Goal: Task Accomplishment & Management: Complete application form

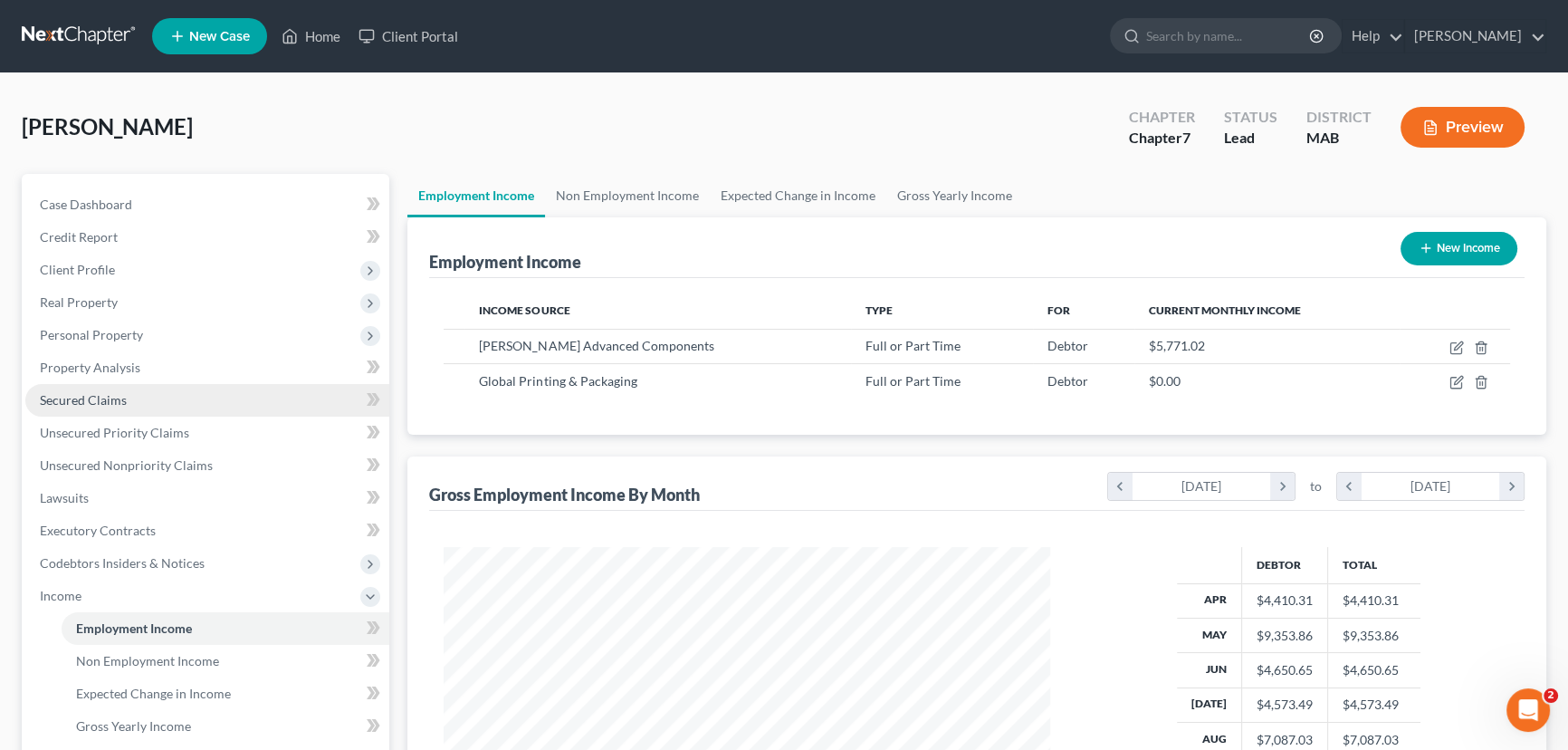
scroll to position [325, 643]
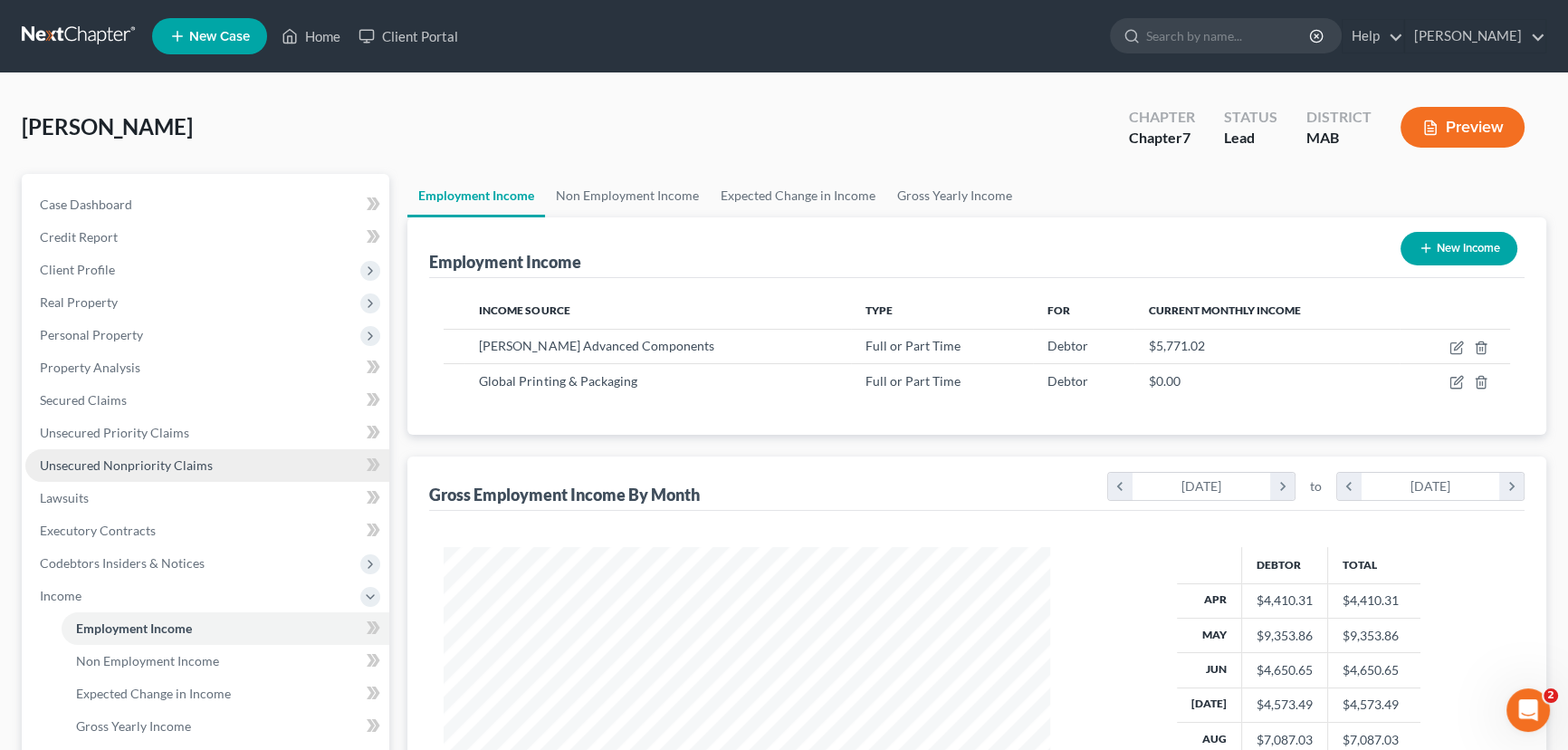
click at [129, 469] on span "Unsecured Nonpriority Claims" at bounding box center [126, 465] width 173 height 16
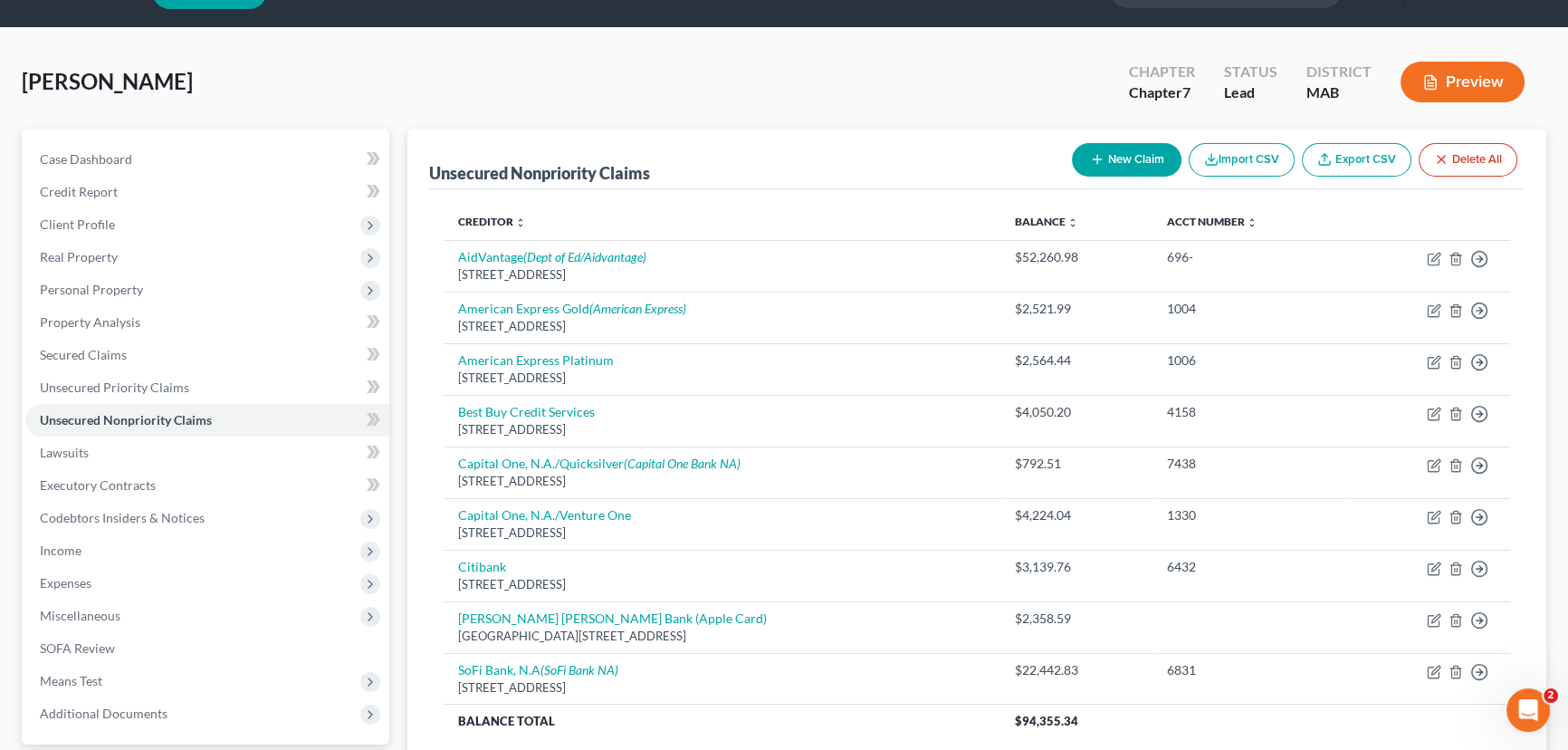
scroll to position [81, 0]
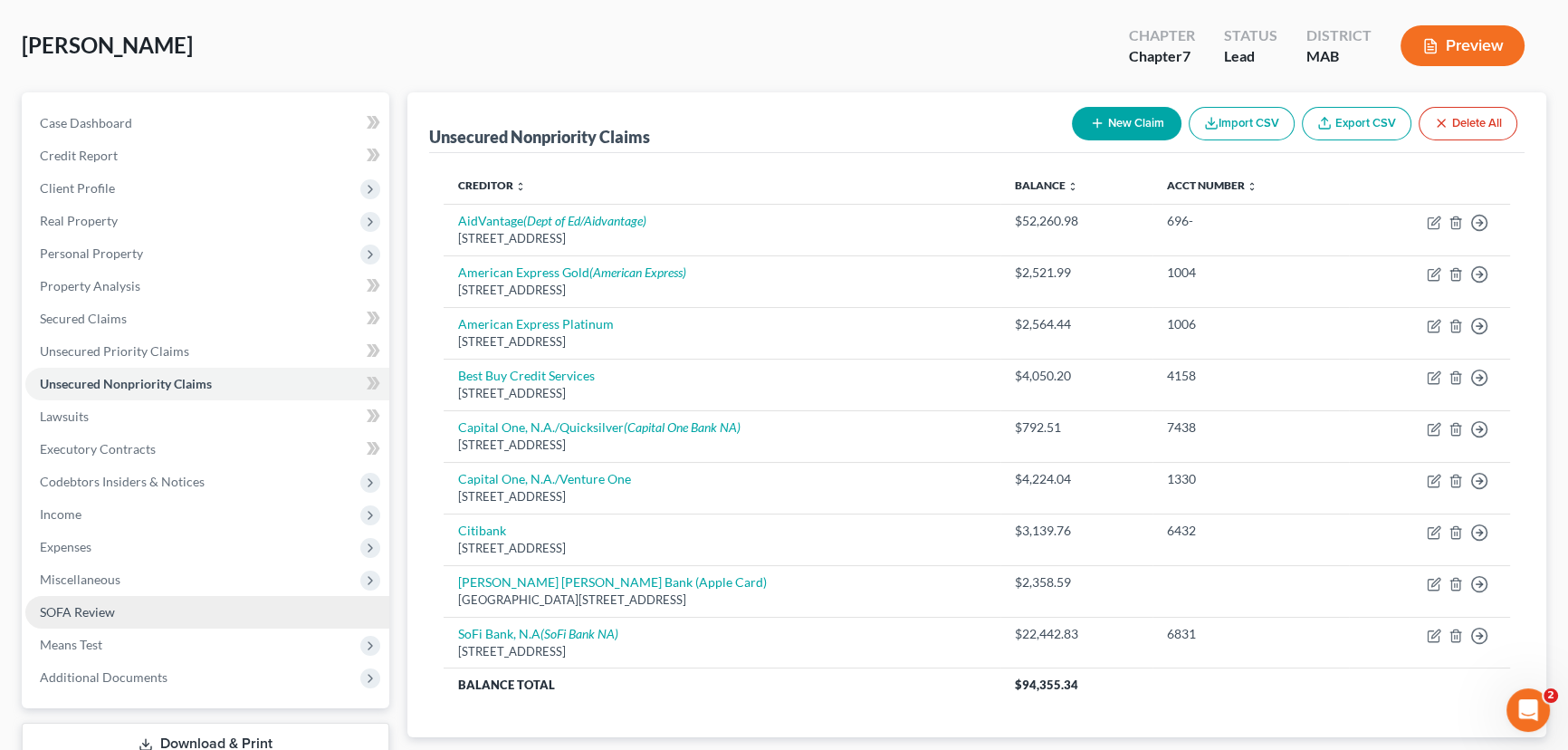
drag, startPoint x: 84, startPoint y: 608, endPoint x: 105, endPoint y: 595, distance: 24.7
click at [84, 608] on span "SOFA Review" at bounding box center [78, 611] width 75 height 16
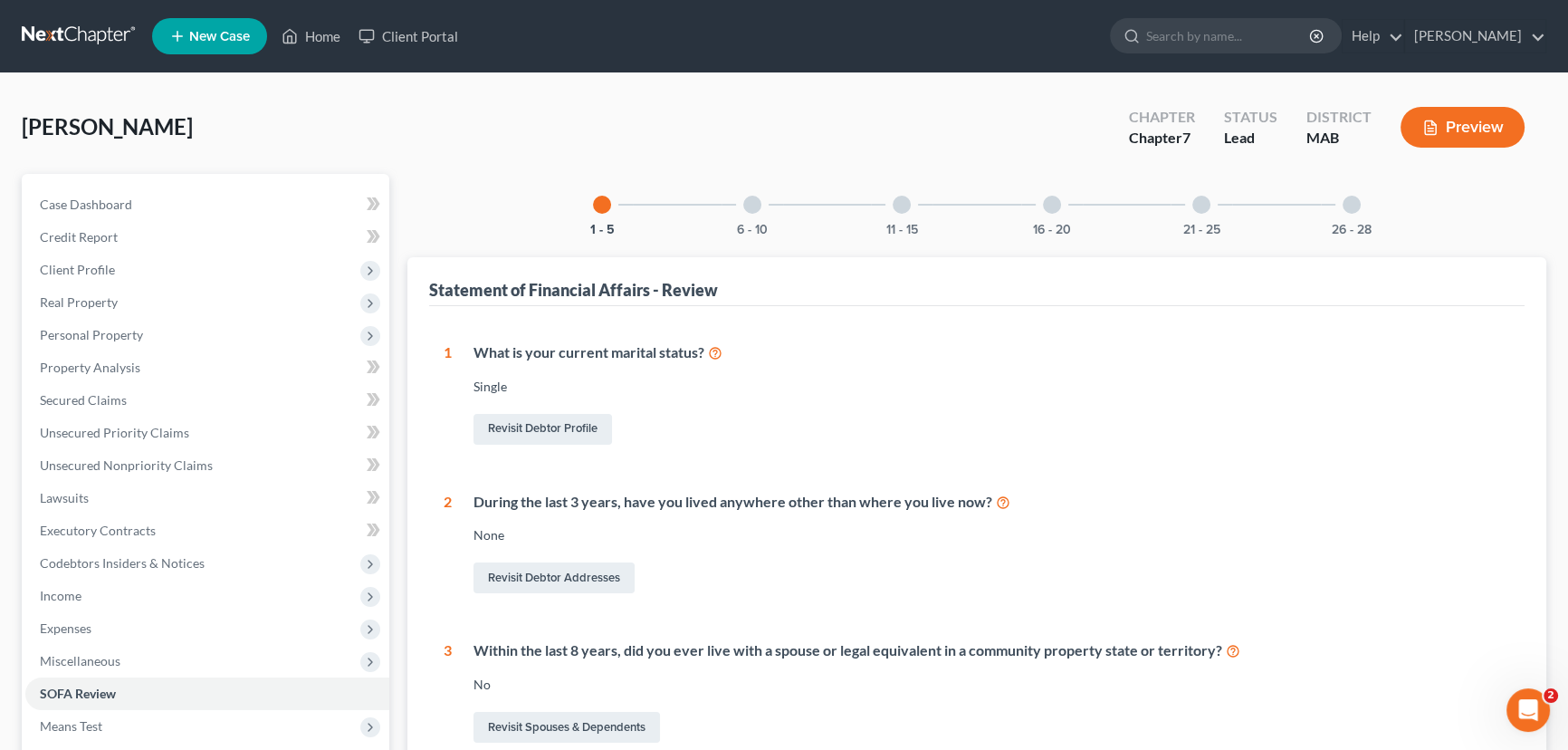
click at [1054, 206] on div at bounding box center [1052, 205] width 18 height 18
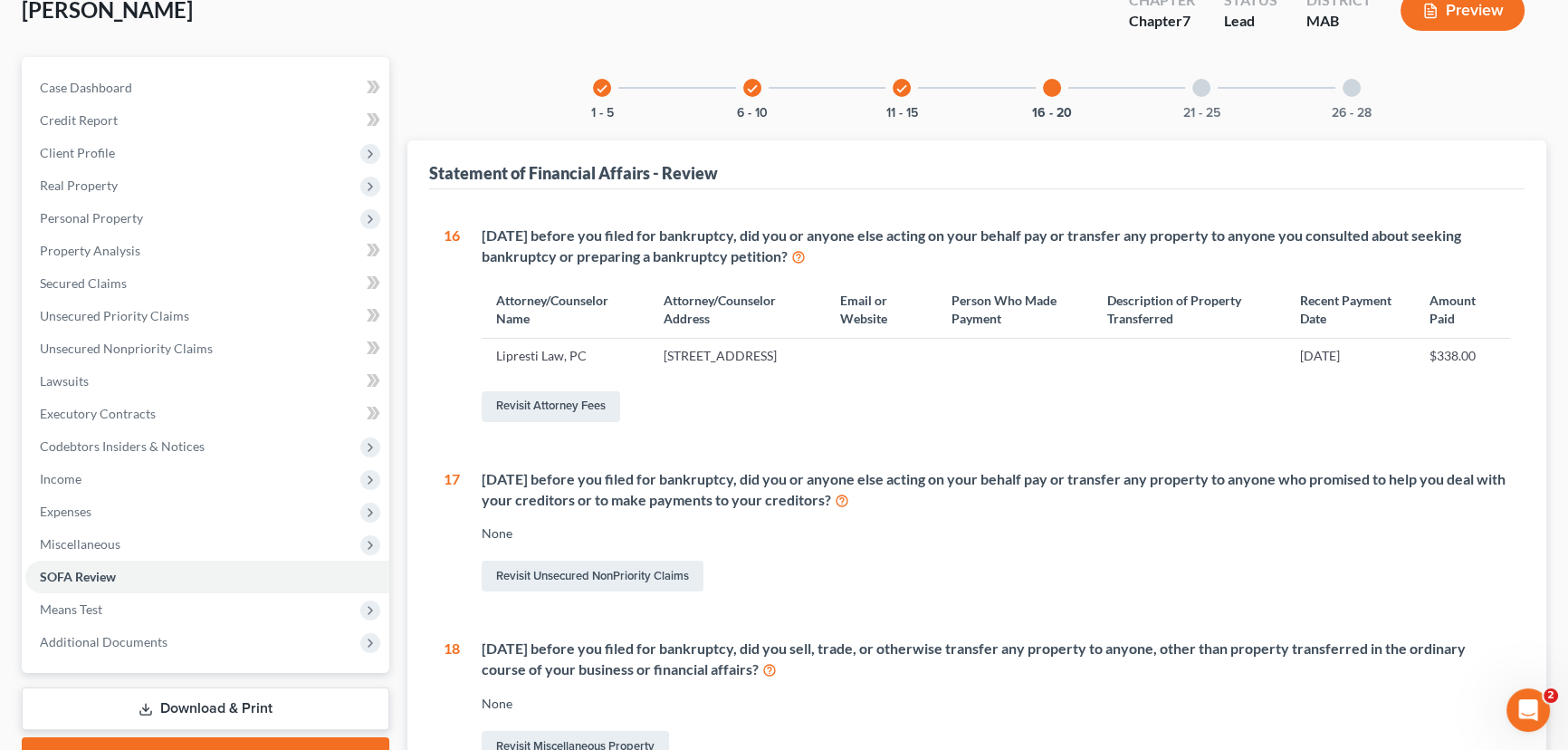
scroll to position [164, 0]
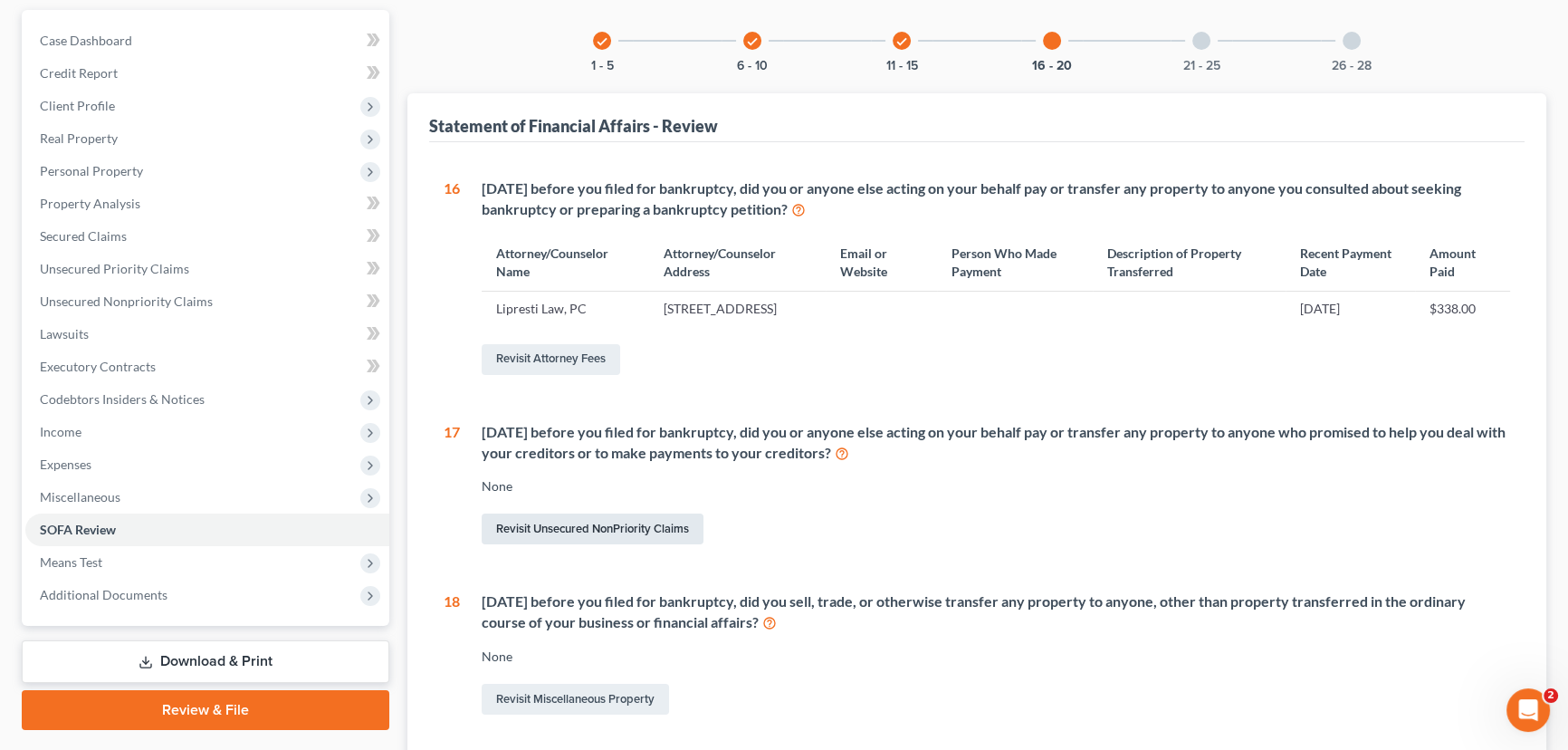
click at [592, 544] on link "Revisit Unsecured NonPriority Claims" at bounding box center [592, 529] width 222 height 31
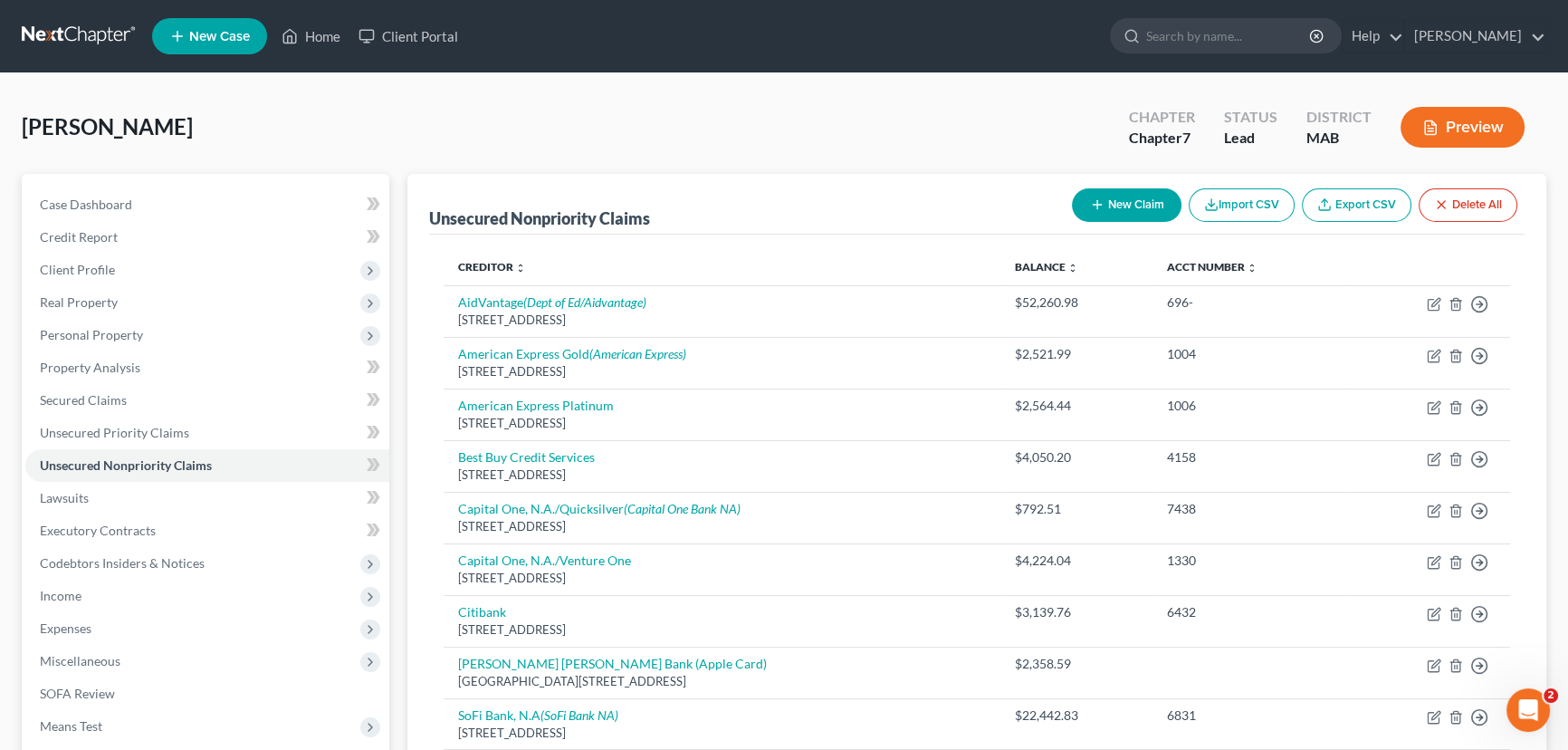
click at [1125, 201] on button "New Claim" at bounding box center [1126, 205] width 110 height 34
select select "0"
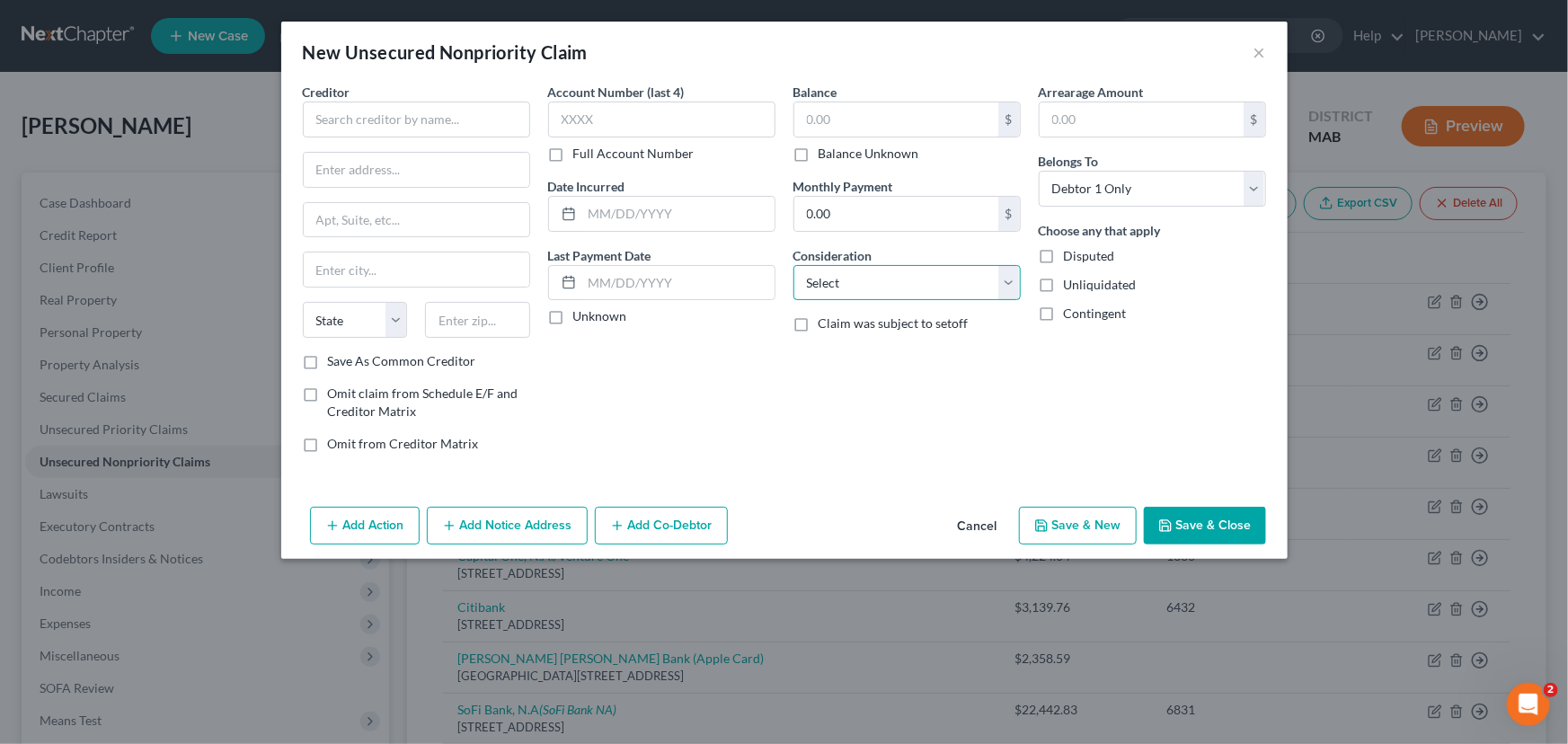
click at [1007, 274] on select "Select Cable / Satellite Services Collection Agency Credit Card Debt Debt Couns…" at bounding box center [906, 283] width 228 height 36
select select "16"
click at [793, 265] on select "Select Cable / Satellite Services Collection Agency Credit Card Debt Debt Couns…" at bounding box center [906, 283] width 228 height 36
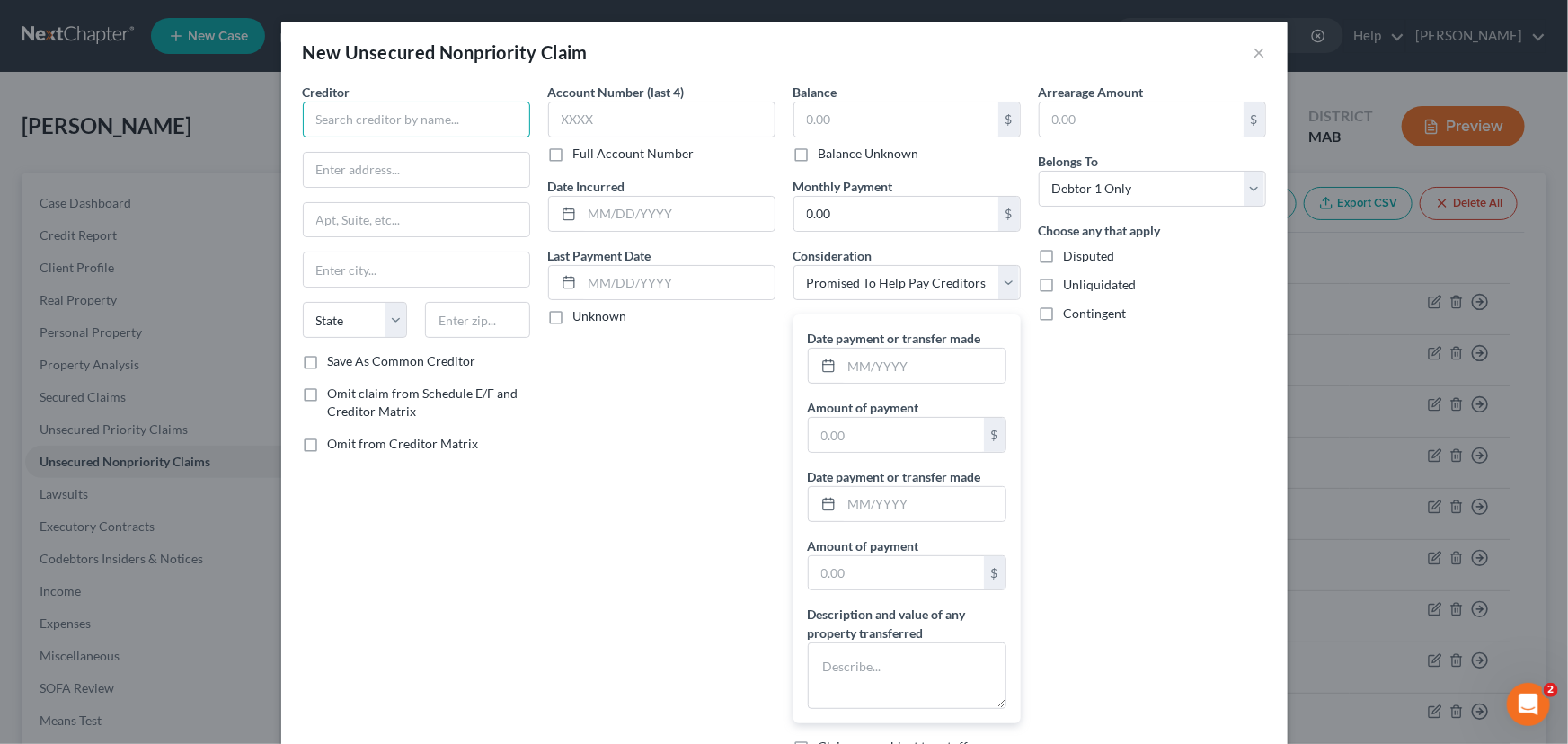
click at [336, 126] on input "text" at bounding box center [416, 120] width 228 height 36
type input "American Consumer Credit Counseling Inc."
click at [365, 159] on input "text" at bounding box center [416, 170] width 226 height 34
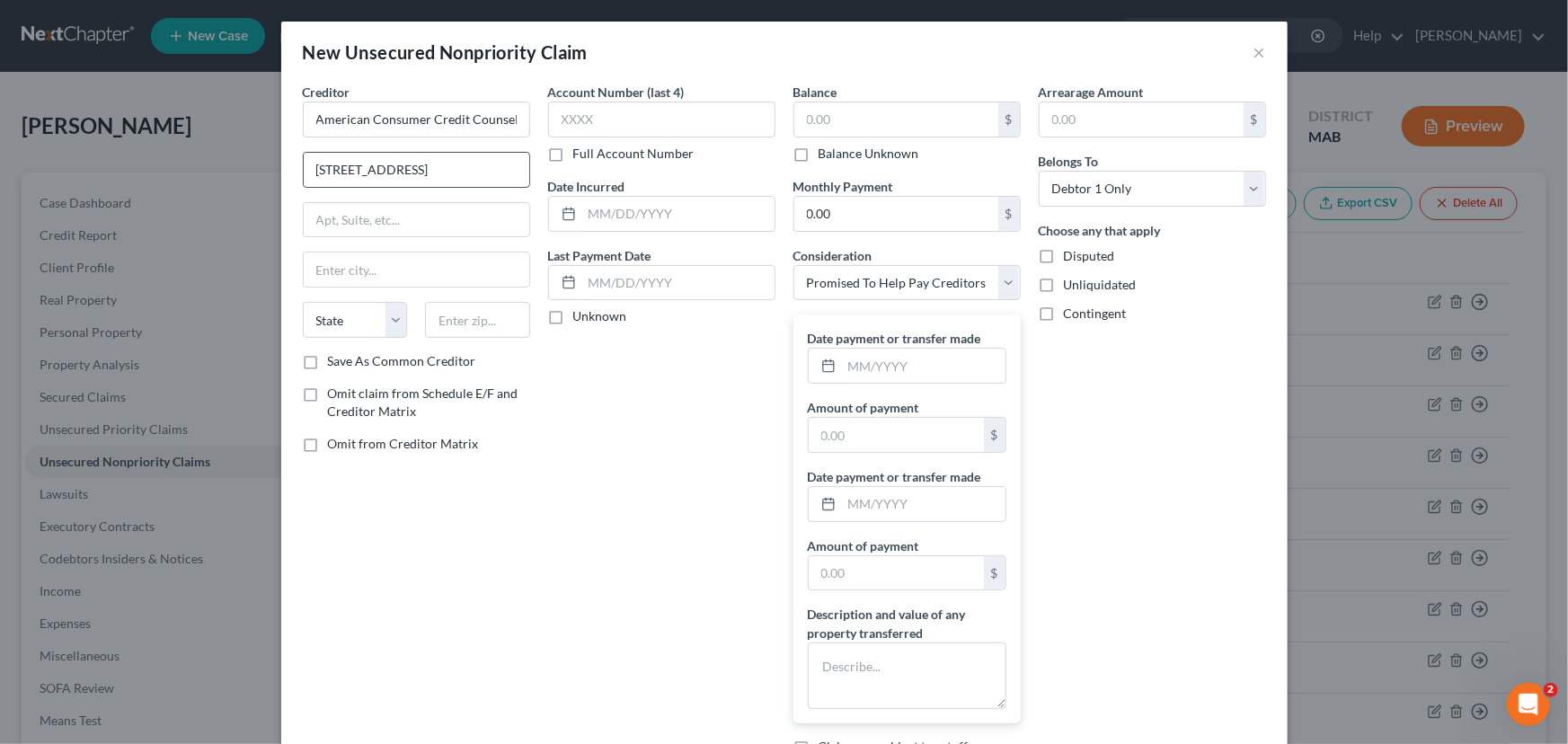
type input "[STREET_ADDRESS]"
click at [322, 210] on input "text" at bounding box center [416, 220] width 226 height 34
type input "Suite 202"
click at [317, 268] on input "text" at bounding box center [416, 269] width 226 height 34
type input "Auburn"
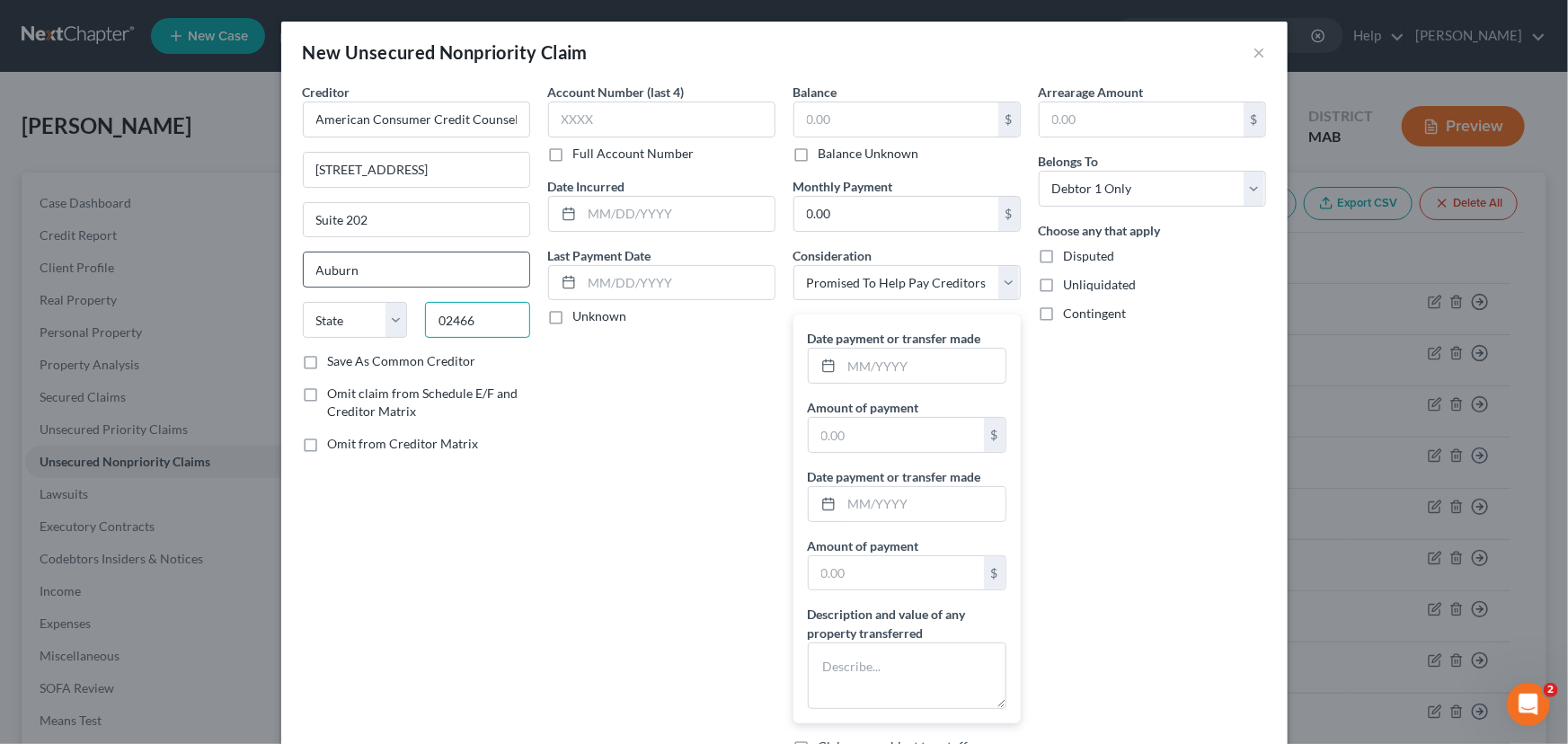
type input "02466"
type input "Auburndale"
select select "22"
click at [587, 212] on input "text" at bounding box center [679, 214] width 192 height 34
type input "[DATE]"
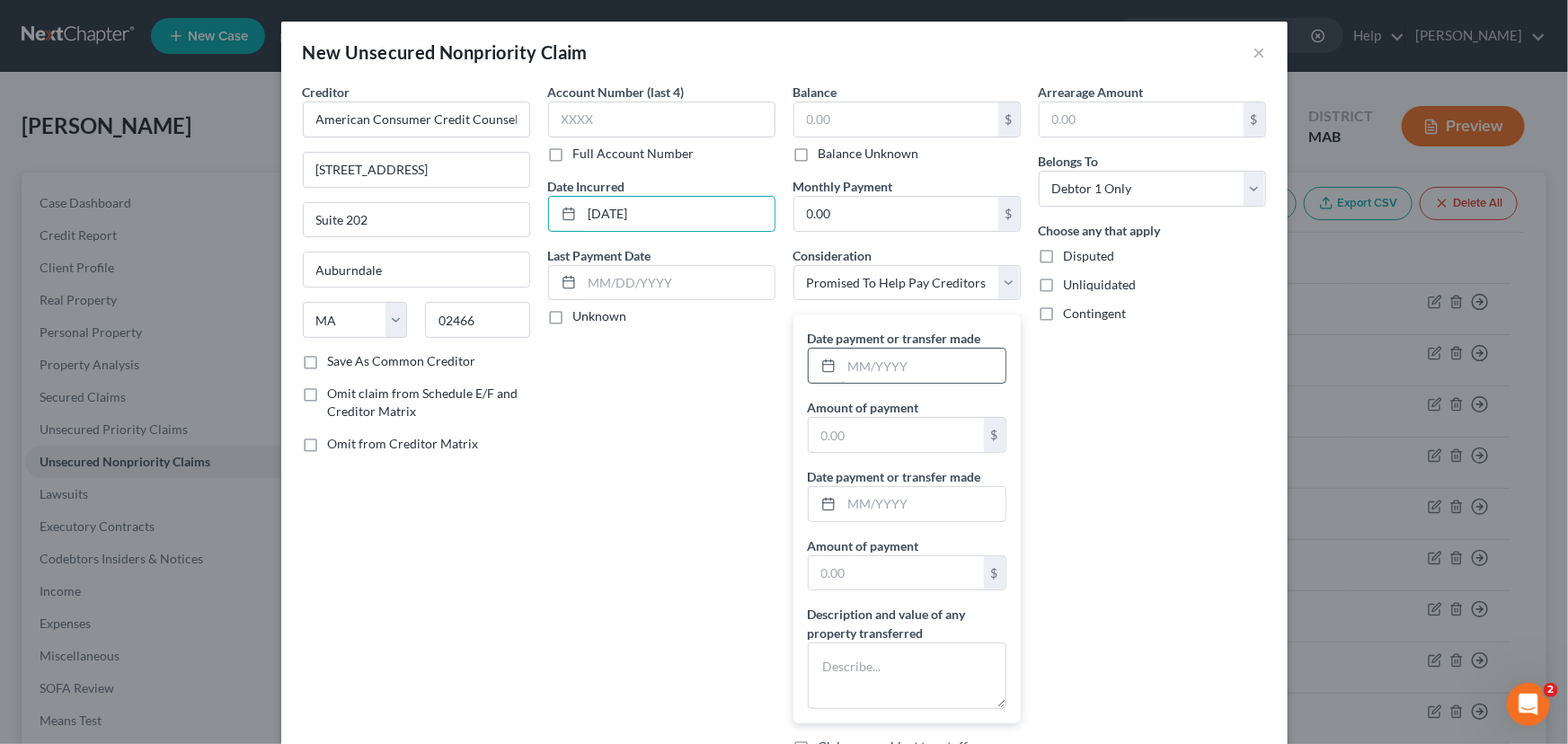
click at [842, 361] on input "text" at bounding box center [924, 366] width 163 height 34
drag, startPoint x: 898, startPoint y: 380, endPoint x: 833, endPoint y: 370, distance: 65.8
click at [833, 370] on div "238.00" at bounding box center [906, 366] width 199 height 36
type input "[DATE]"
type input "238.00"
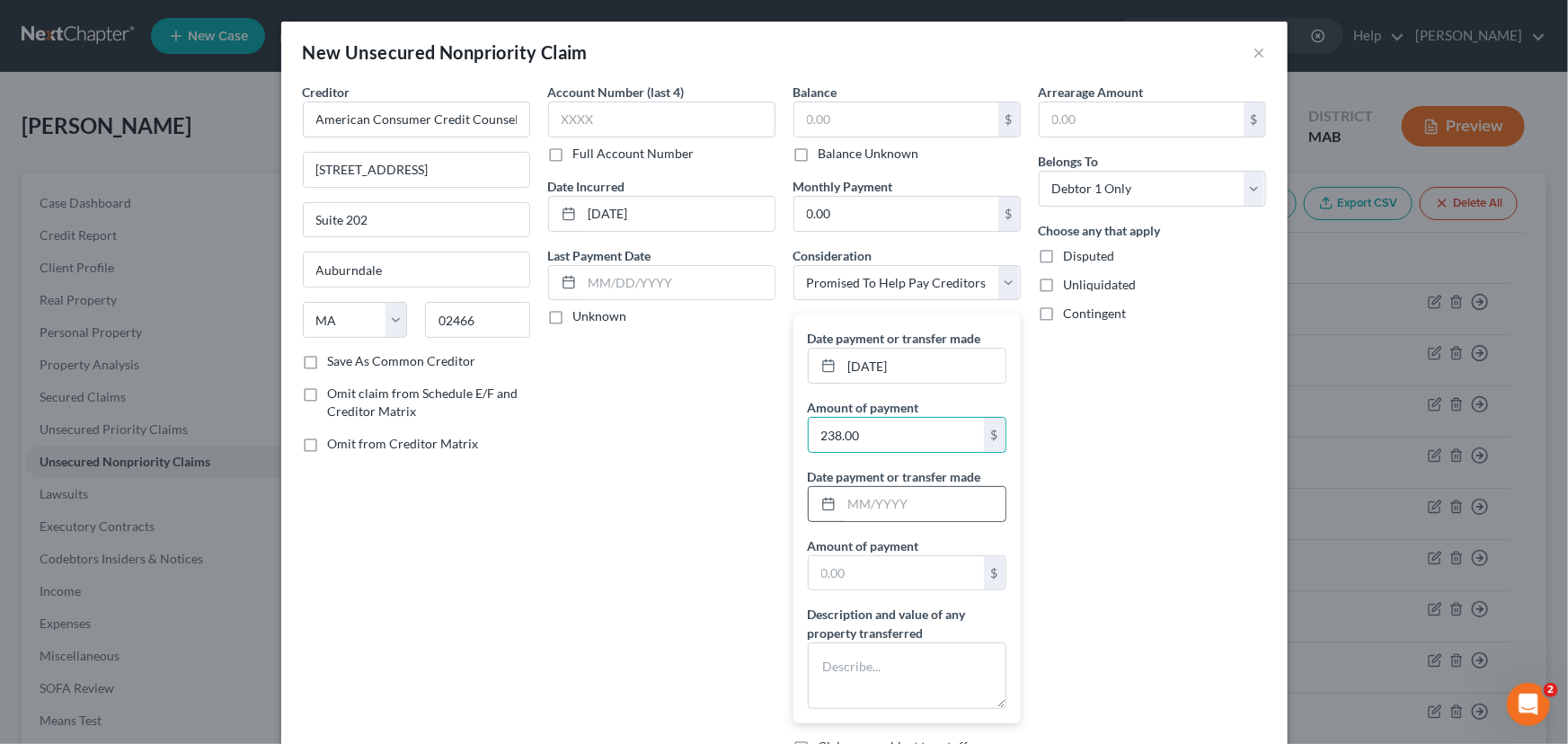
click at [828, 501] on icon at bounding box center [828, 504] width 15 height 15
click at [908, 504] on input "text" at bounding box center [924, 504] width 163 height 34
type input "[DATE]"
type input "39.00"
click at [851, 357] on input "[DATE]" at bounding box center [924, 366] width 163 height 34
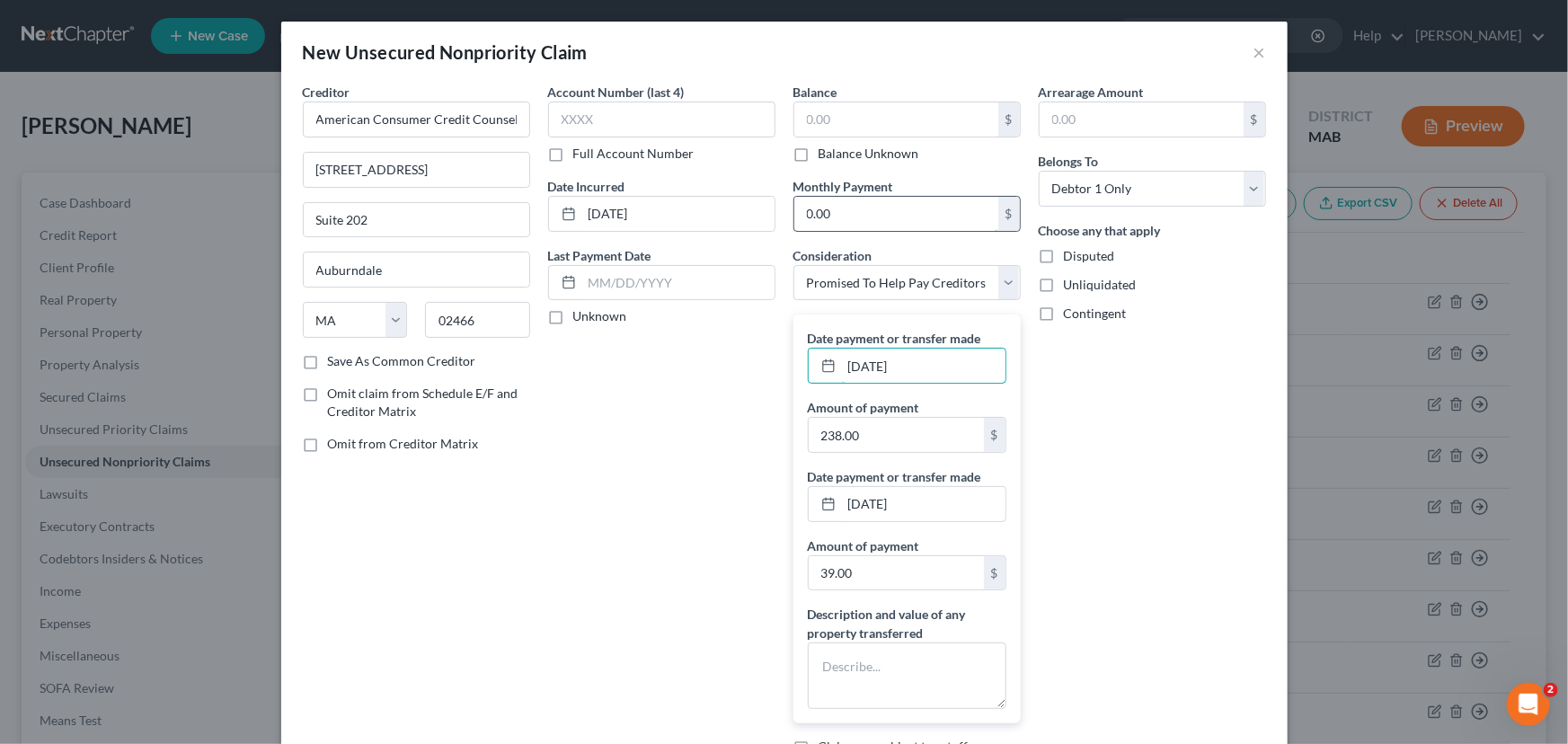
type input "[DATE]"
click at [805, 210] on input "0.00" at bounding box center [896, 214] width 204 height 34
type input "238.00"
drag, startPoint x: 844, startPoint y: 510, endPoint x: 936, endPoint y: 499, distance: 92.7
click at [936, 499] on input "[DATE]" at bounding box center [924, 504] width 163 height 34
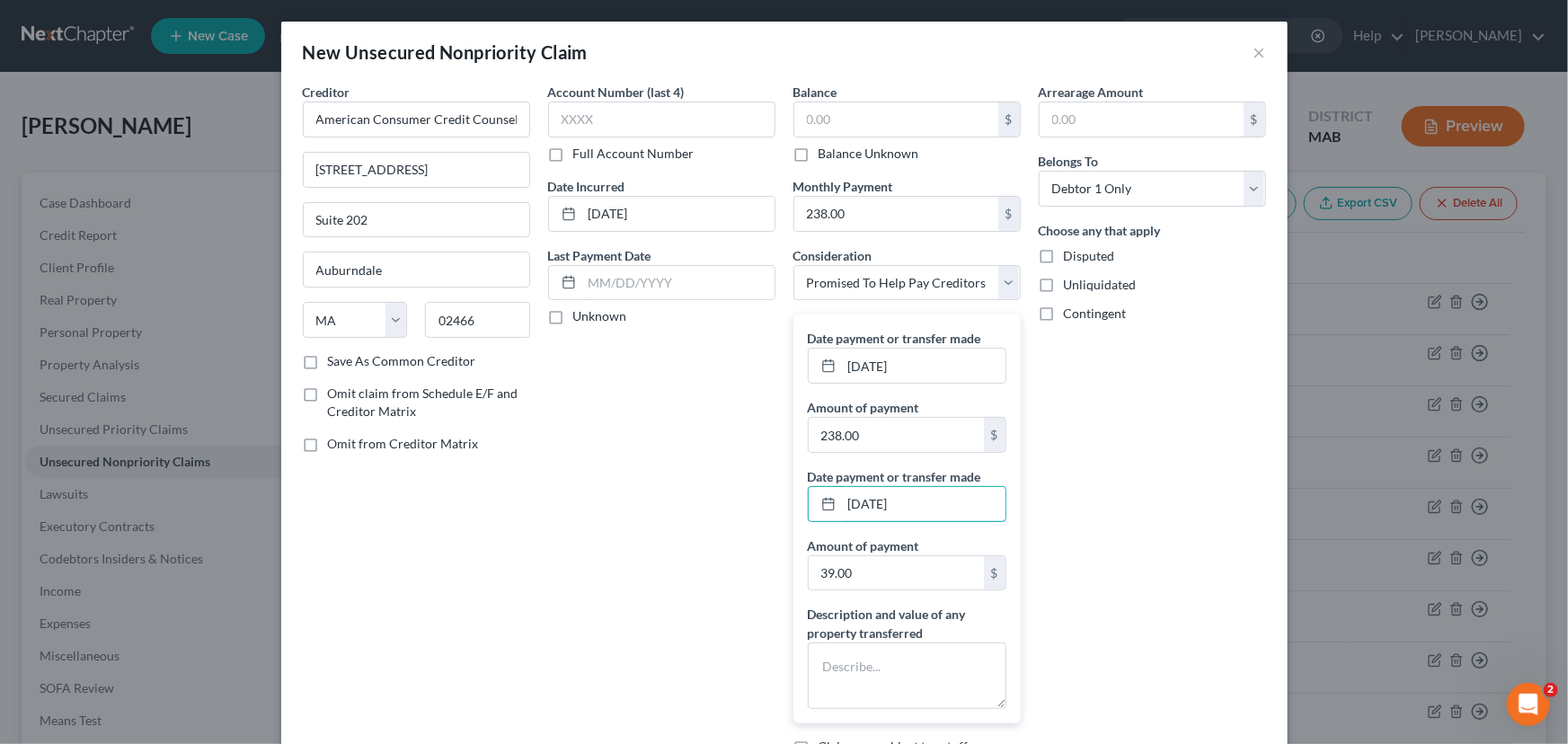
type input "[DATE]"
click at [328, 395] on label "Omit claim from Schedule E/F and Creditor Matrix" at bounding box center [428, 403] width 202 height 36
click at [335, 395] on input "Omit claim from Schedule E/F and Creditor Matrix" at bounding box center [340, 390] width 12 height 12
checkbox input "true"
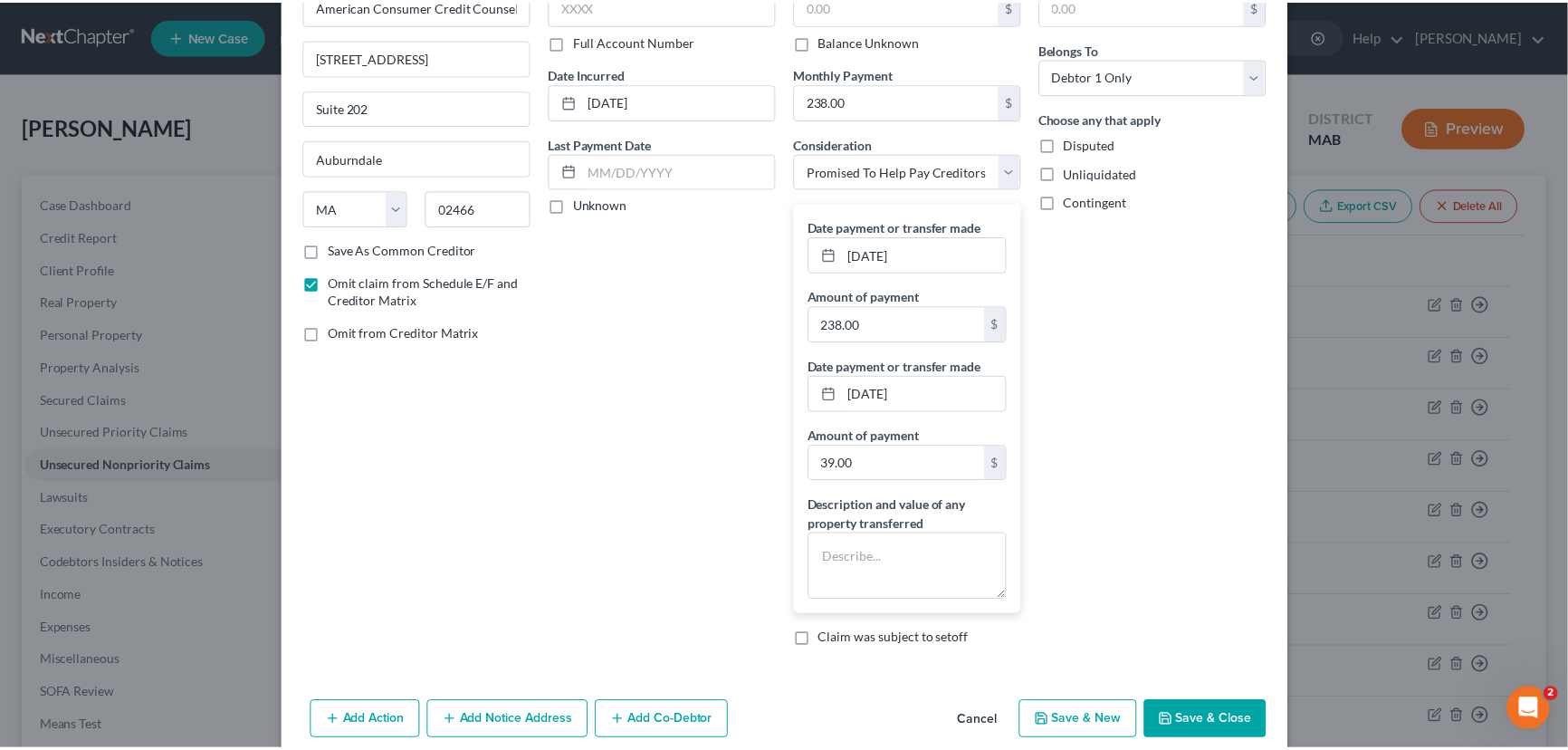
scroll to position [139, 0]
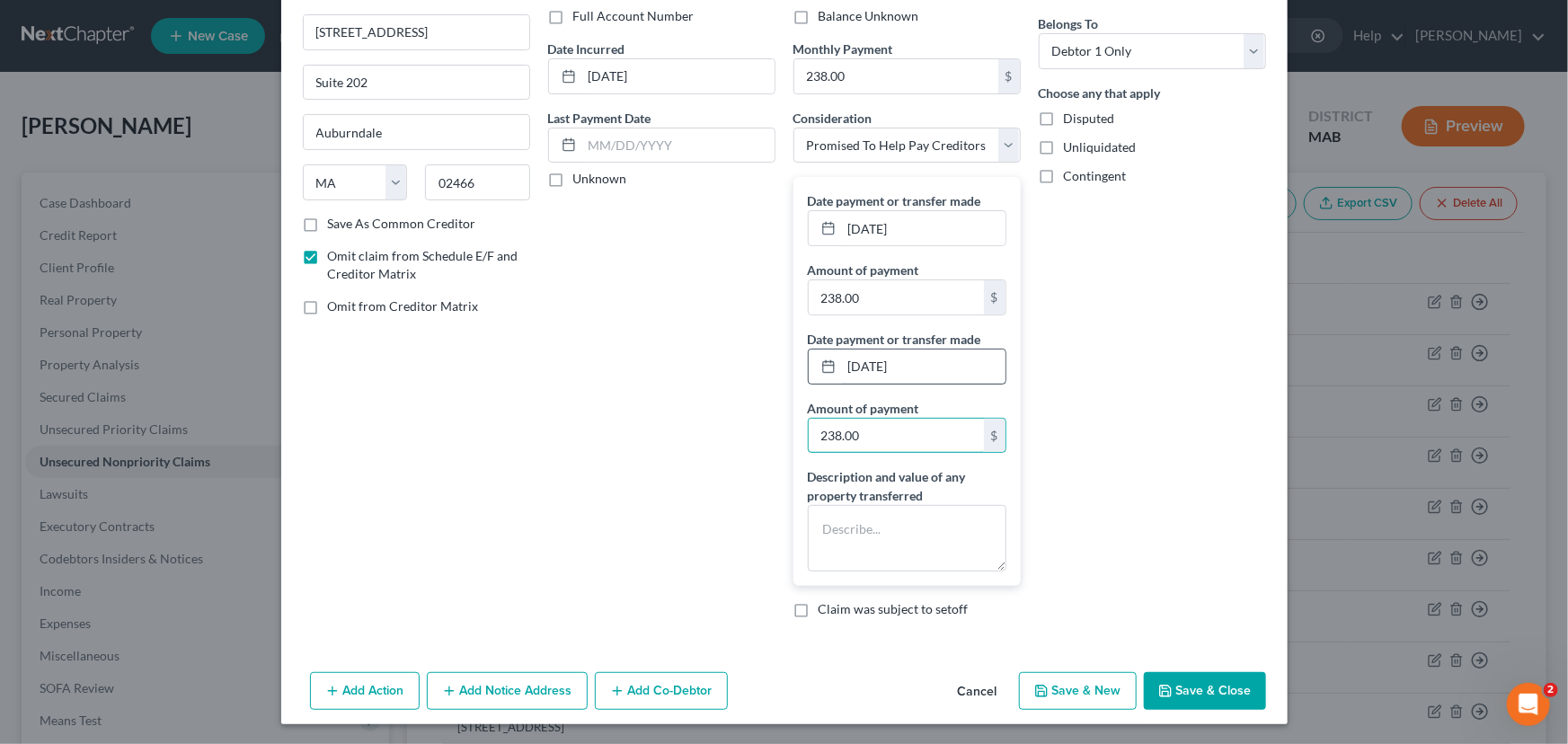
type input "238.00"
click at [854, 364] on input "[DATE]" at bounding box center [924, 367] width 163 height 34
click at [852, 364] on input "[DATE]" at bounding box center [924, 367] width 163 height 34
drag, startPoint x: 862, startPoint y: 364, endPoint x: 872, endPoint y: 363, distance: 10.0
click at [872, 363] on input "[DATE]" at bounding box center [924, 367] width 163 height 34
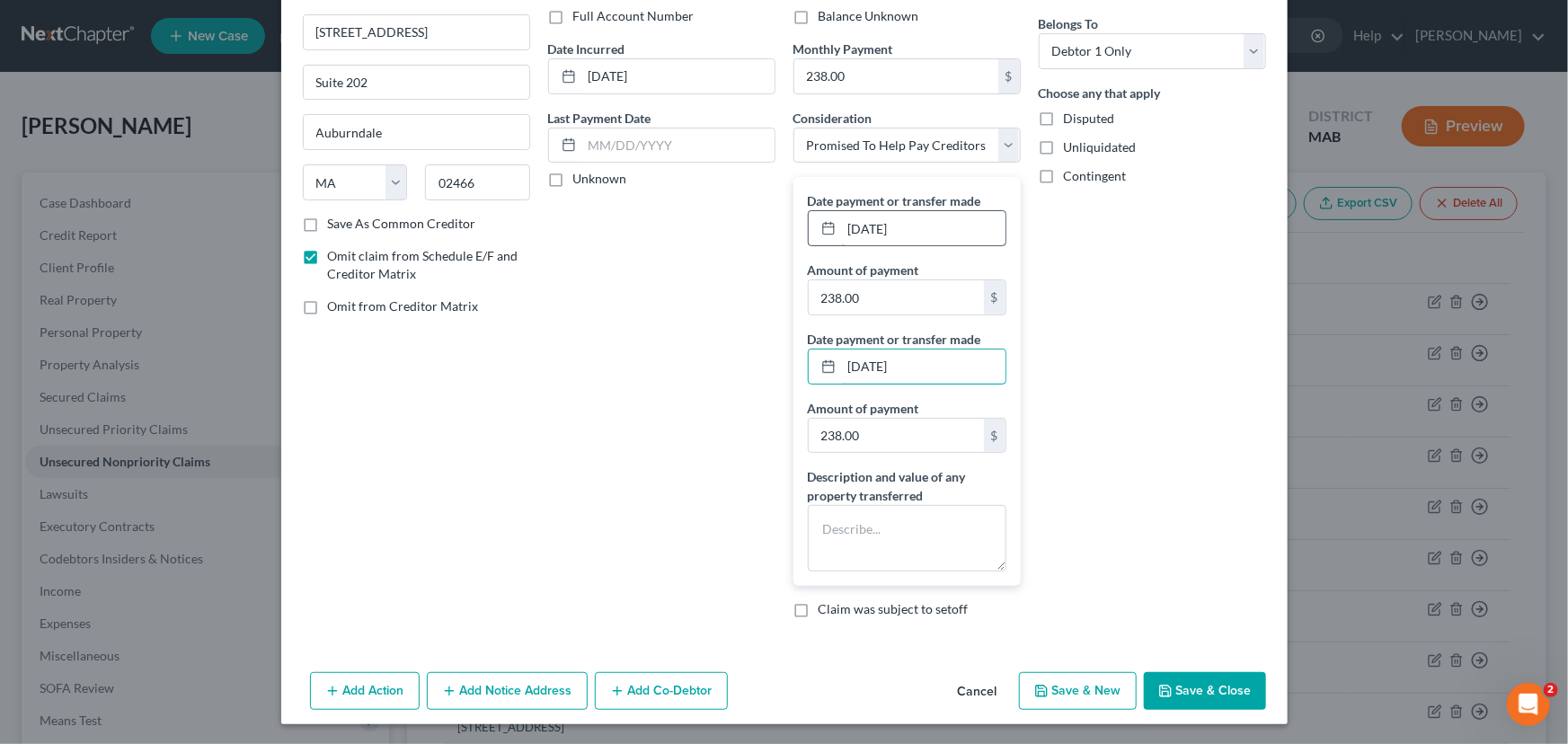
type input "[DATE]"
click at [853, 229] on input "[DATE]" at bounding box center [924, 229] width 163 height 34
click at [852, 229] on input "[DATE]" at bounding box center [924, 229] width 163 height 34
type input "[DATE]"
drag, startPoint x: 1176, startPoint y: 683, endPoint x: 689, endPoint y: 613, distance: 492.0
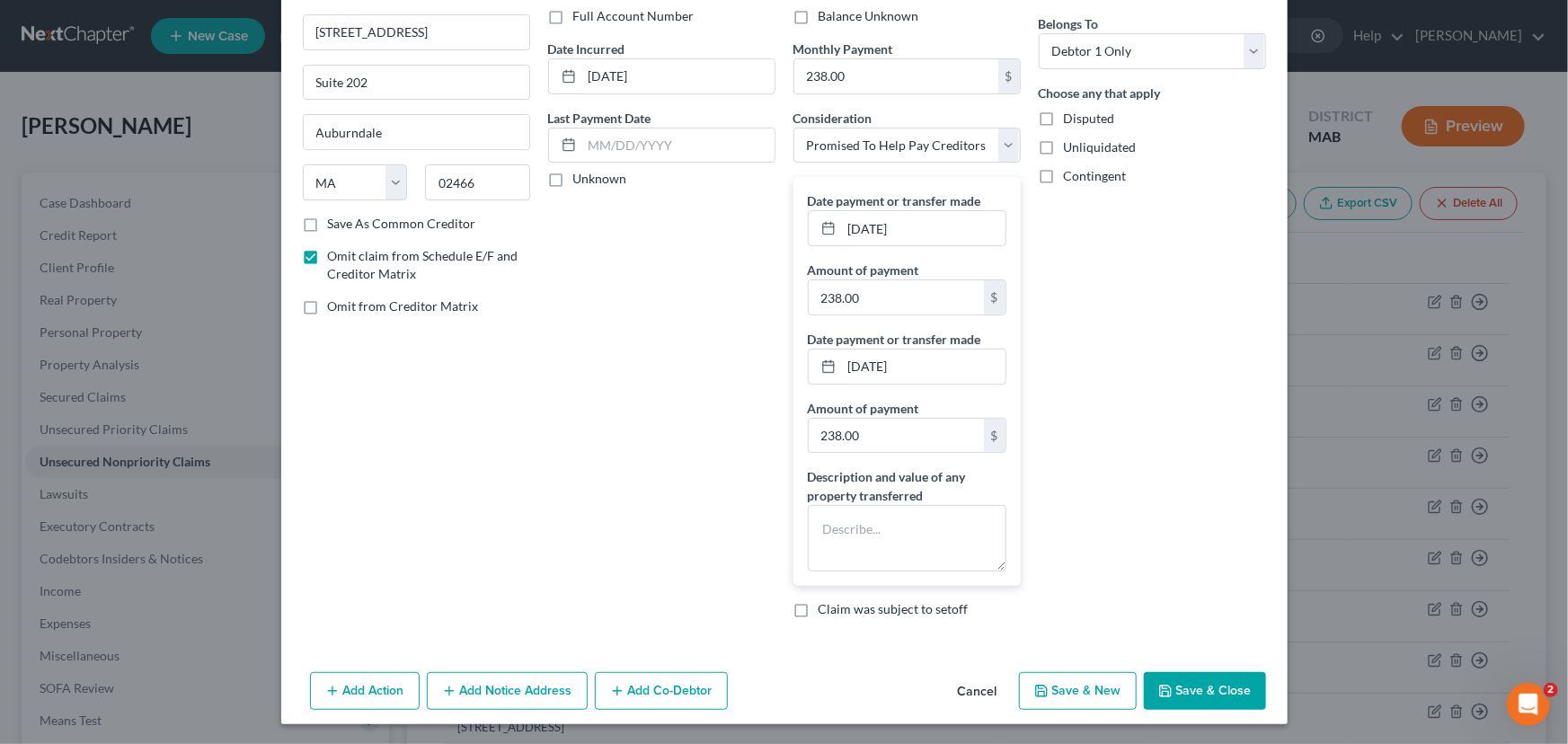
click at [689, 613] on div "New Unsecured Nonpriority Claim × Creditor * American Consumer Credit Counselin…" at bounding box center [784, 304] width 1006 height 840
click at [671, 602] on div "Account Number (last 4) Full Account Number Date Incurred [DATE] Last Payment D…" at bounding box center [662, 289] width 245 height 688
click at [587, 138] on input "text" at bounding box center [679, 146] width 192 height 34
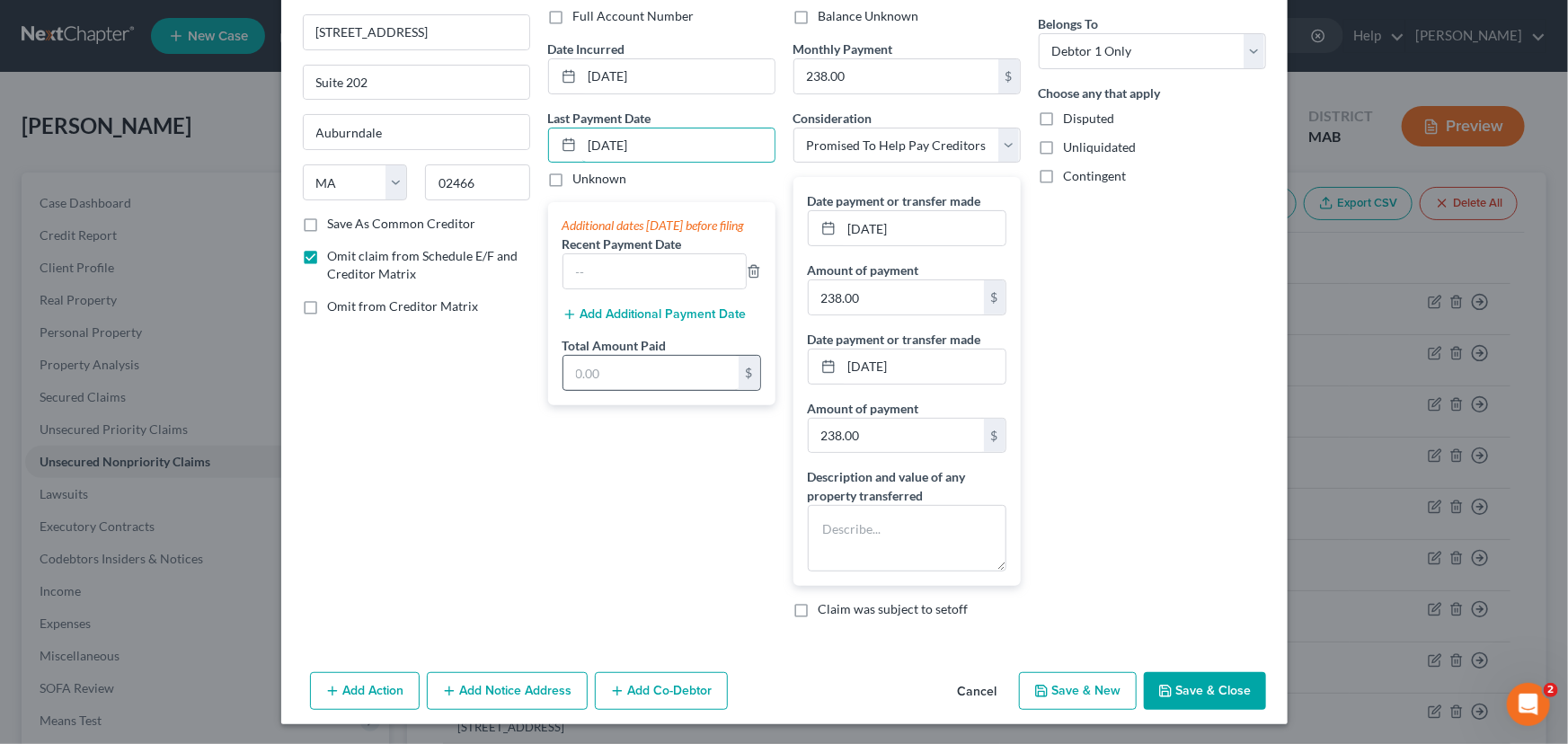
type input "[DATE]"
click at [578, 383] on input "text" at bounding box center [651, 373] width 175 height 34
type input "238.00"
click at [1189, 690] on button "Save & Close" at bounding box center [1205, 691] width 122 height 38
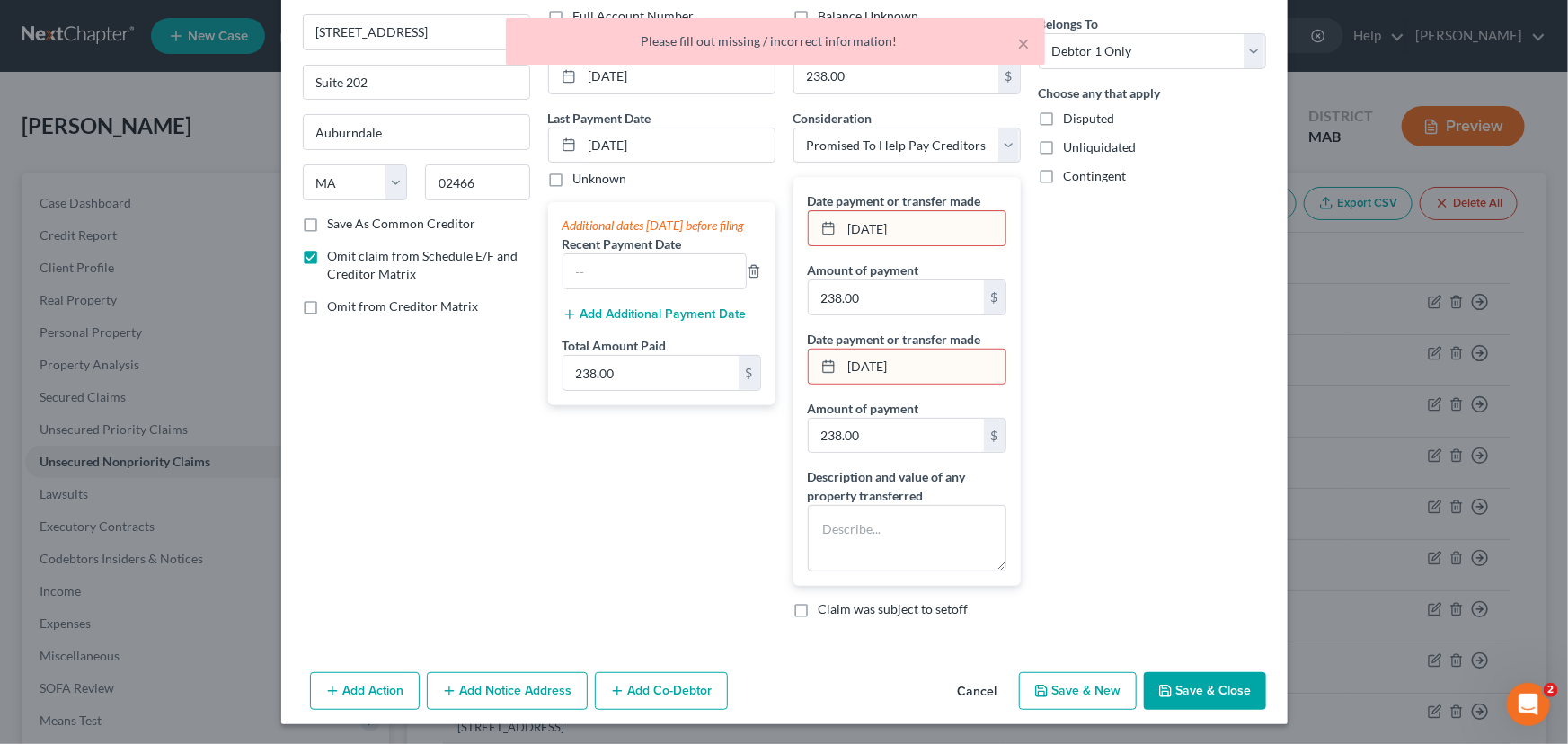
click at [1179, 564] on div "Arrearage Amount $ Belongs To * Select Debtor 1 Only Debtor 2 Only Debtor 1 And…" at bounding box center [1152, 289] width 245 height 688
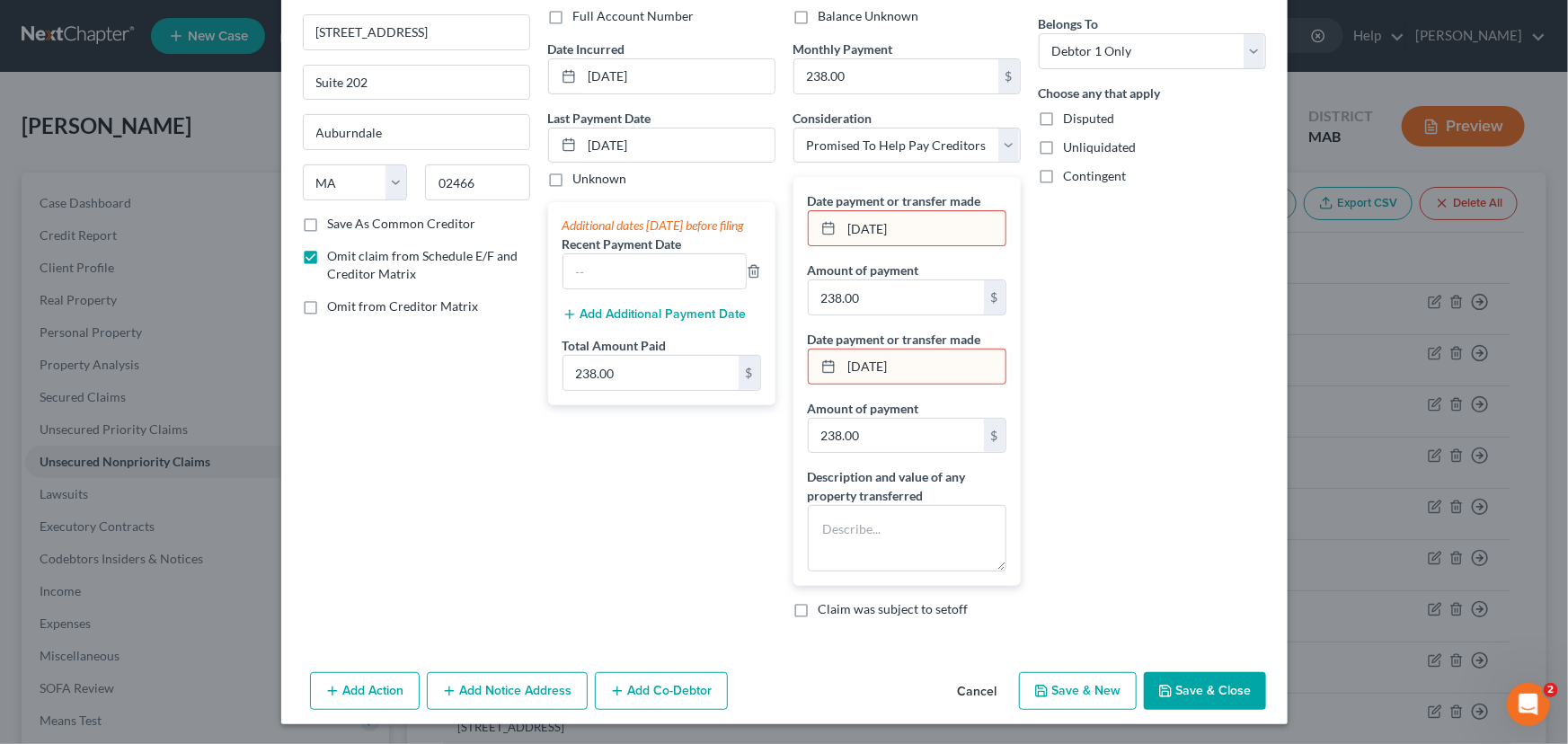
click at [1030, 44] on div "Arrearage Amount $ Belongs To * Select Debtor 1 Only Debtor 2 Only Debtor 1 And…" at bounding box center [1152, 289] width 245 height 688
click at [924, 228] on input "[DATE]" at bounding box center [924, 229] width 163 height 34
click at [823, 224] on rect at bounding box center [828, 230] width 11 height 11
click at [827, 233] on icon at bounding box center [828, 229] width 15 height 15
drag, startPoint x: 927, startPoint y: 227, endPoint x: 809, endPoint y: 210, distance: 119.2
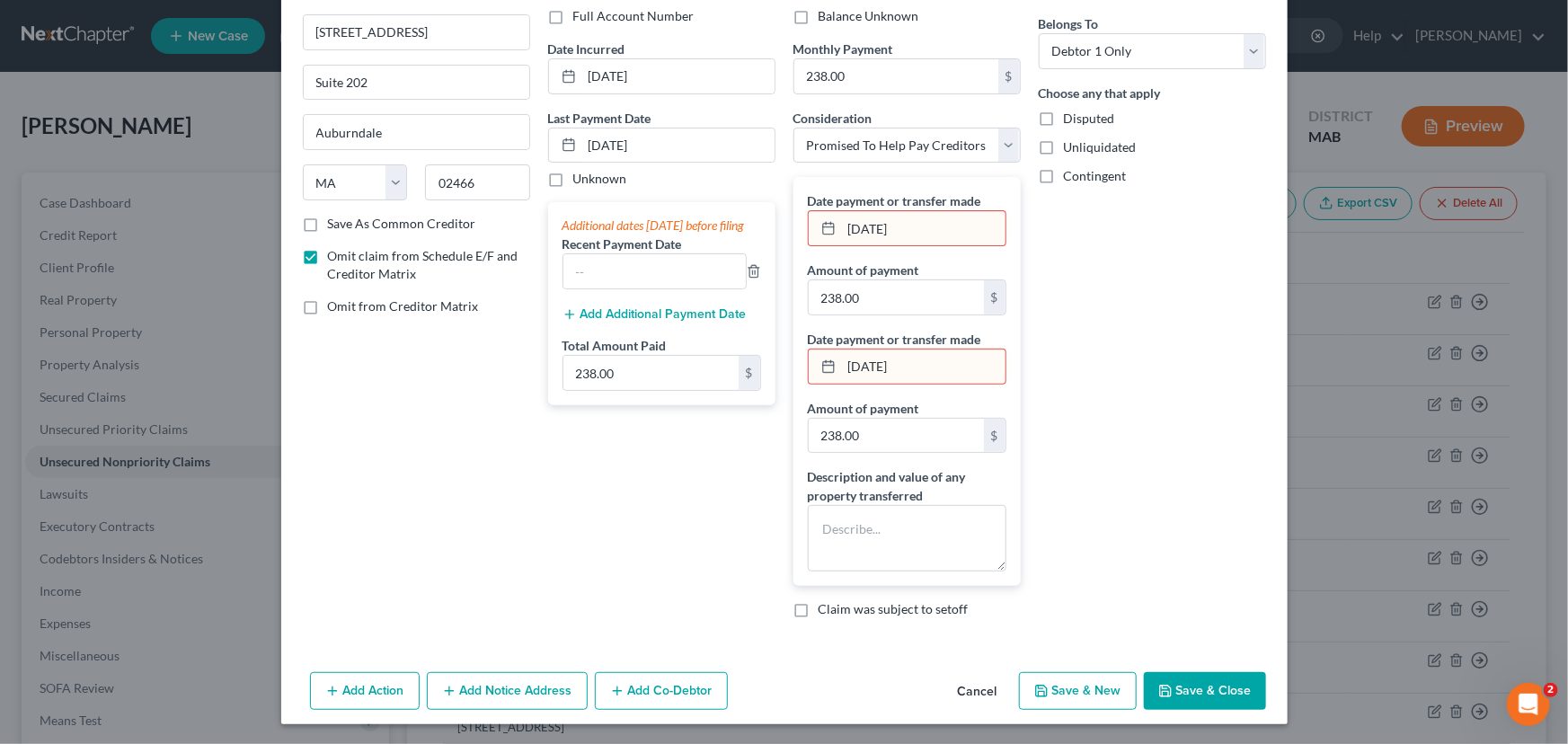
click at [809, 210] on div "[DATE]" at bounding box center [906, 229] width 199 height 36
drag, startPoint x: 920, startPoint y: 367, endPoint x: 839, endPoint y: 360, distance: 81.3
click at [842, 360] on input "[DATE]" at bounding box center [924, 367] width 163 height 34
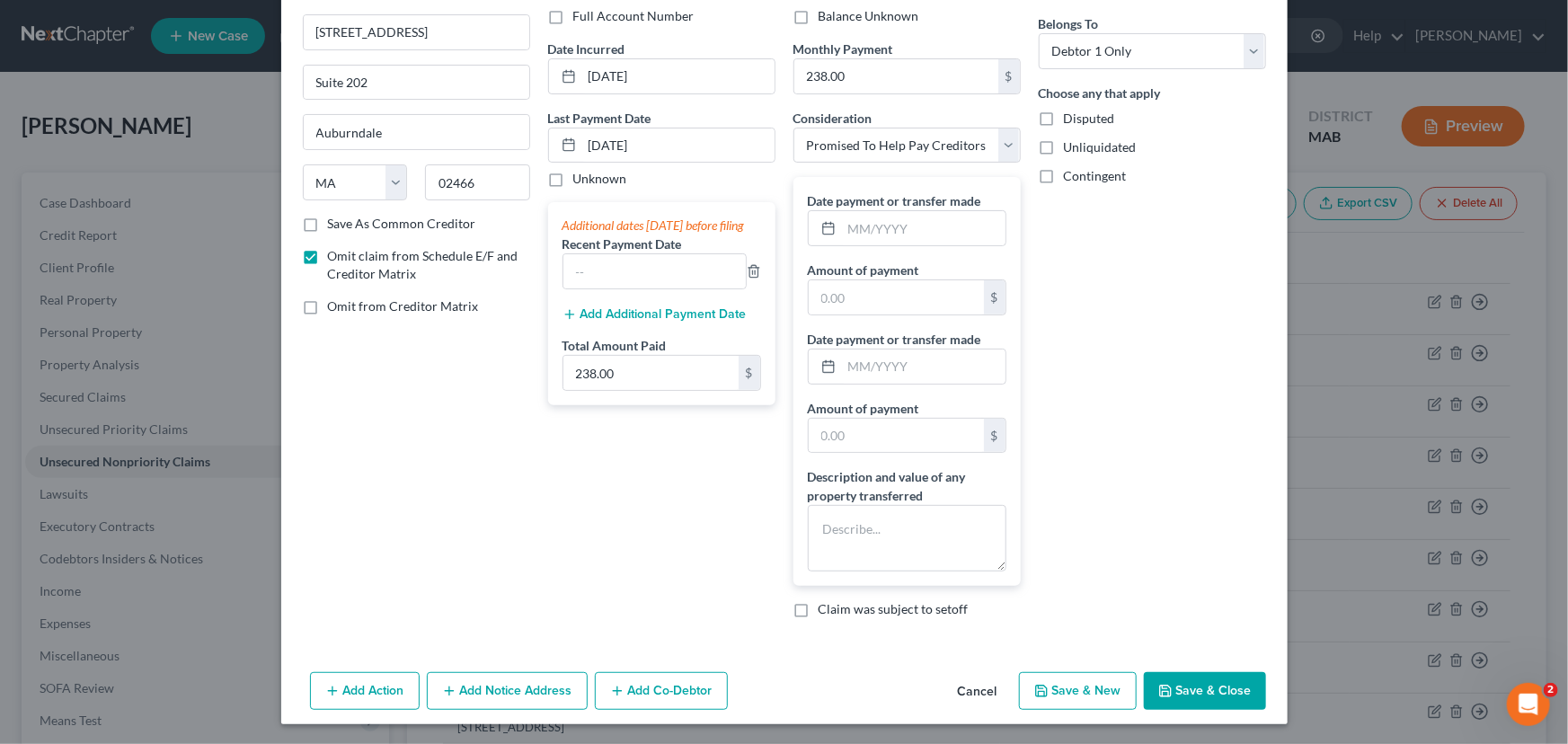
click at [1186, 690] on button "Save & Close" at bounding box center [1205, 691] width 122 height 38
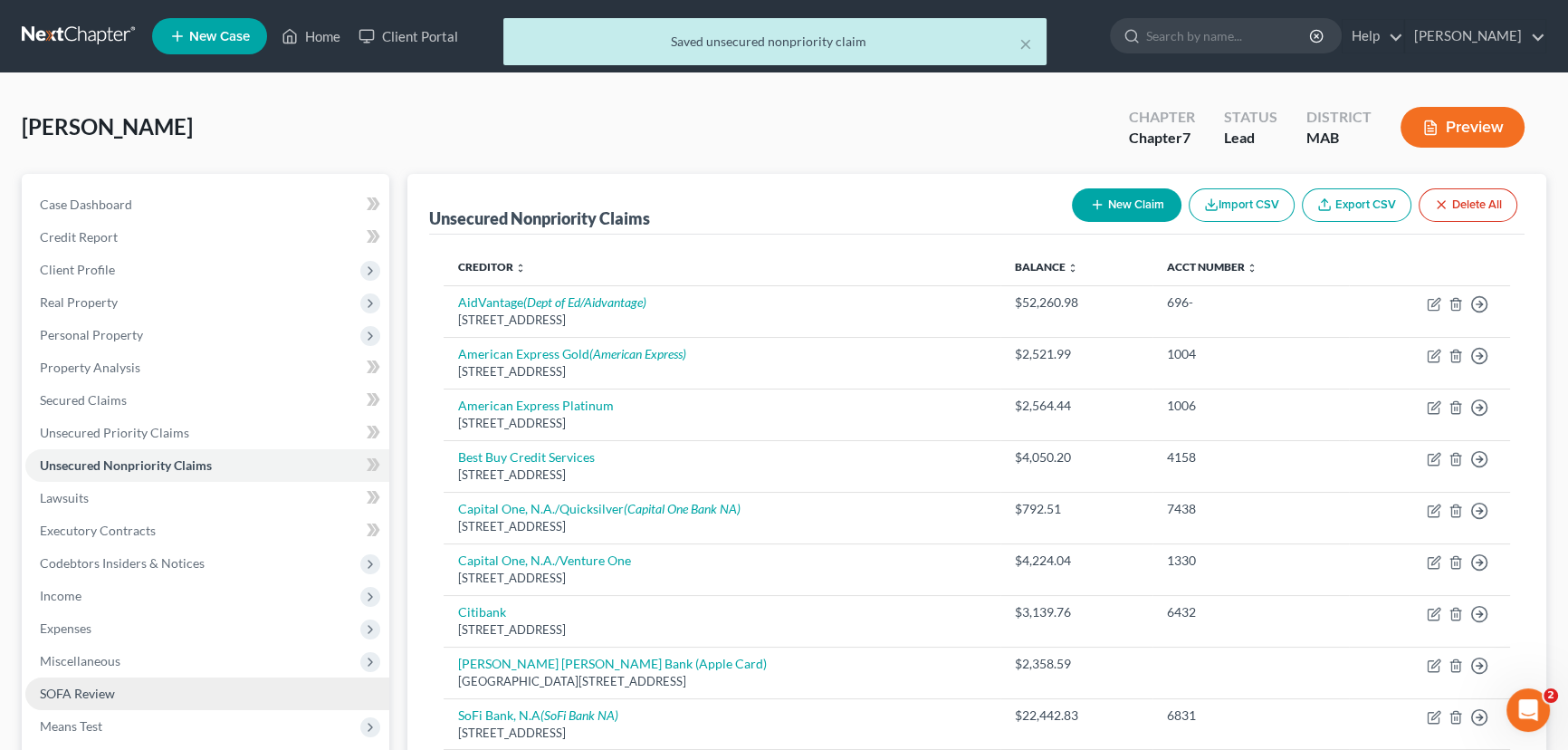
click at [63, 695] on span "SOFA Review" at bounding box center [78, 693] width 75 height 16
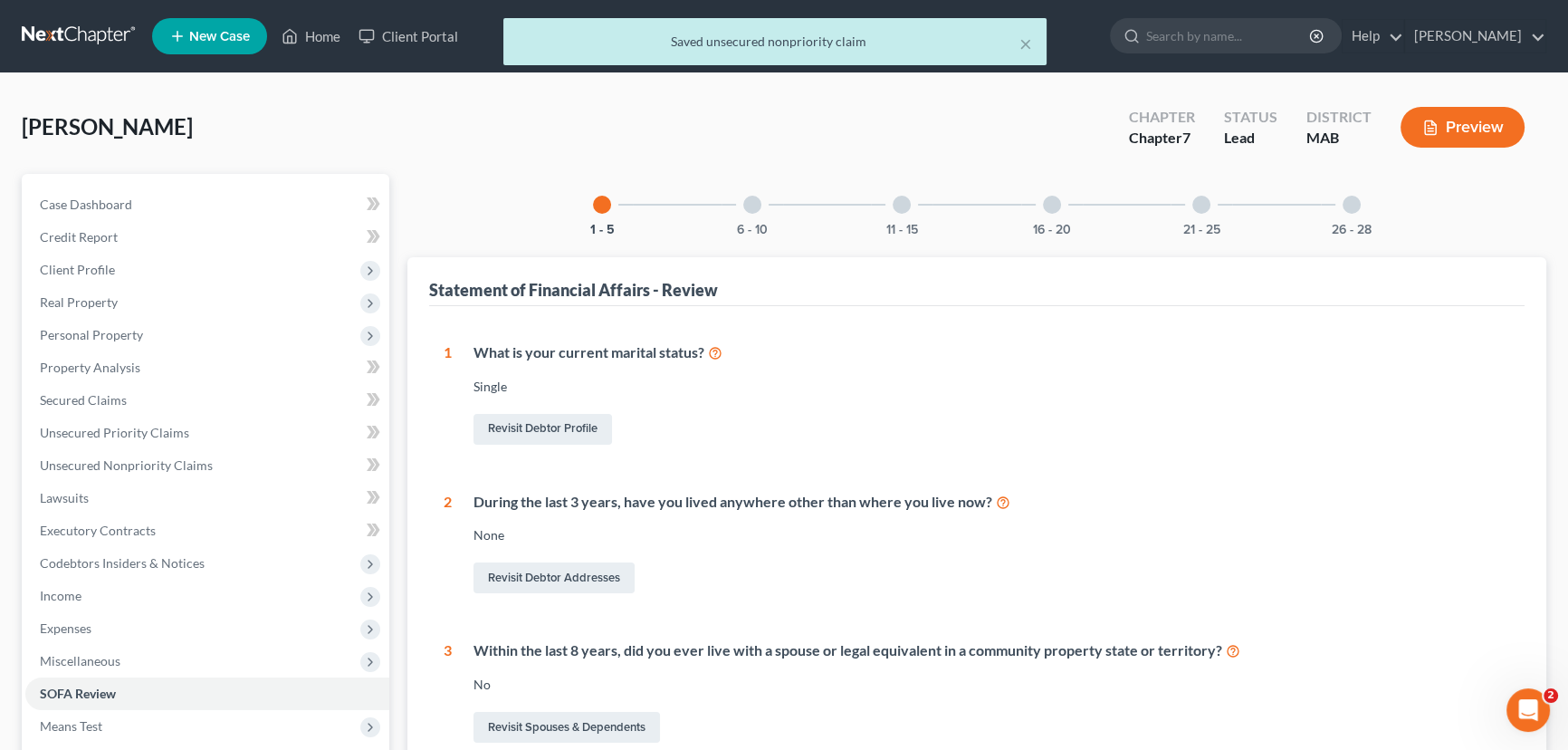
click at [752, 206] on div at bounding box center [752, 205] width 18 height 18
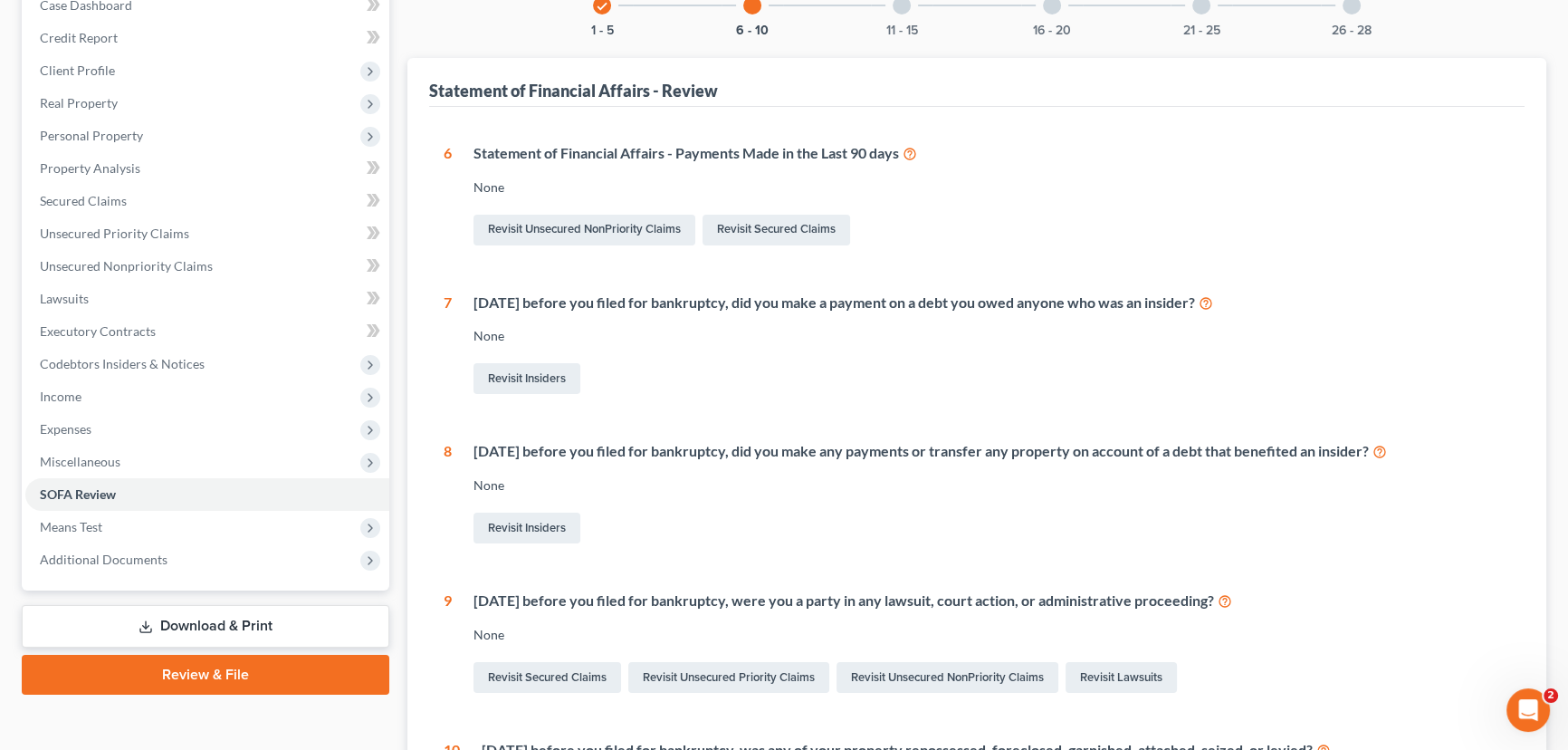
scroll to position [155, 0]
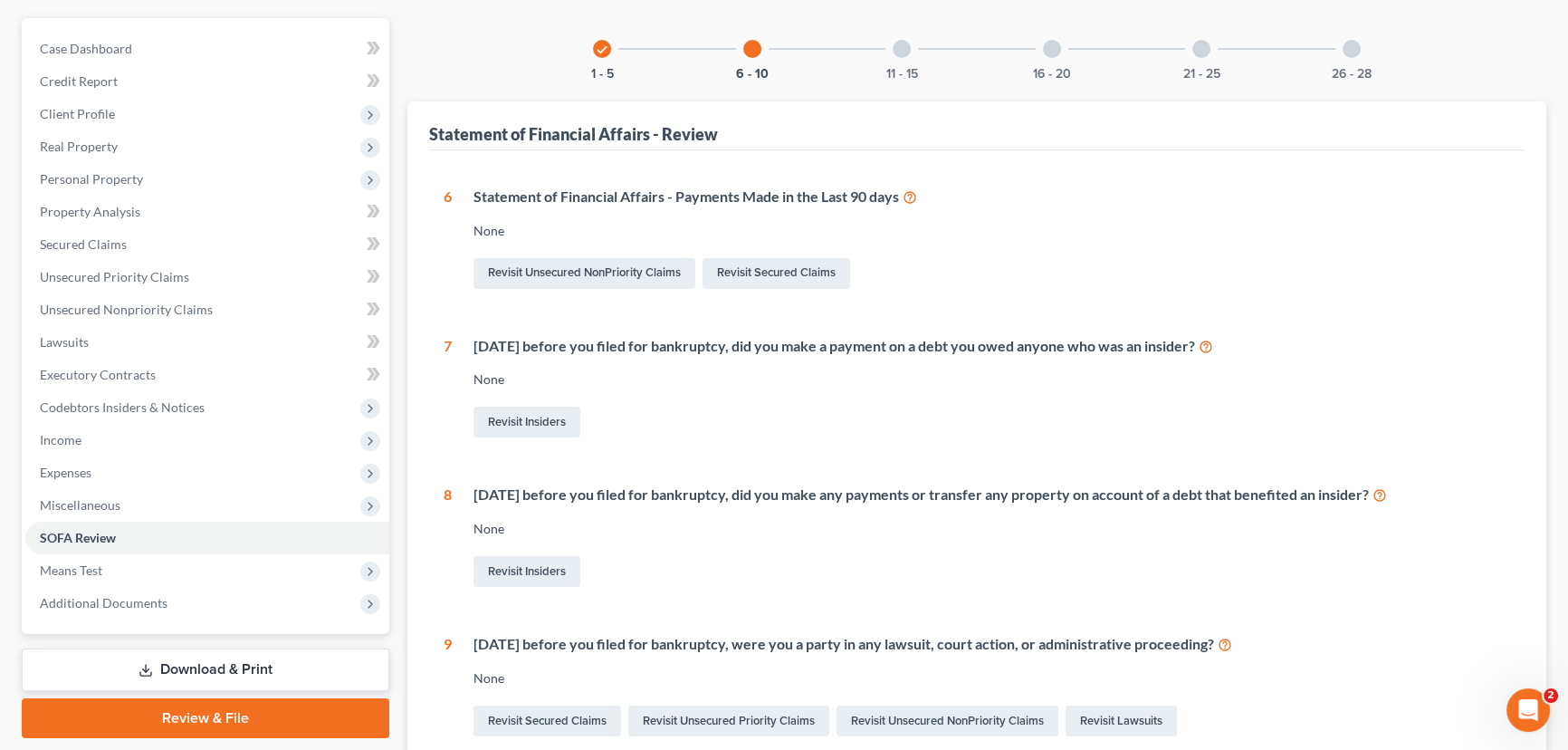
click at [910, 48] on div at bounding box center [901, 49] width 18 height 18
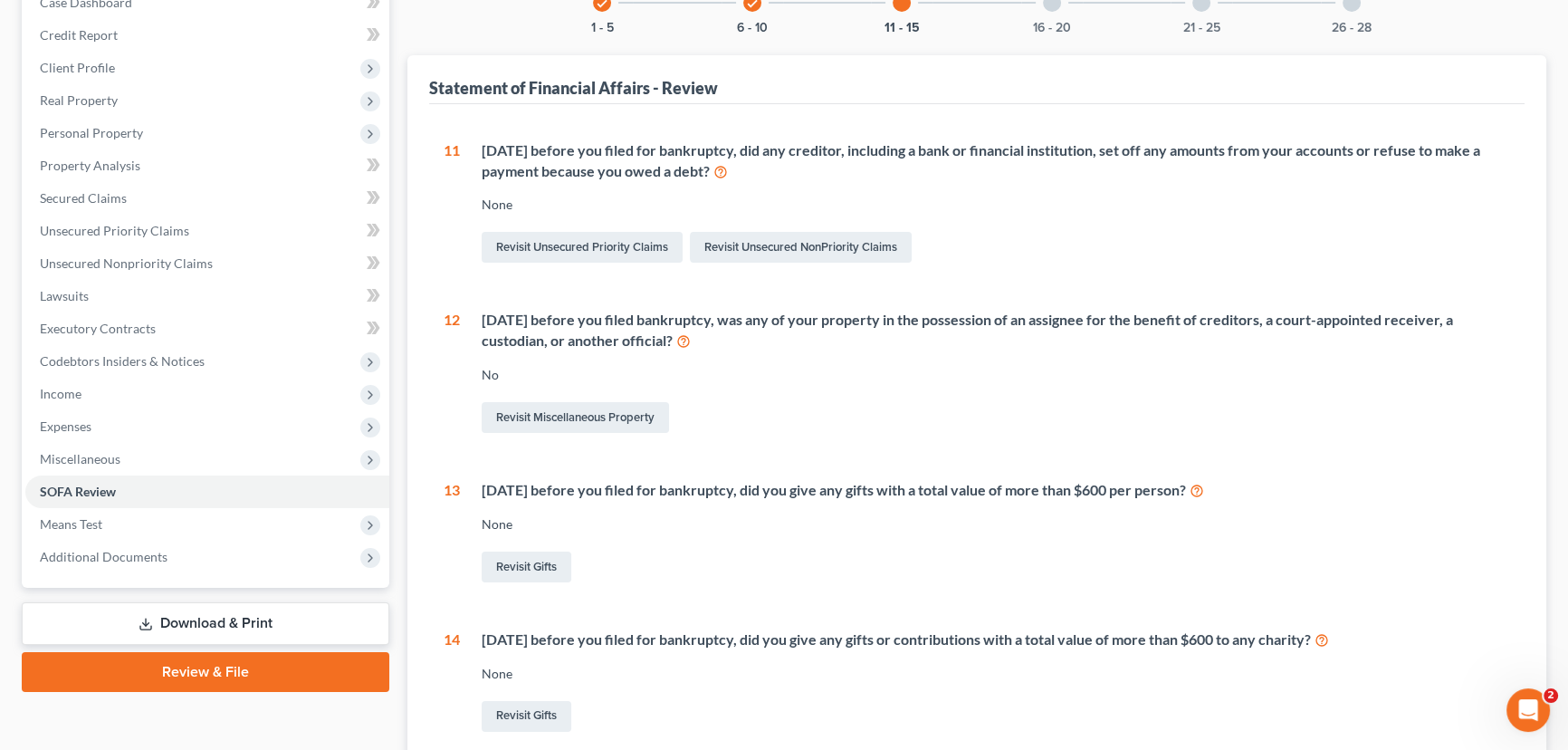
scroll to position [198, 0]
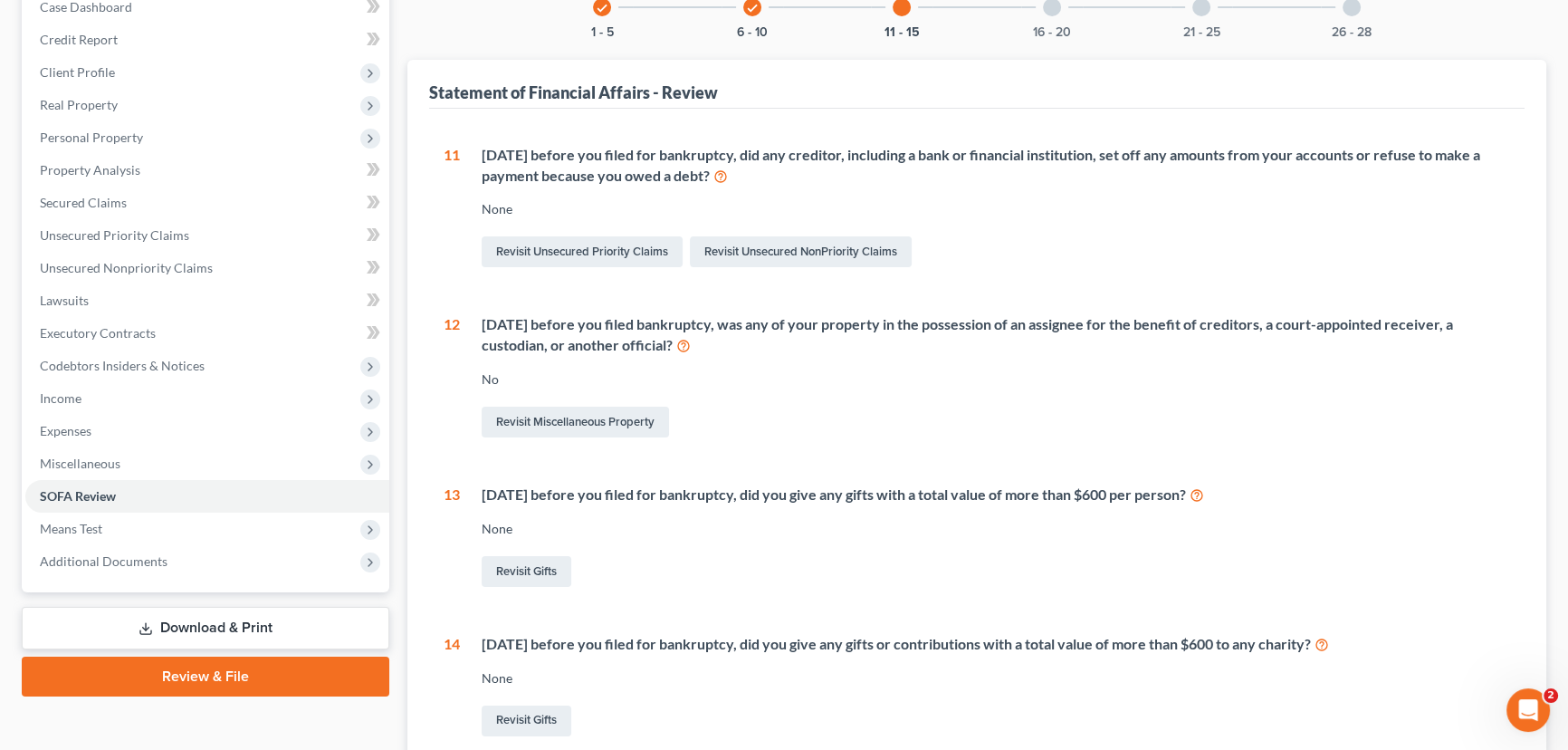
click at [1056, 9] on div at bounding box center [1052, 7] width 18 height 18
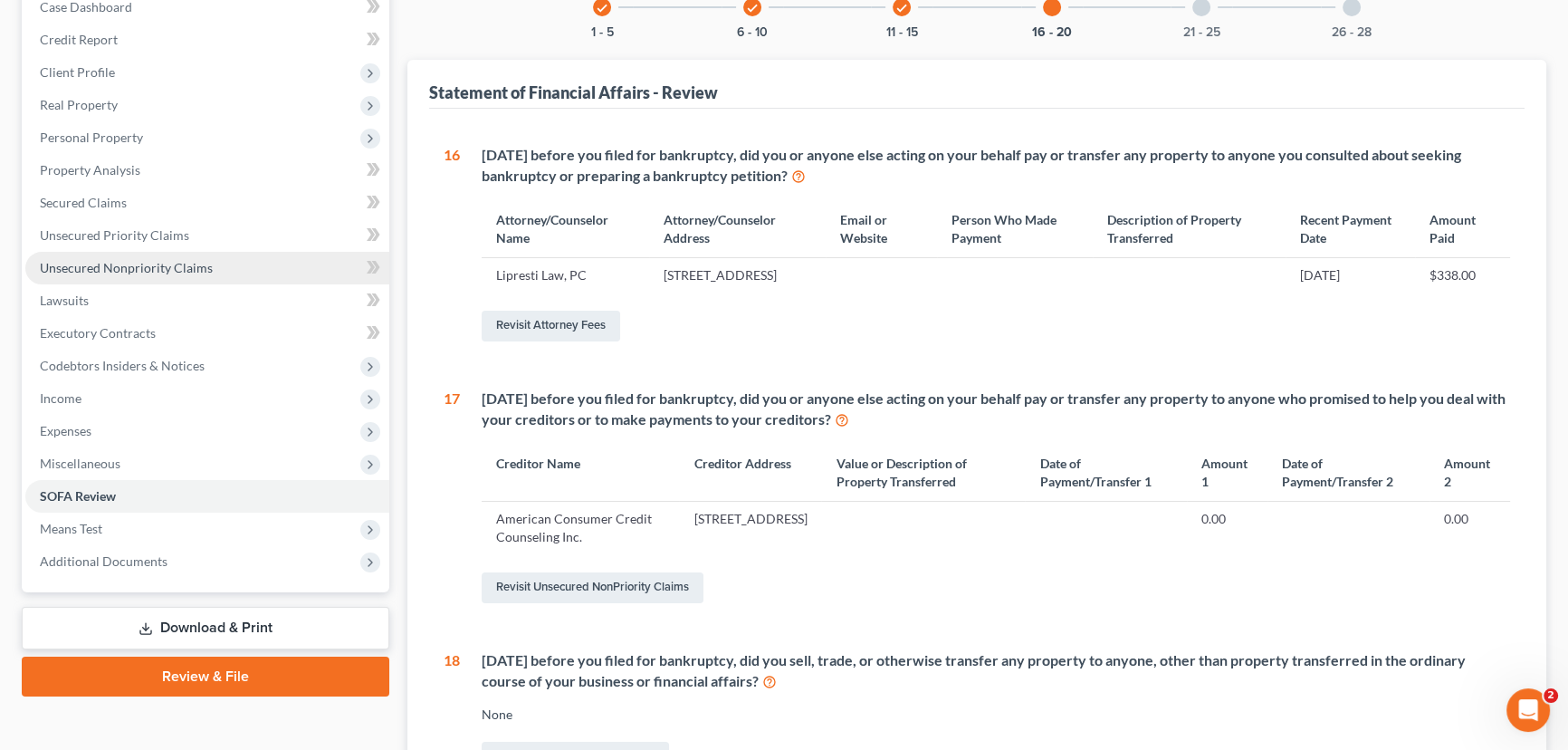
click at [112, 265] on span "Unsecured Nonpriority Claims" at bounding box center [126, 267] width 173 height 16
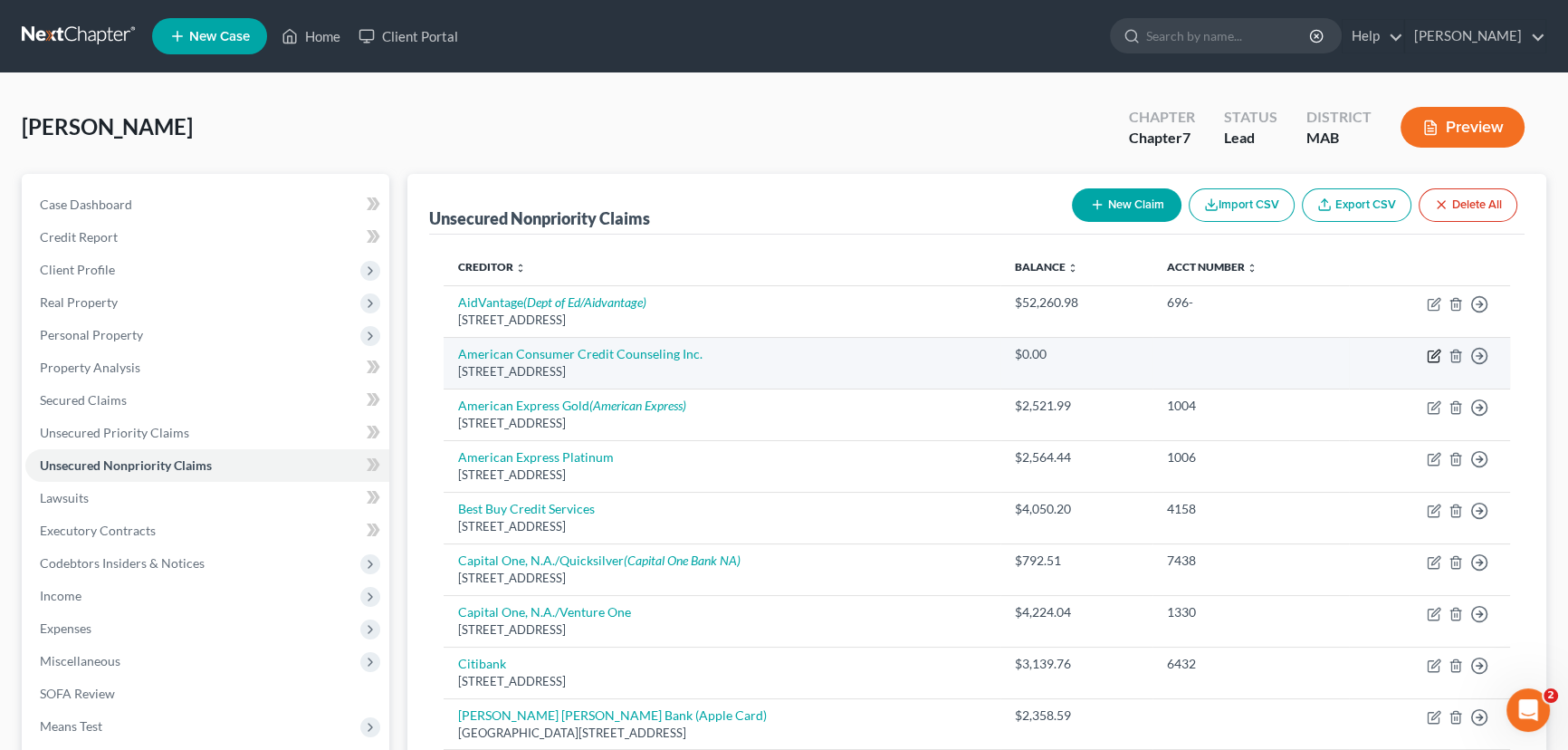
click at [1434, 353] on icon "button" at bounding box center [1435, 356] width 15 height 15
select select "22"
select select "16"
select select "0"
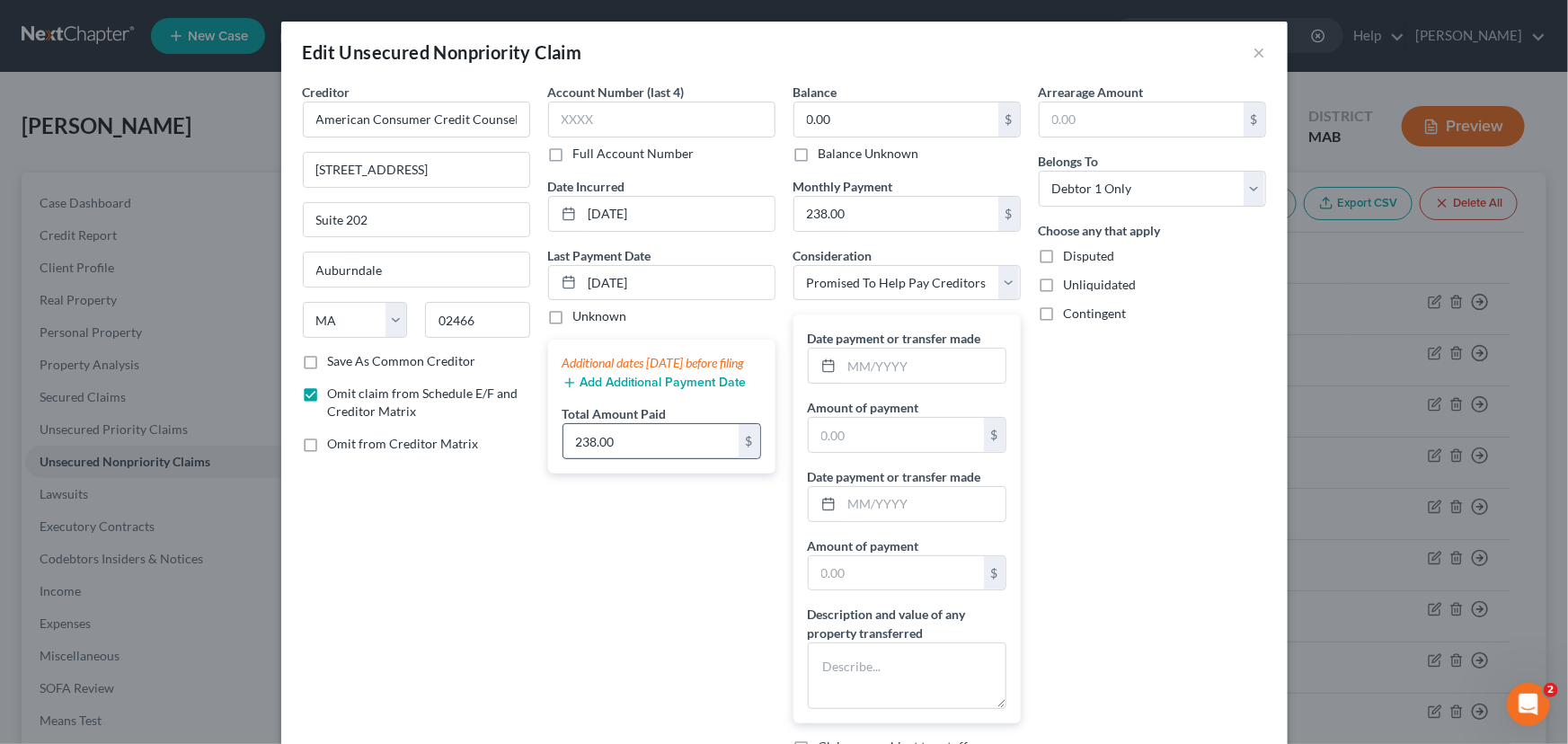
click at [625, 458] on input "238.00" at bounding box center [651, 441] width 175 height 34
type input "1,141."
click at [824, 658] on textarea at bounding box center [906, 675] width 199 height 66
click at [818, 664] on textarea "1141.00" at bounding box center [906, 675] width 199 height 66
click at [908, 674] on textarea "$1141.00" at bounding box center [906, 675] width 199 height 66
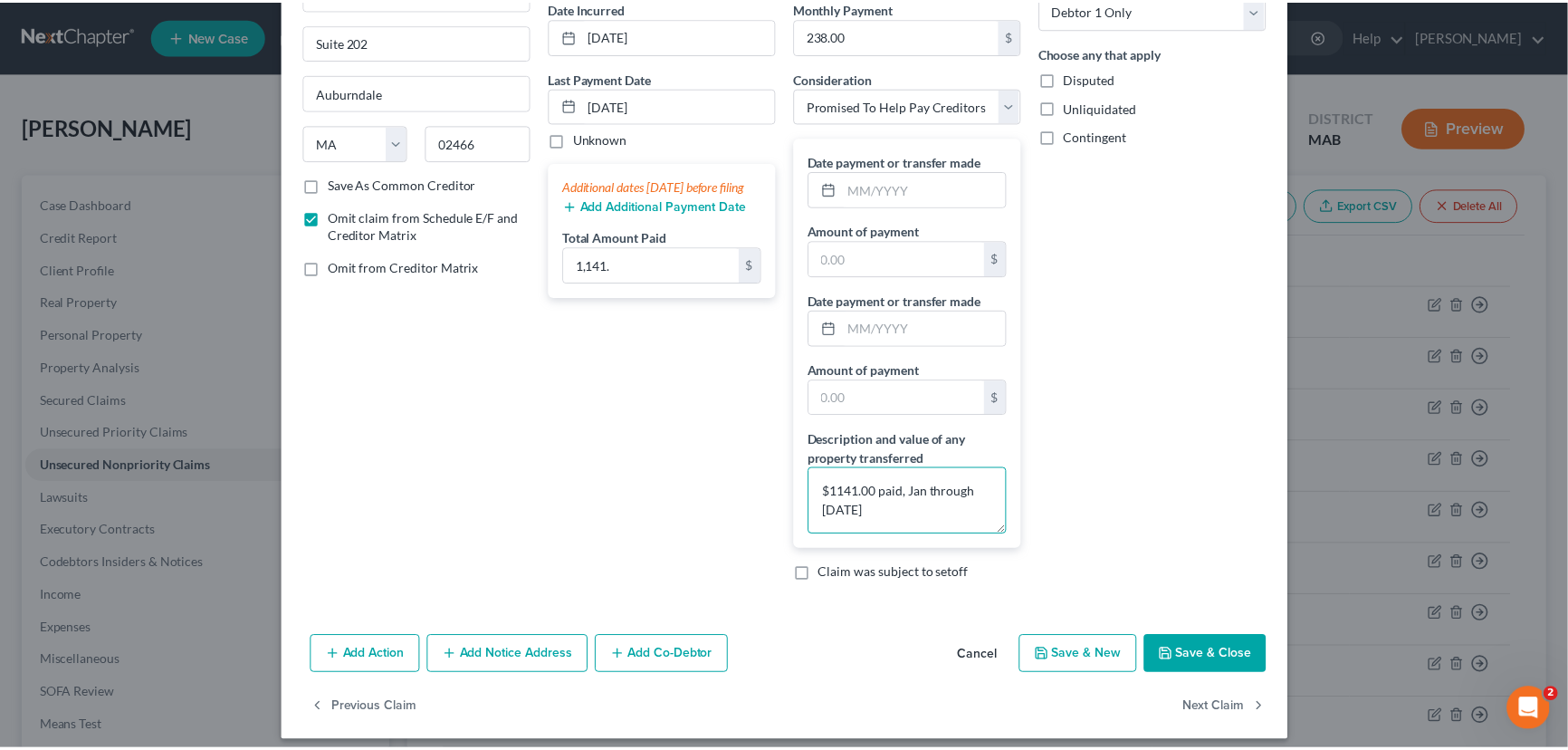
scroll to position [190, 0]
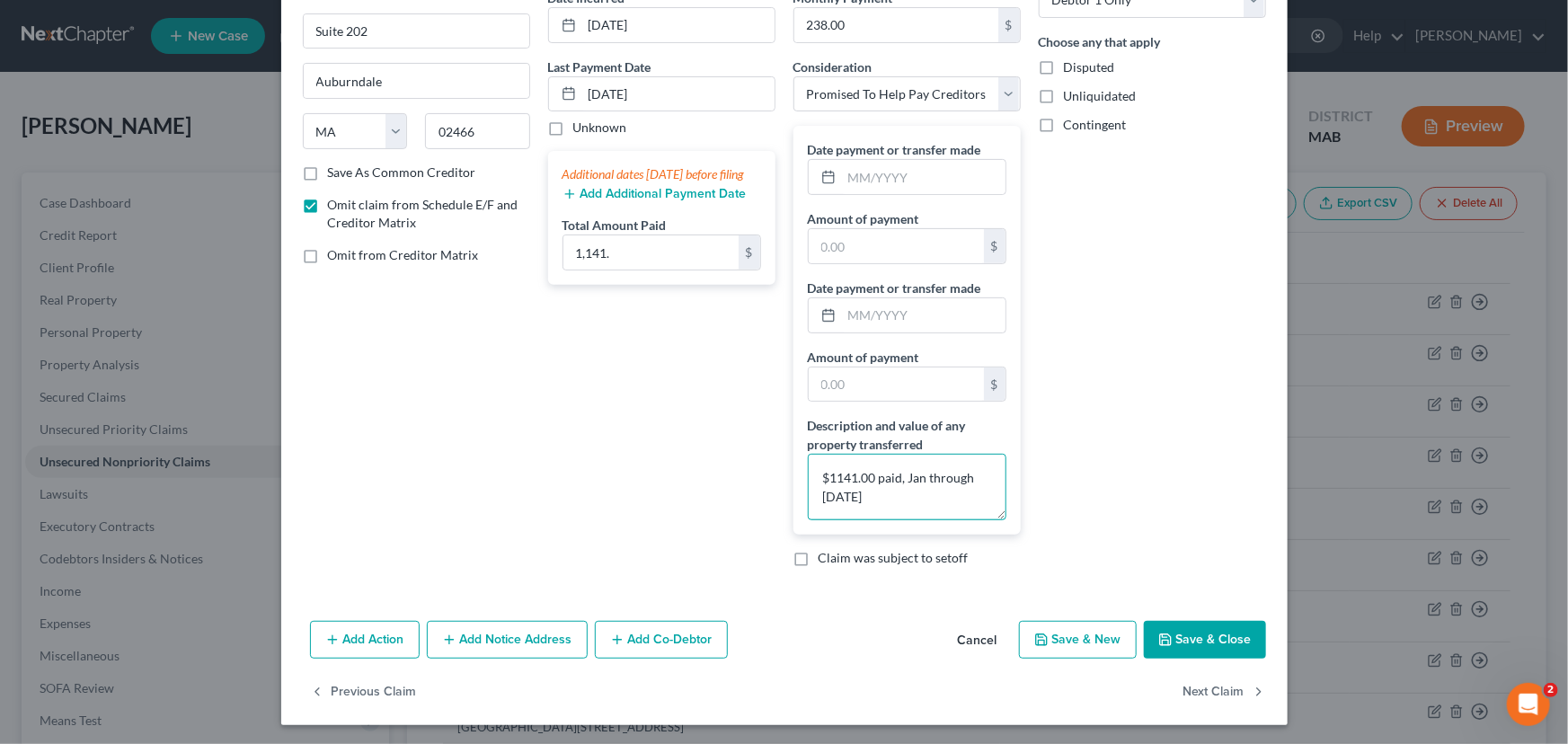
type textarea "$1141.00 paid, Jan through [DATE]"
click at [1200, 638] on button "Save & Close" at bounding box center [1205, 640] width 122 height 38
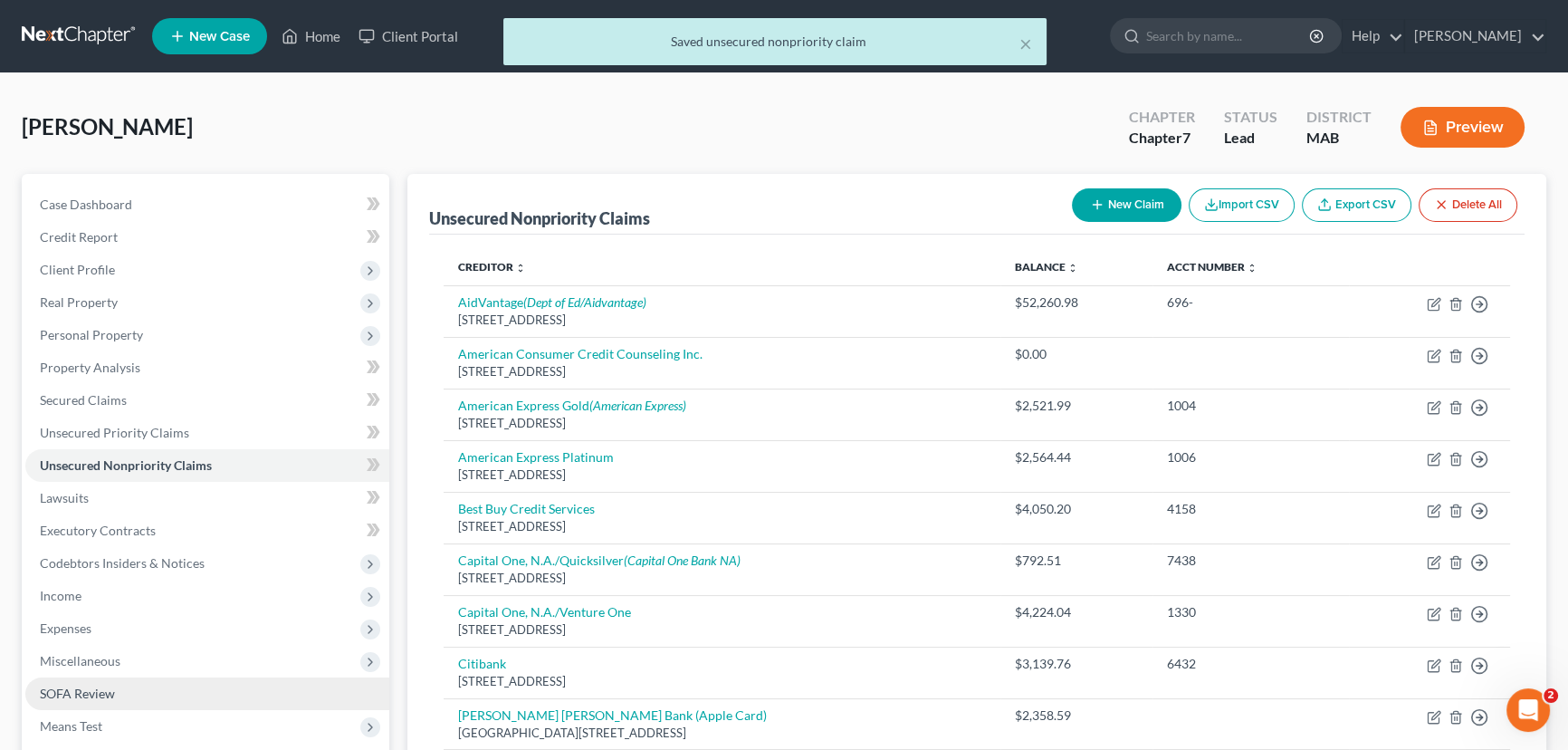
click at [65, 695] on span "SOFA Review" at bounding box center [78, 693] width 75 height 16
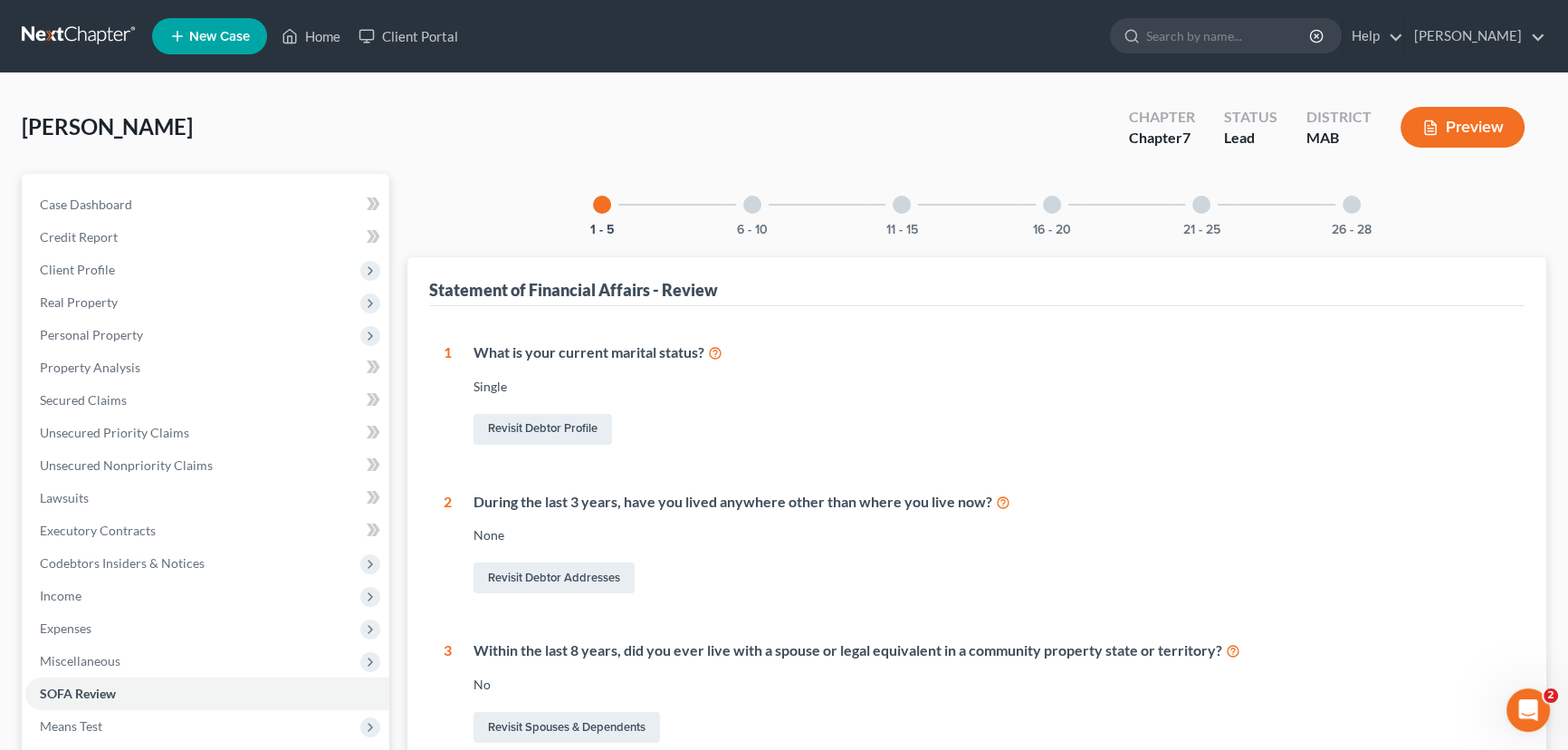
click at [1060, 203] on div at bounding box center [1052, 205] width 18 height 18
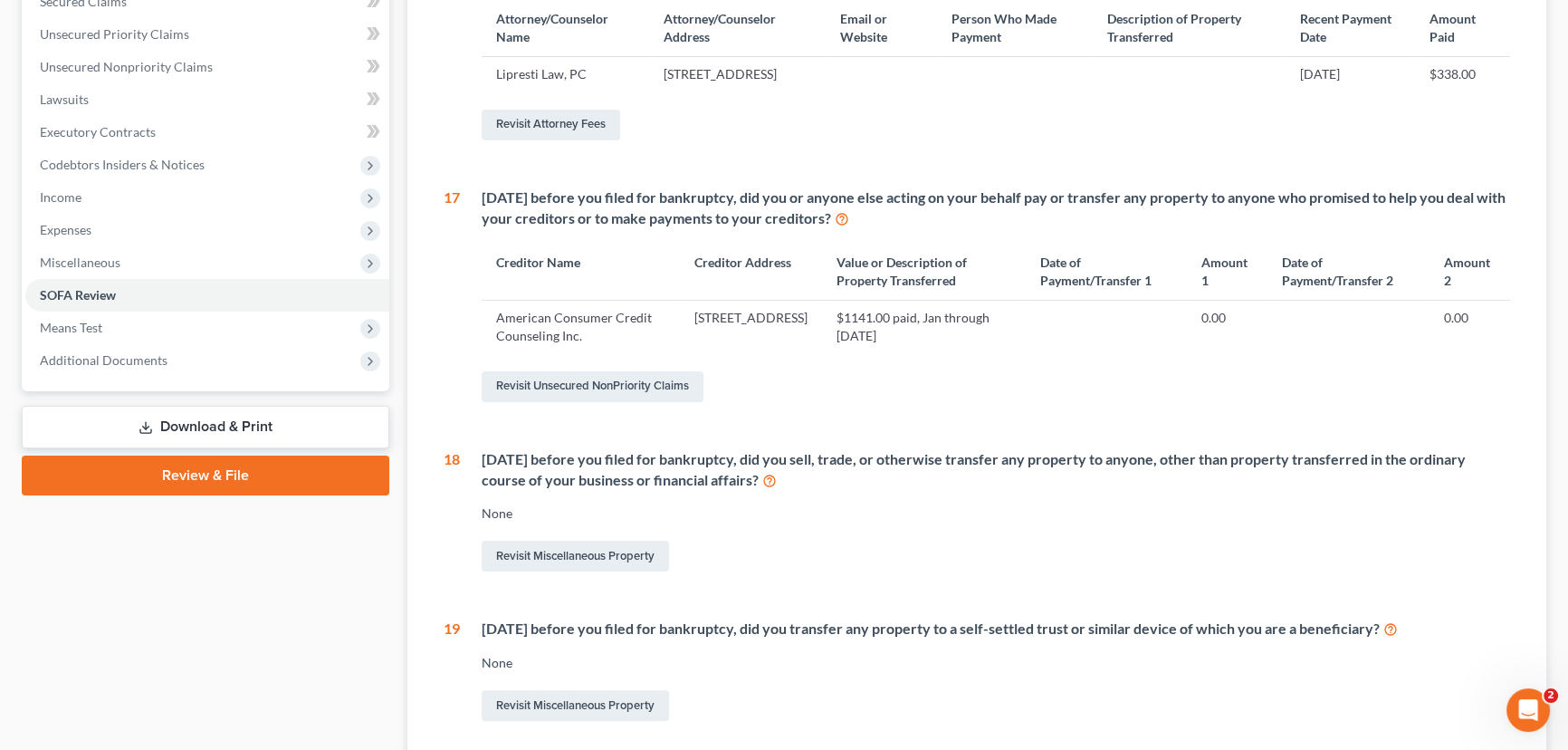
scroll to position [412, 0]
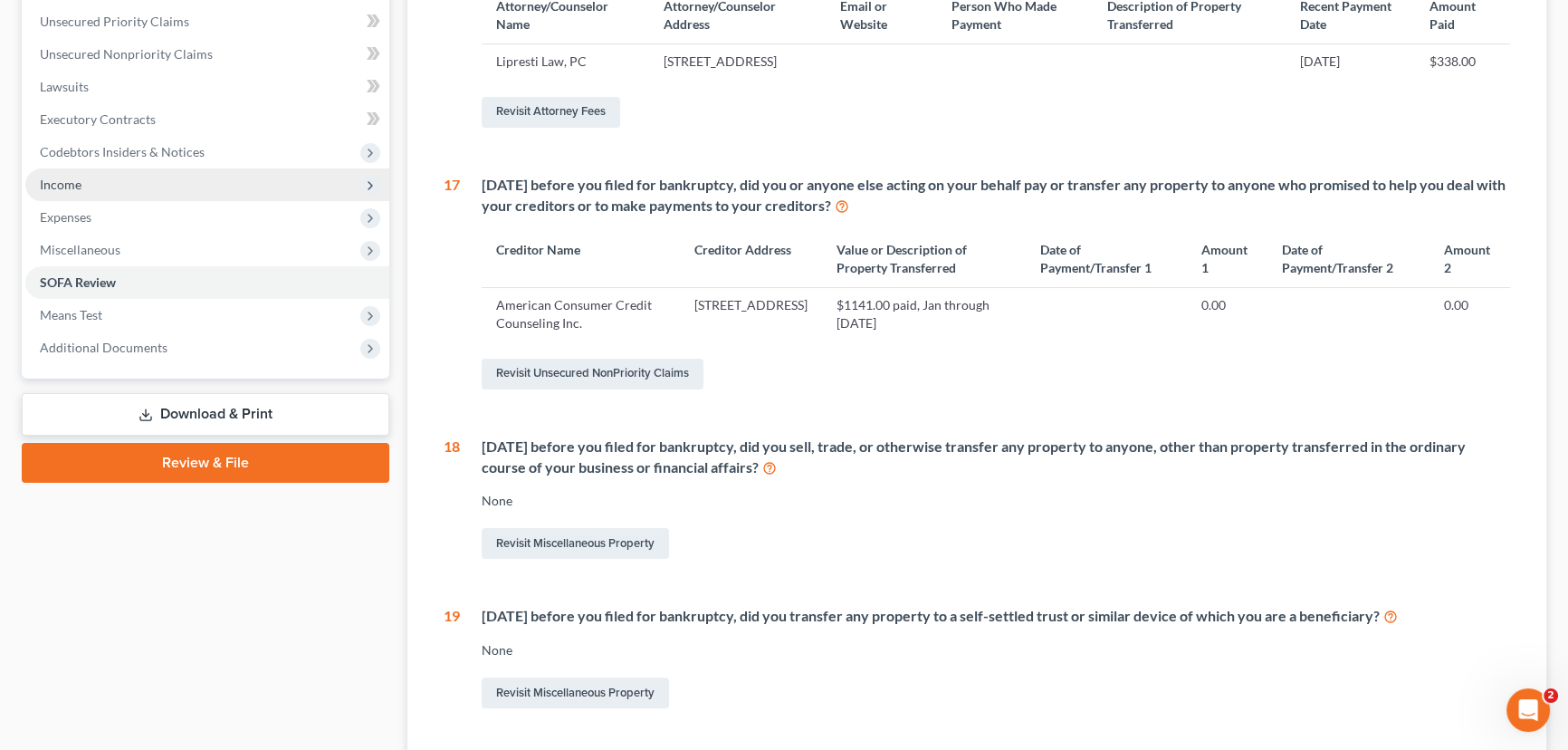
click at [84, 176] on span "Income" at bounding box center [208, 185] width 364 height 33
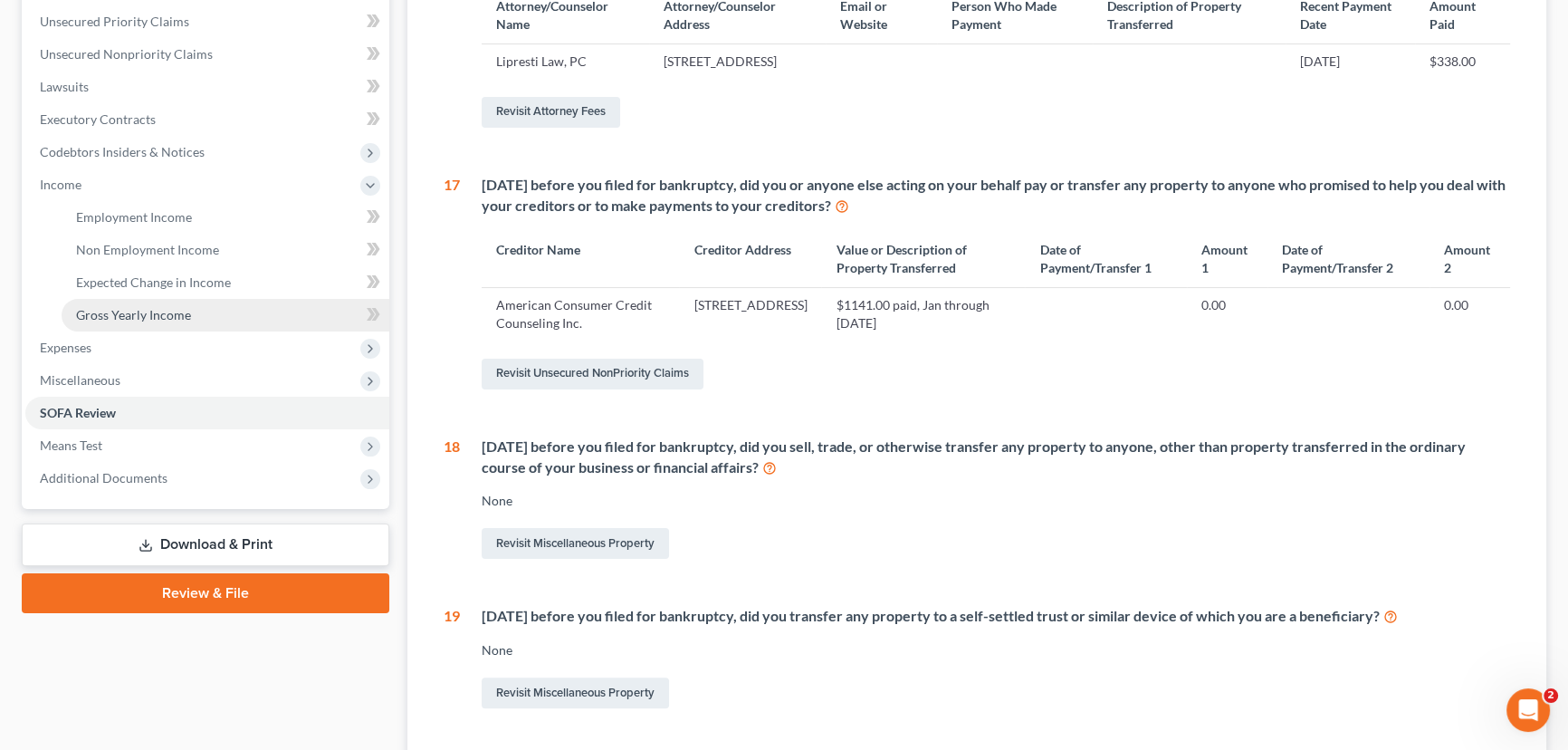
click at [141, 308] on span "Gross Yearly Income" at bounding box center [133, 315] width 115 height 16
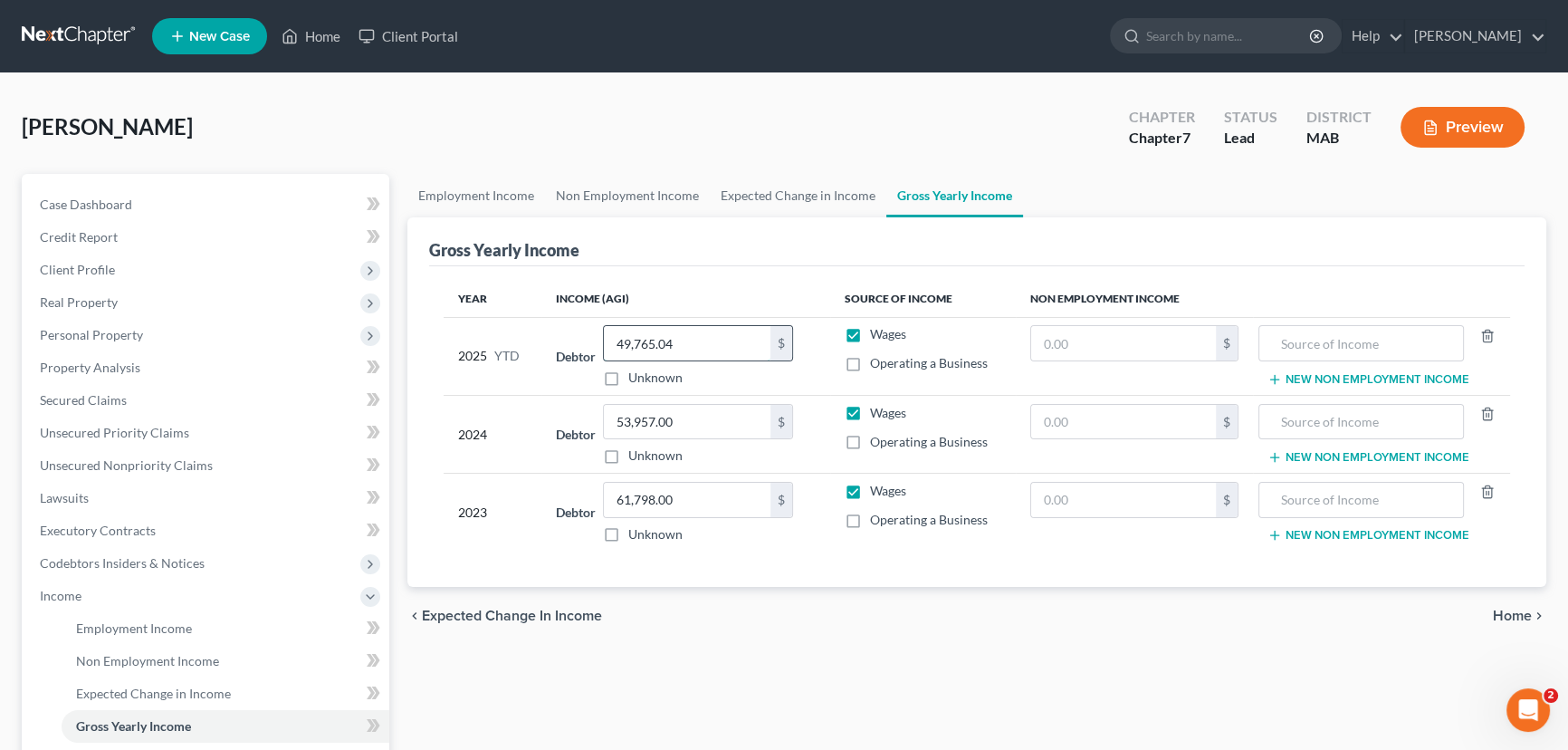
click at [706, 347] on input "49,765.04" at bounding box center [687, 343] width 166 height 35
type input "53,925.99"
click at [698, 638] on div "chevron_left Expected Change in Income Home chevron_right" at bounding box center [977, 616] width 1139 height 58
click at [102, 295] on span "Real Property" at bounding box center [79, 302] width 78 height 16
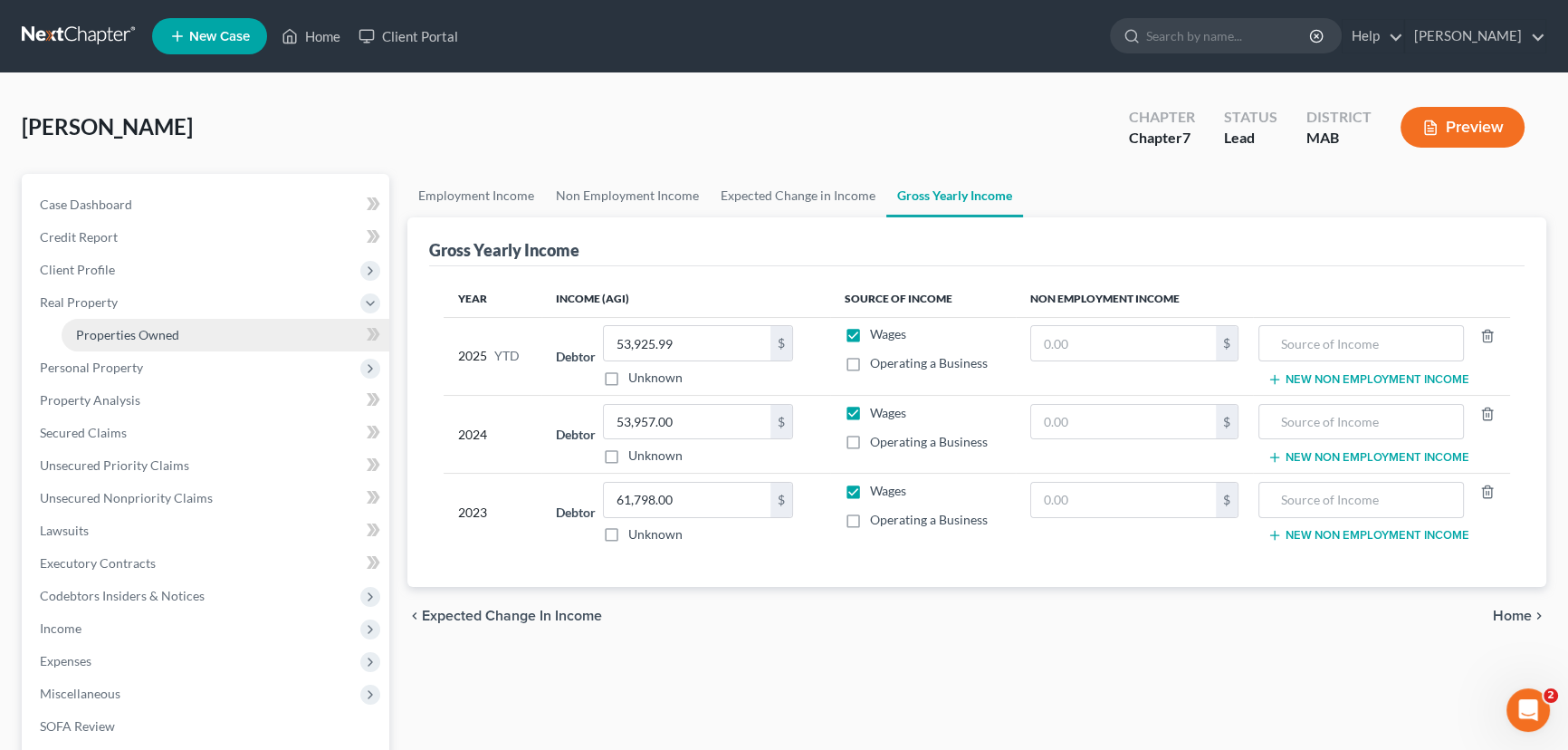
click at [101, 333] on span "Properties Owned" at bounding box center [127, 334] width 103 height 16
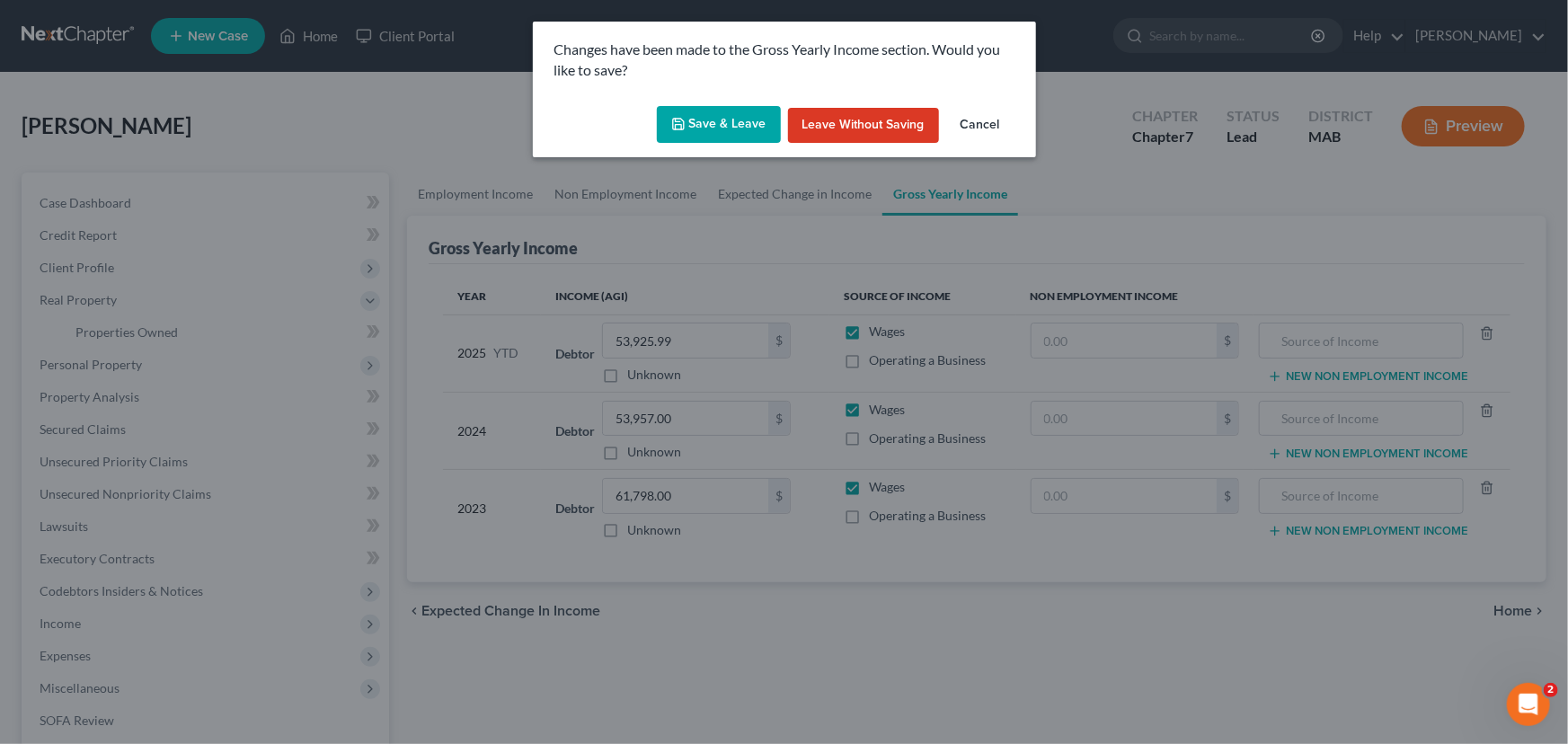
click at [704, 118] on button "Save & Leave" at bounding box center [719, 125] width 124 height 38
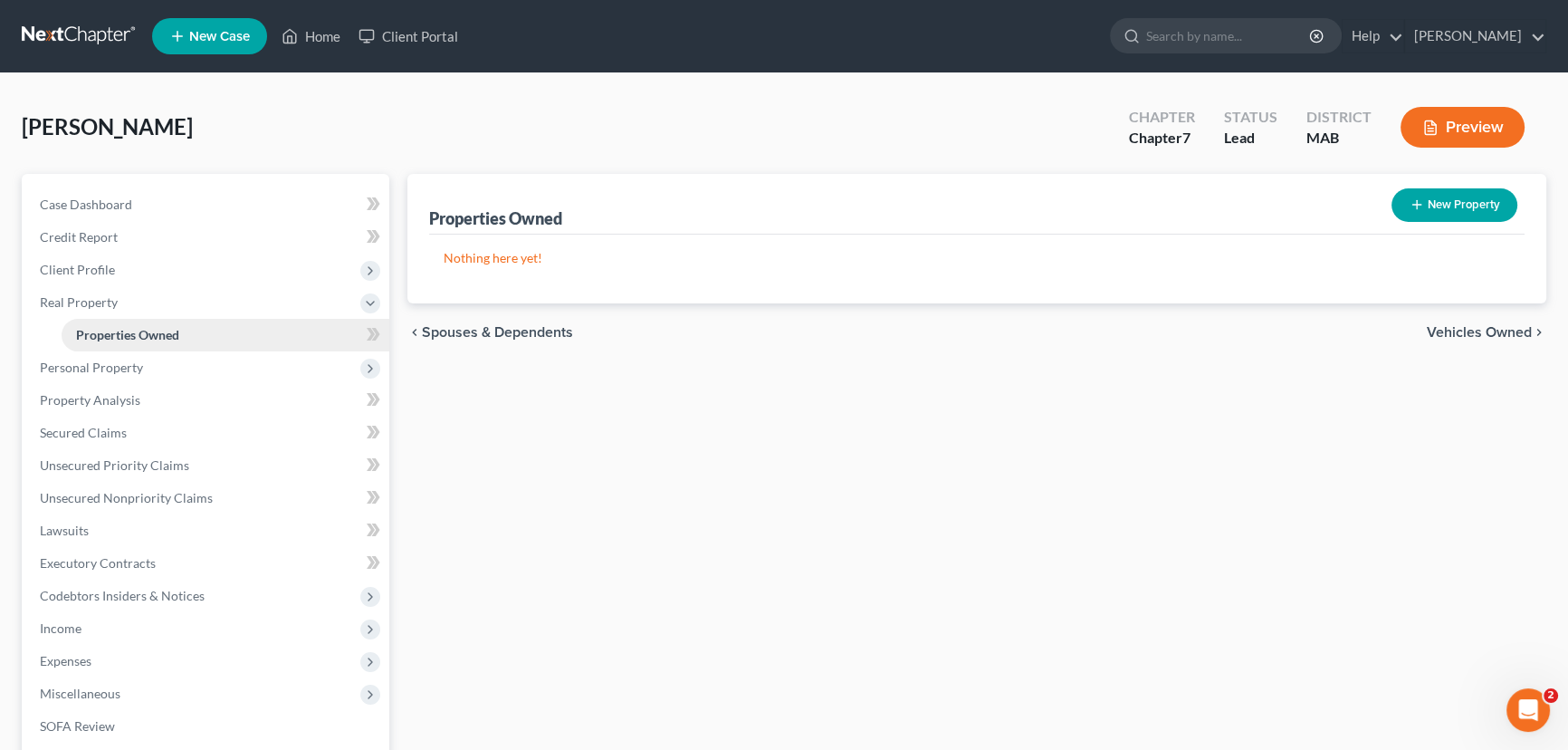
click at [154, 335] on span "Properties Owned" at bounding box center [127, 334] width 103 height 16
click at [1432, 122] on polyline "button" at bounding box center [1434, 123] width 5 height 5
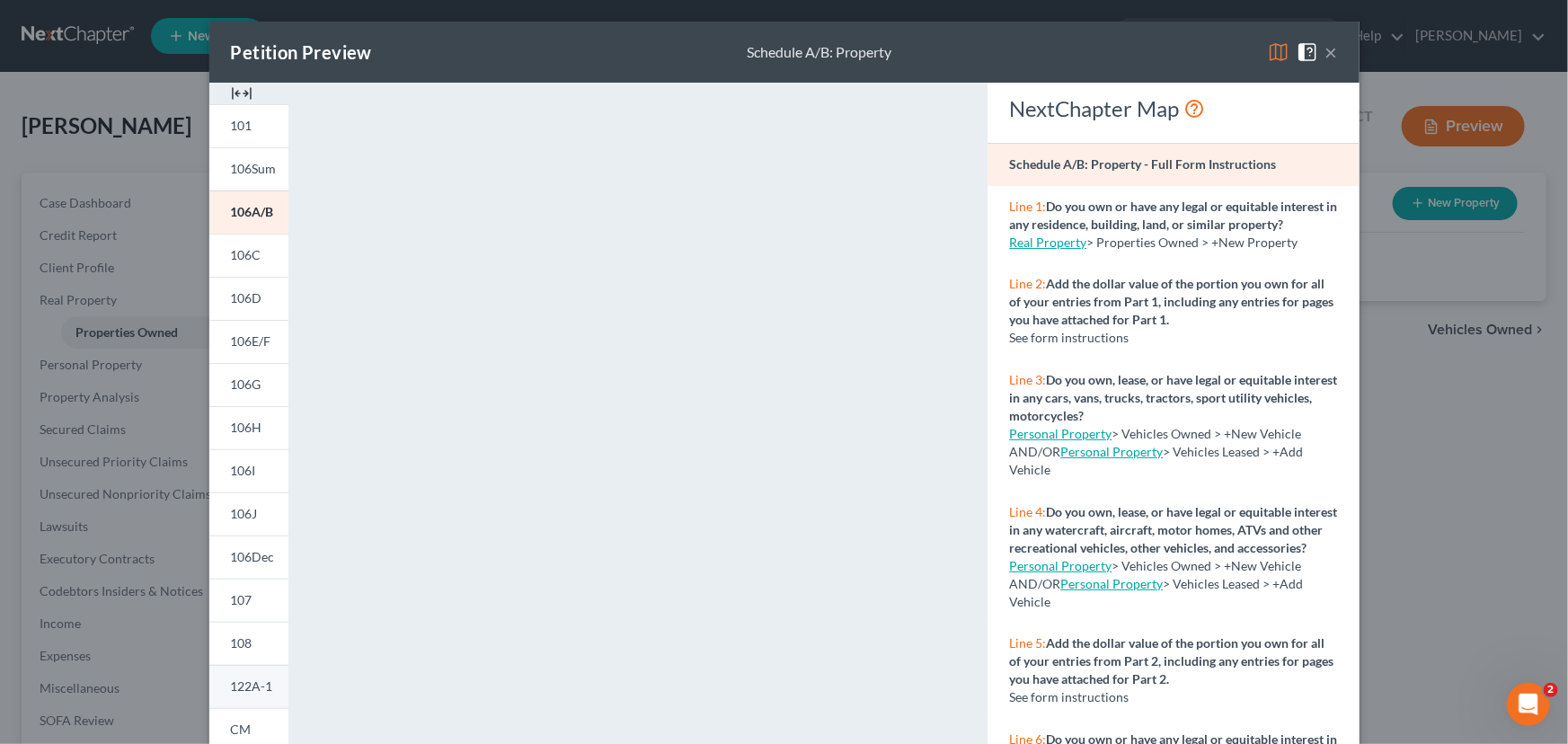
click at [230, 692] on span "122A-1" at bounding box center [251, 686] width 43 height 15
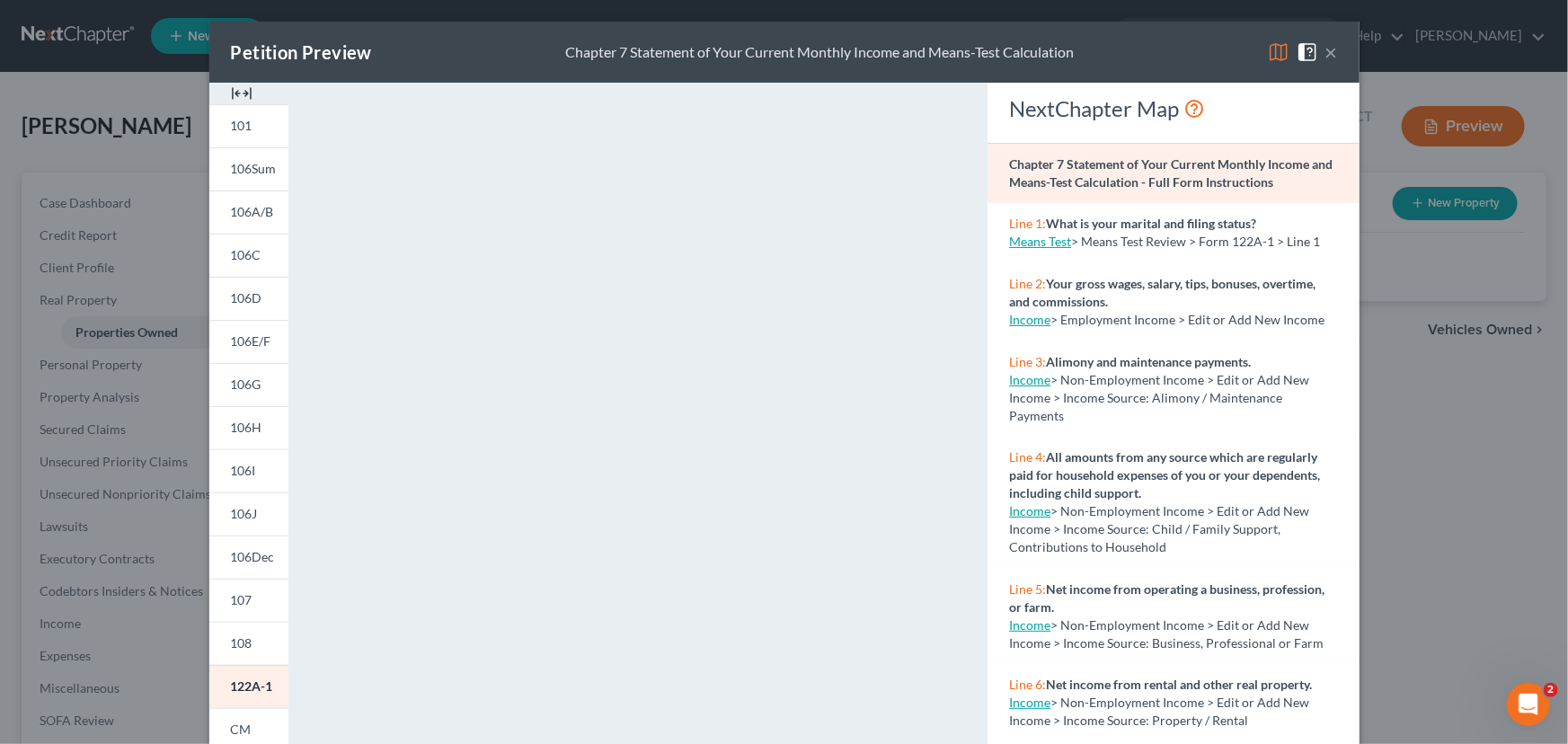
click at [1330, 53] on button "×" at bounding box center [1332, 53] width 13 height 22
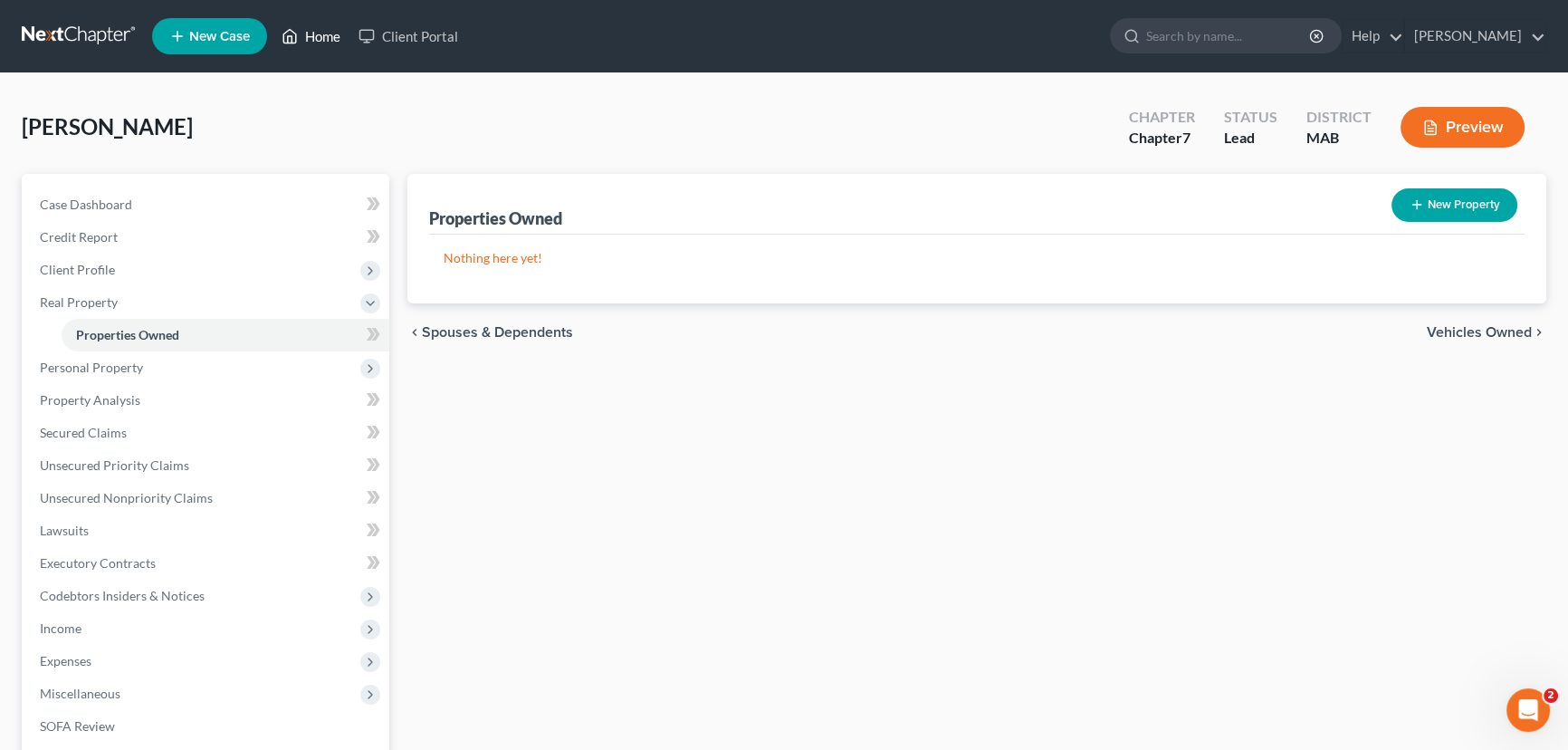
click at [328, 35] on link "Home" at bounding box center [311, 37] width 77 height 33
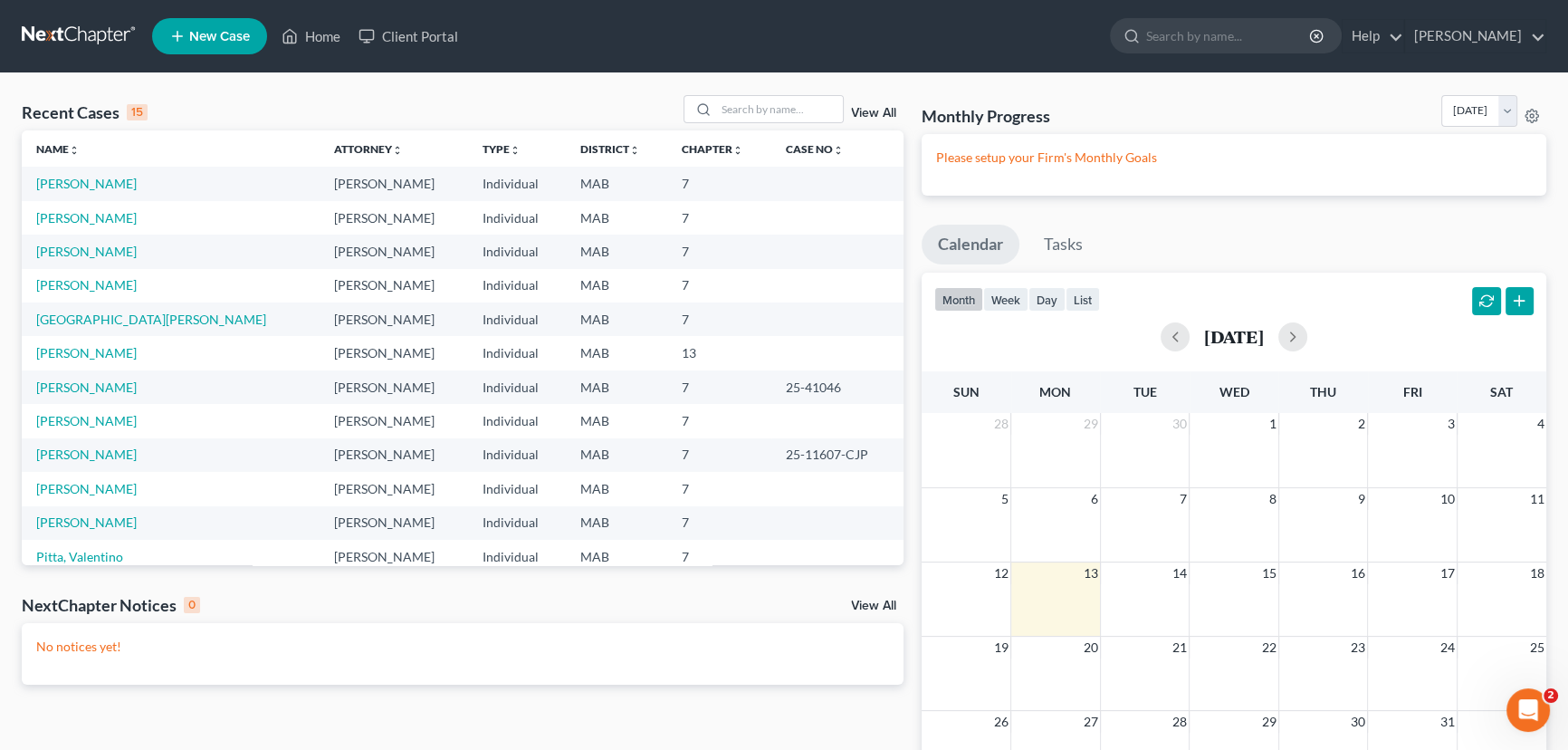
click at [215, 30] on span "New Case" at bounding box center [219, 37] width 60 height 14
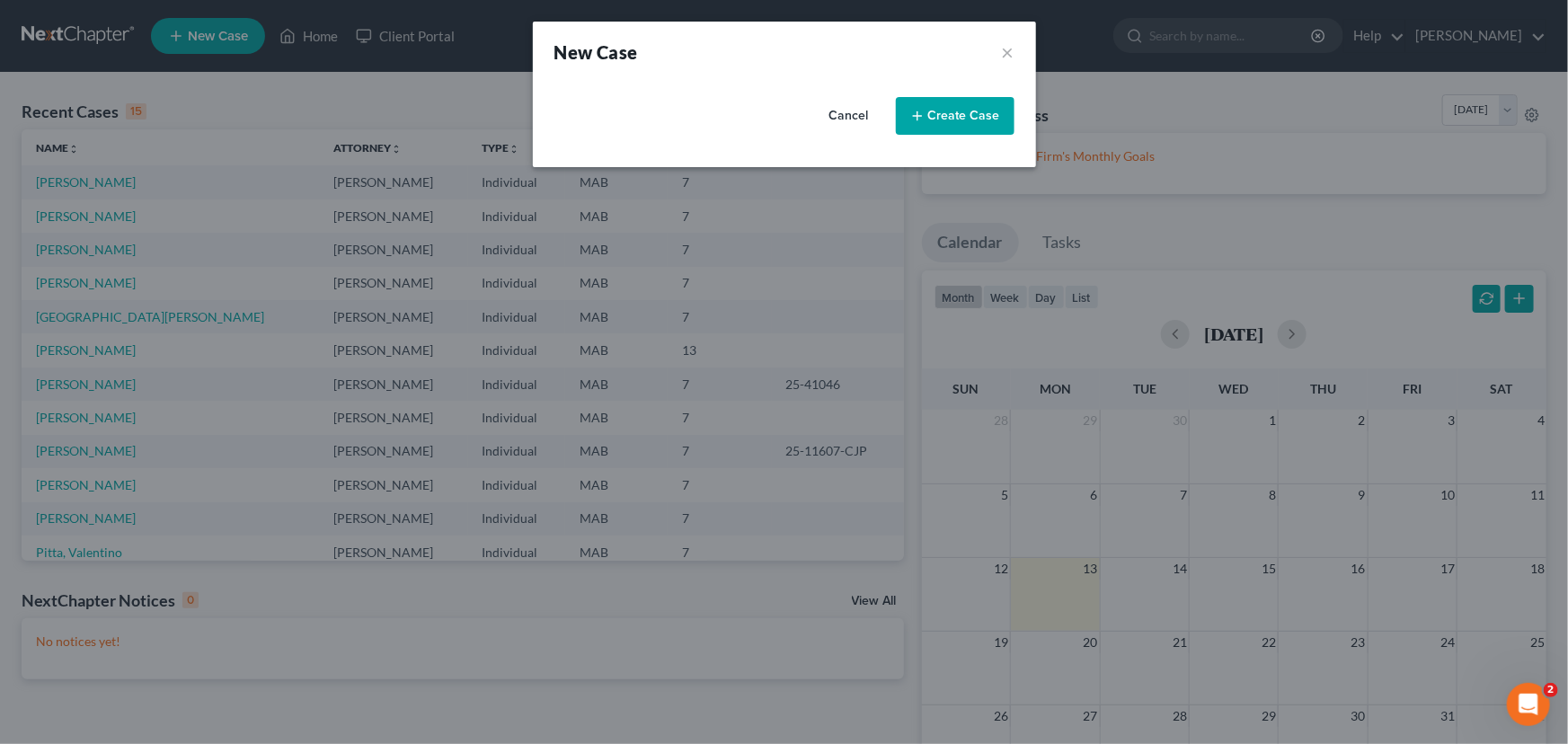
select select "39"
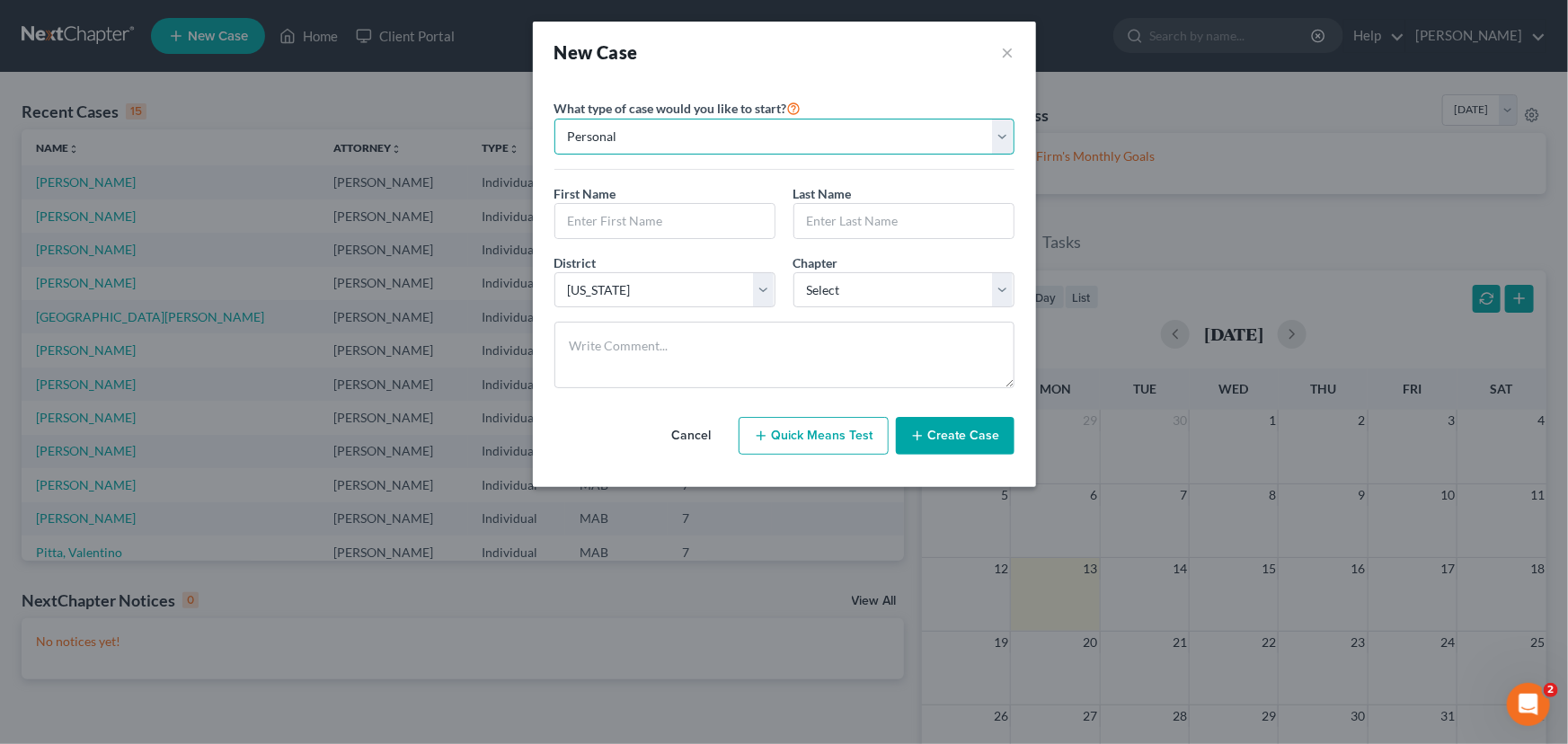
click at [653, 129] on select "Personal Business" at bounding box center [784, 137] width 460 height 36
click at [628, 220] on input "text" at bounding box center [665, 221] width 220 height 34
type input "Kiera"
click at [836, 220] on input "text" at bounding box center [904, 221] width 220 height 34
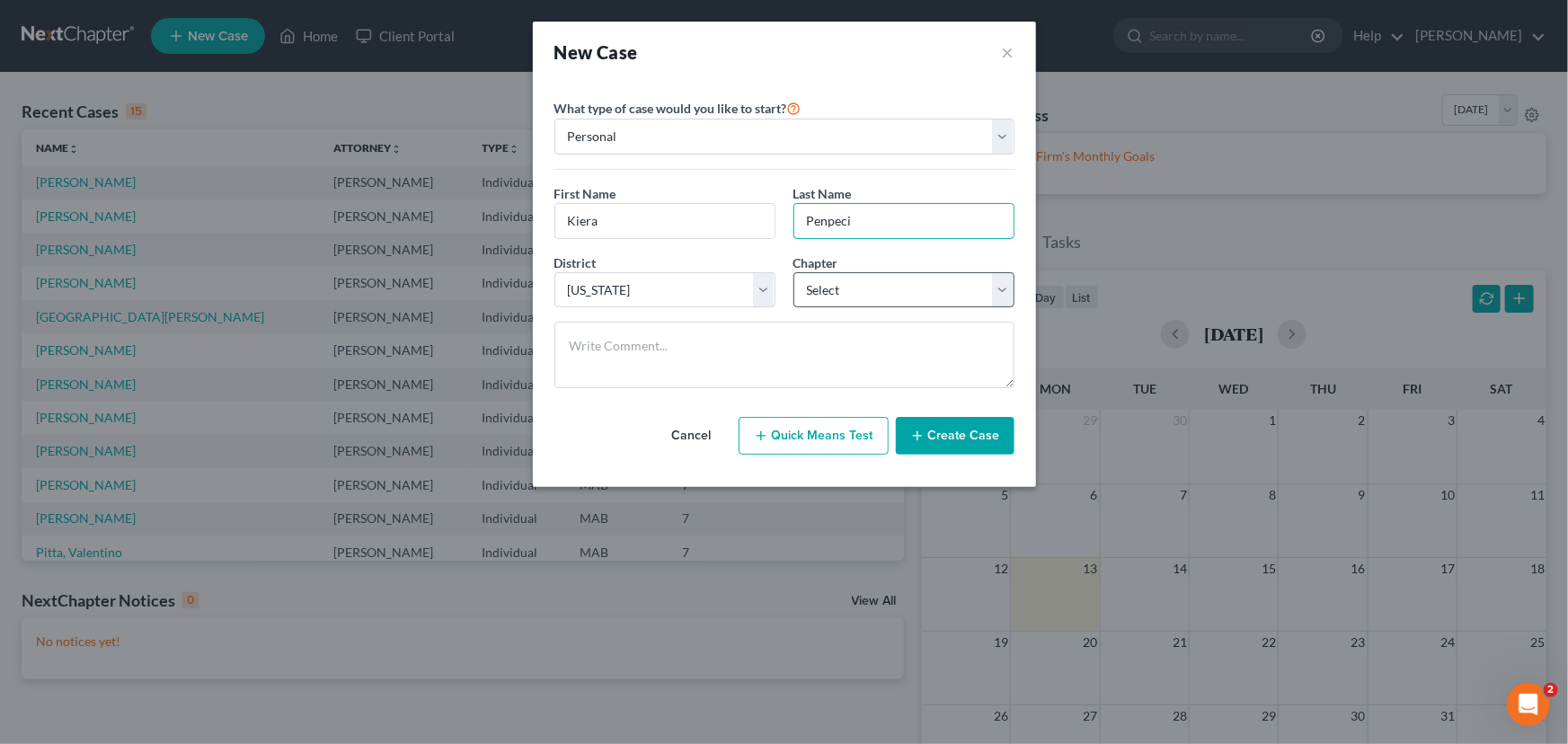
type input "Penpeci"
click at [1007, 290] on select "Select 7 11 12 13" at bounding box center [904, 290] width 221 height 36
select select "0"
click at [793, 272] on select "Select 7 11 12 13" at bounding box center [904, 290] width 221 height 36
click at [947, 432] on button "Create Case" at bounding box center [955, 436] width 119 height 38
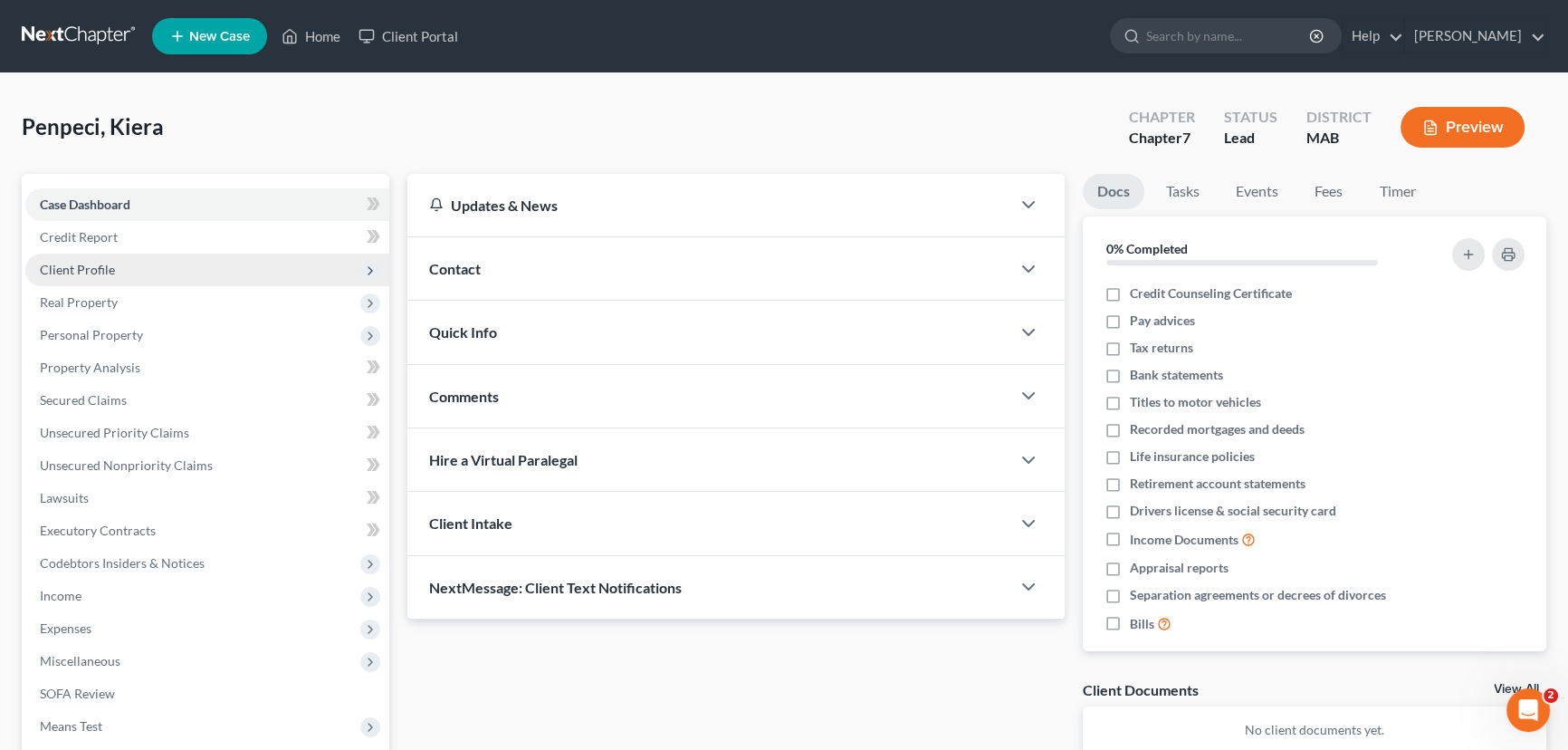
click at [76, 273] on span "Client Profile" at bounding box center [78, 269] width 75 height 16
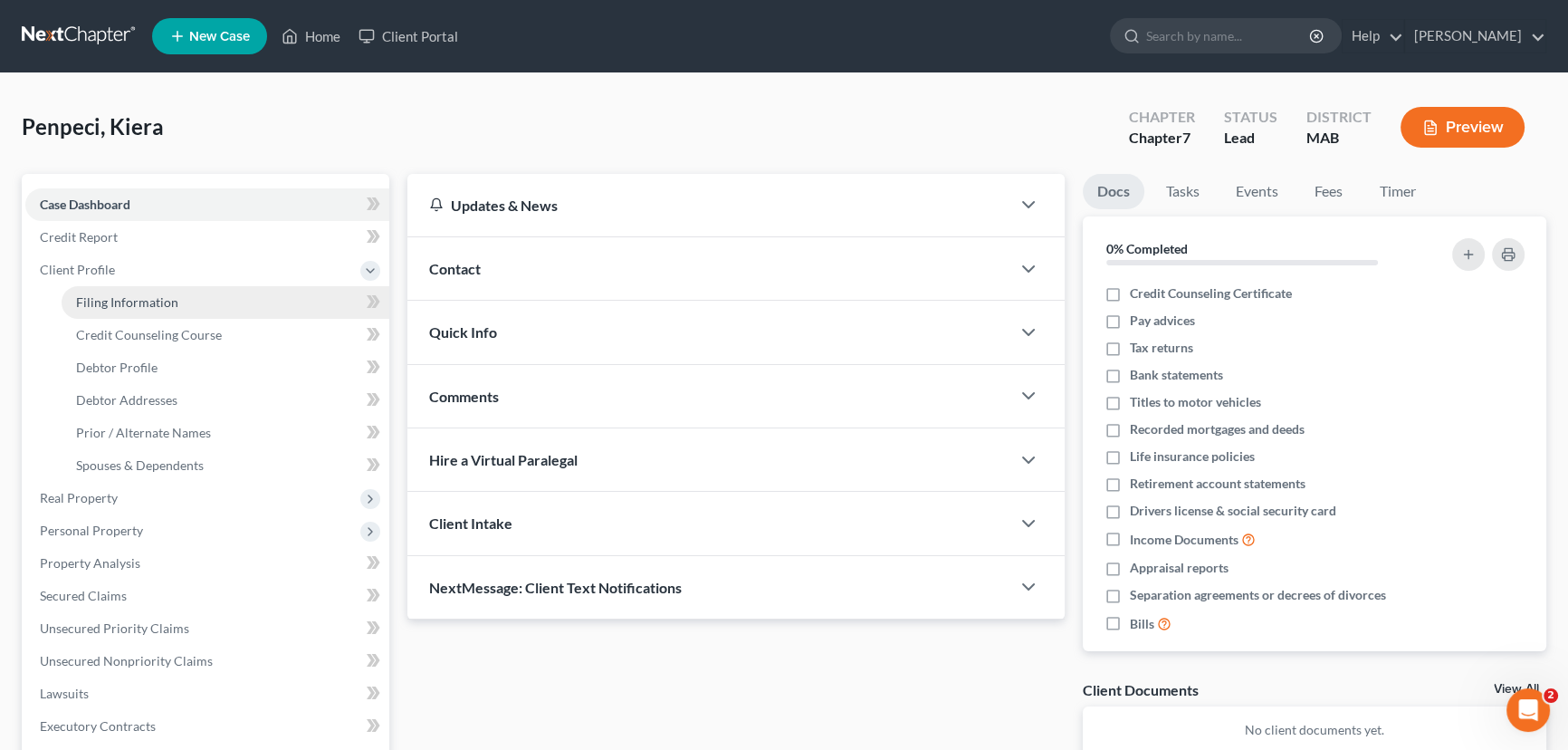
click at [95, 296] on span "Filing Information" at bounding box center [127, 302] width 102 height 16
select select "1"
select select "0"
select select "39"
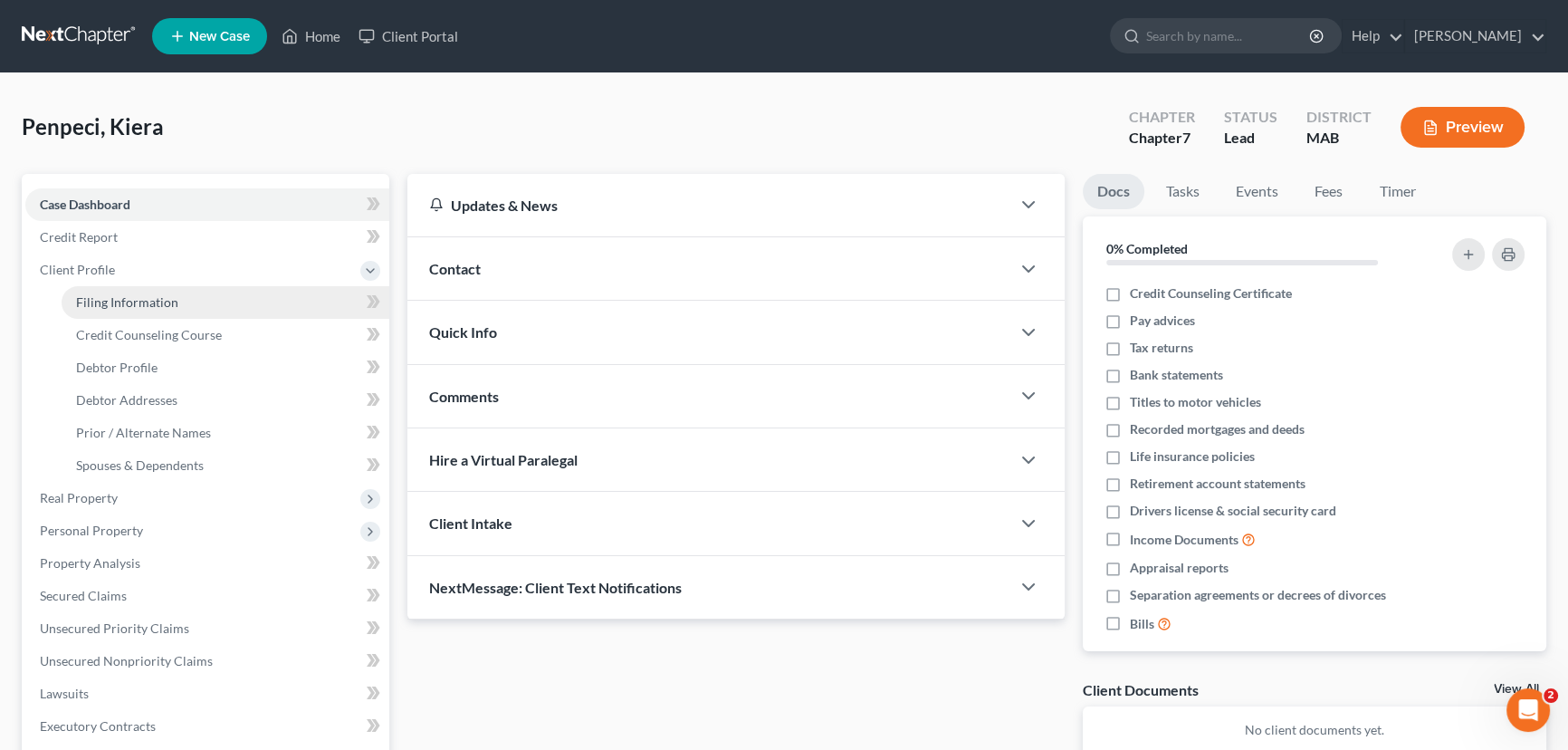
select select "0"
select select "22"
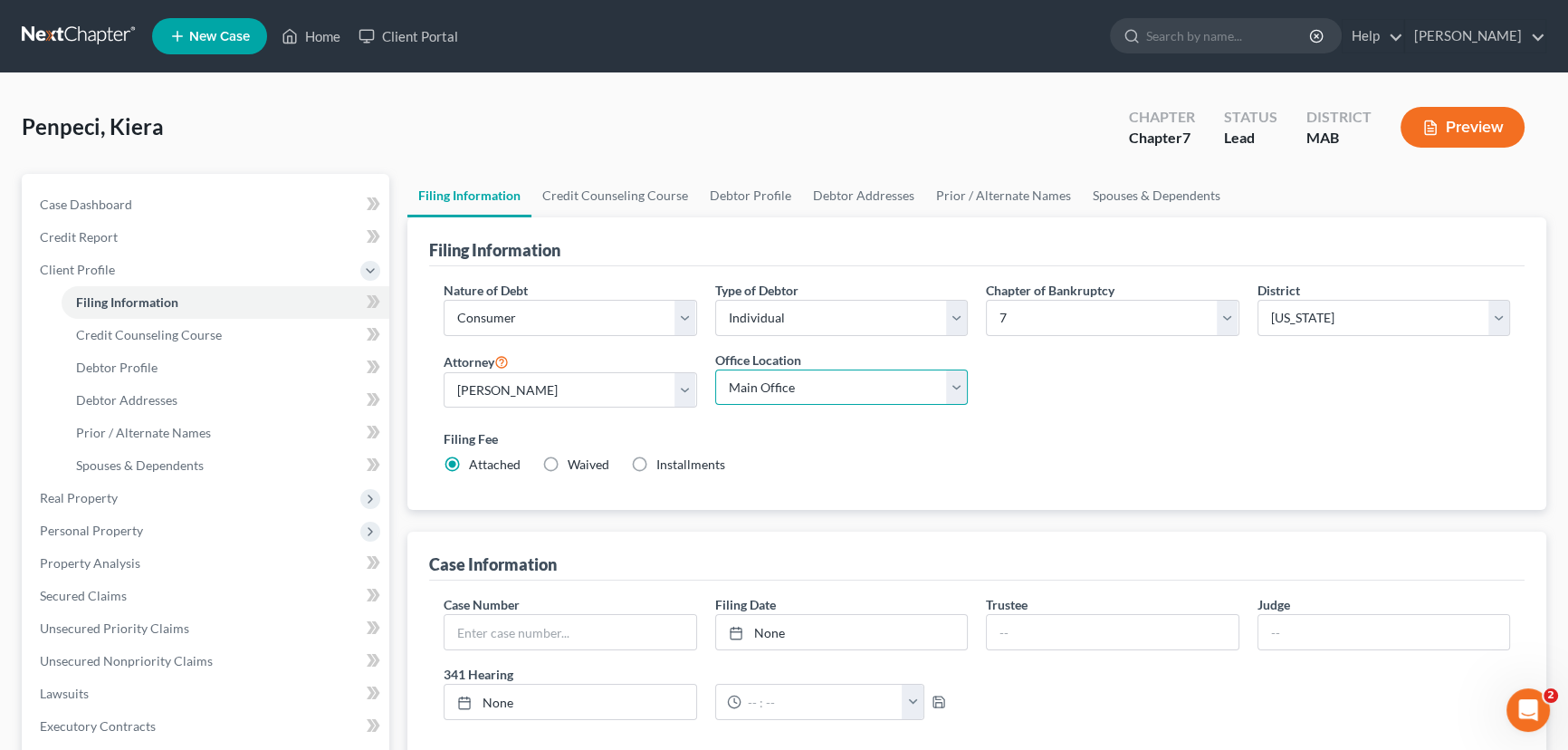
click at [957, 386] on select "Main Office LiPresti Law, PC (Of Counsel)" at bounding box center [841, 388] width 253 height 37
select select "0"
click at [715, 370] on select "Main Office LiPresti Law, PC (Of Counsel)" at bounding box center [841, 388] width 253 height 37
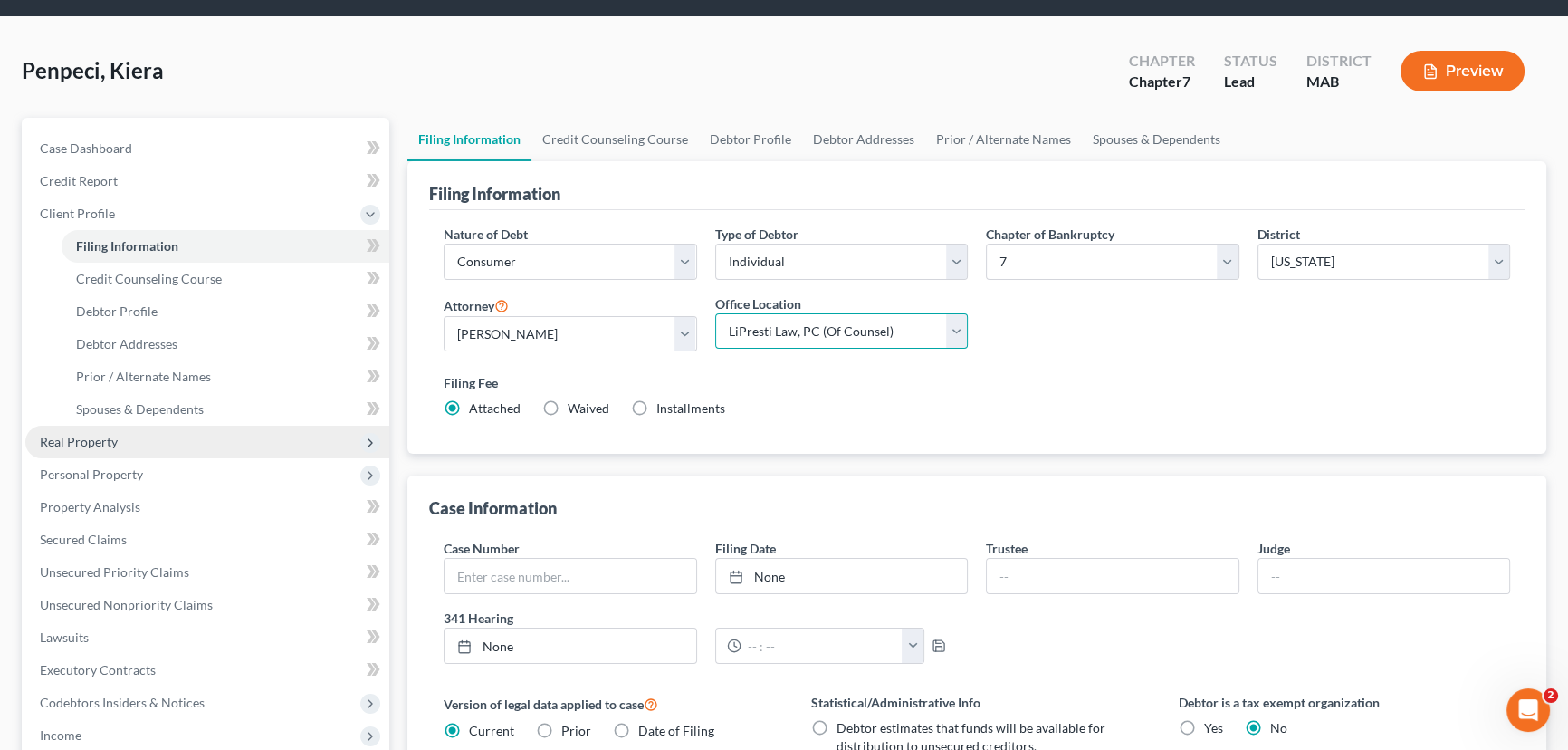
scroll to position [246, 0]
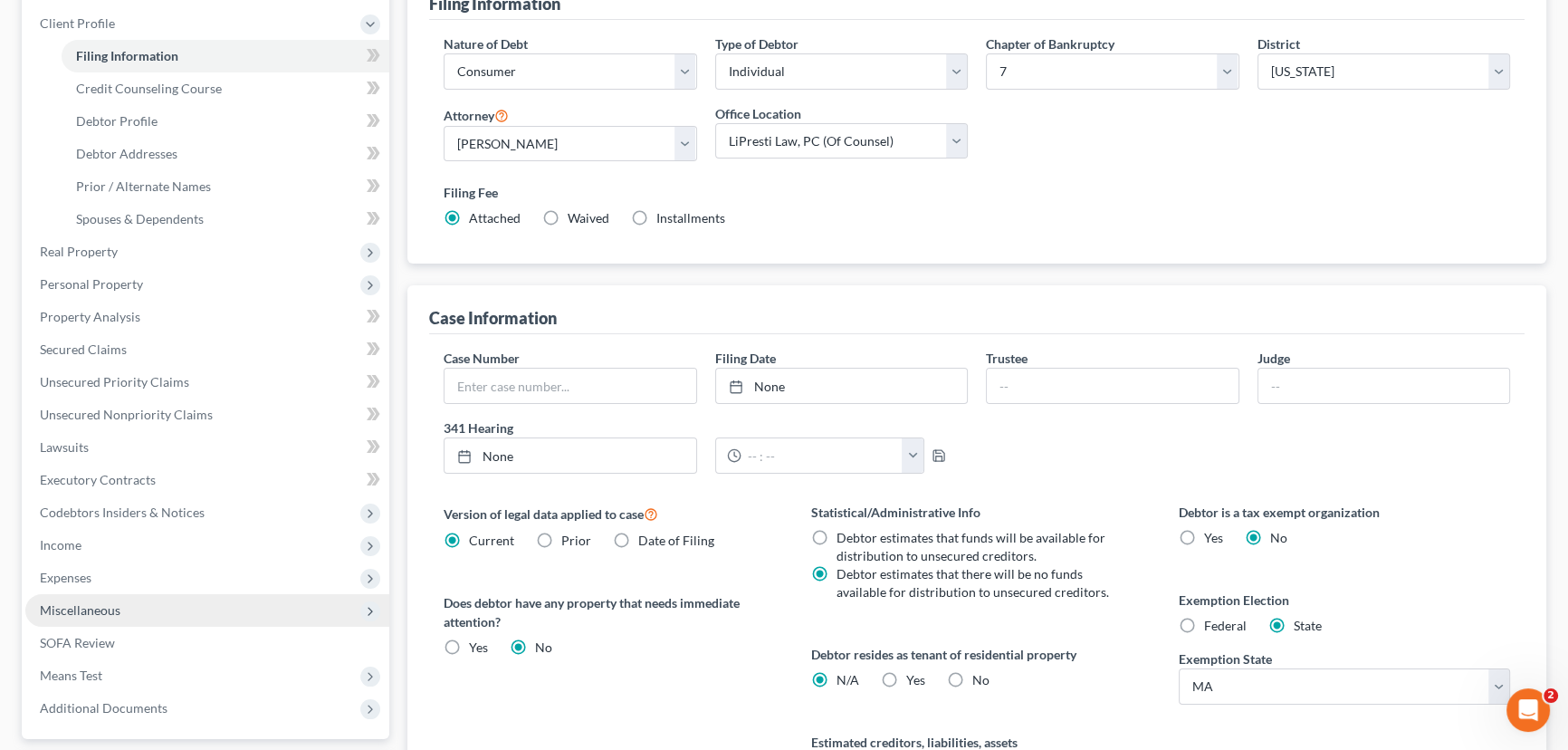
click at [81, 612] on span "Miscellaneous" at bounding box center [80, 609] width 80 height 16
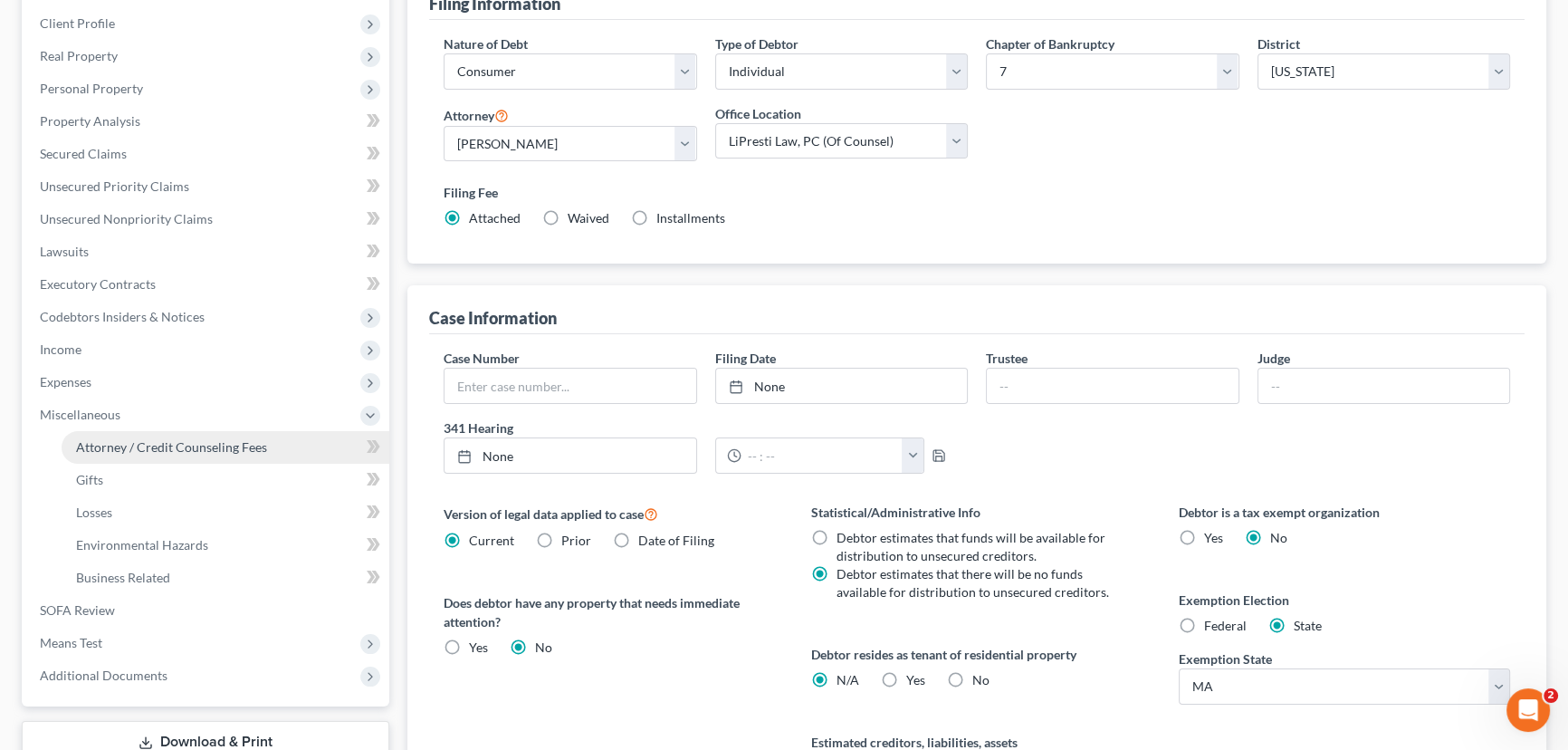
click at [188, 445] on span "Attorney / Credit Counseling Fees" at bounding box center [171, 446] width 191 height 16
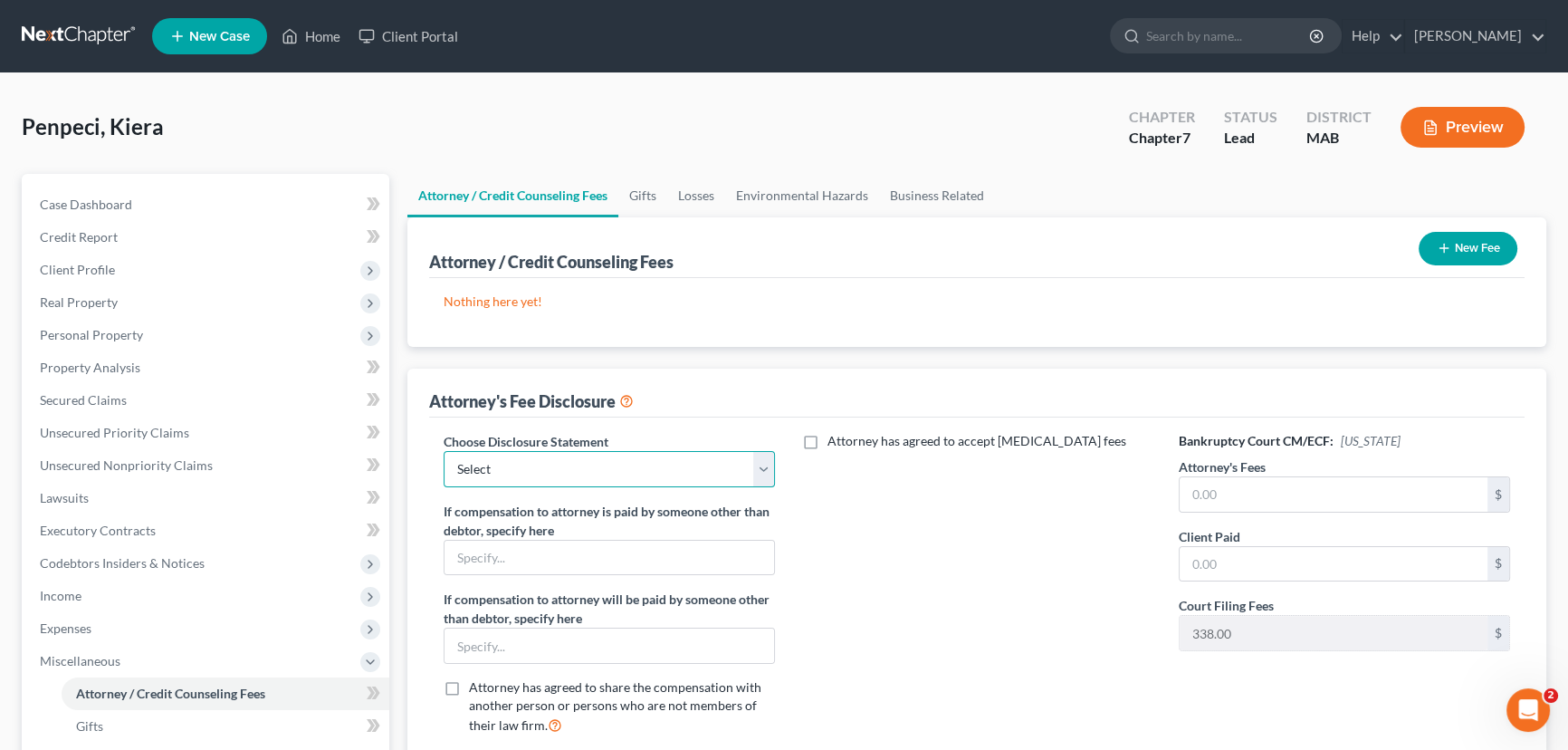
click at [764, 455] on select "Select LiPresti MetLIfe Chapter 7 Chapter 11 attorney fee disclosure Chapter 13…" at bounding box center [609, 469] width 331 height 37
select select "0"
click at [443, 451] on select "Select LiPresti MetLIfe Chapter 7 Chapter 11 attorney fee disclosure Chapter 13…" at bounding box center [609, 469] width 331 height 37
click at [1211, 498] on input "text" at bounding box center [1333, 495] width 308 height 35
type input "1,238.00"
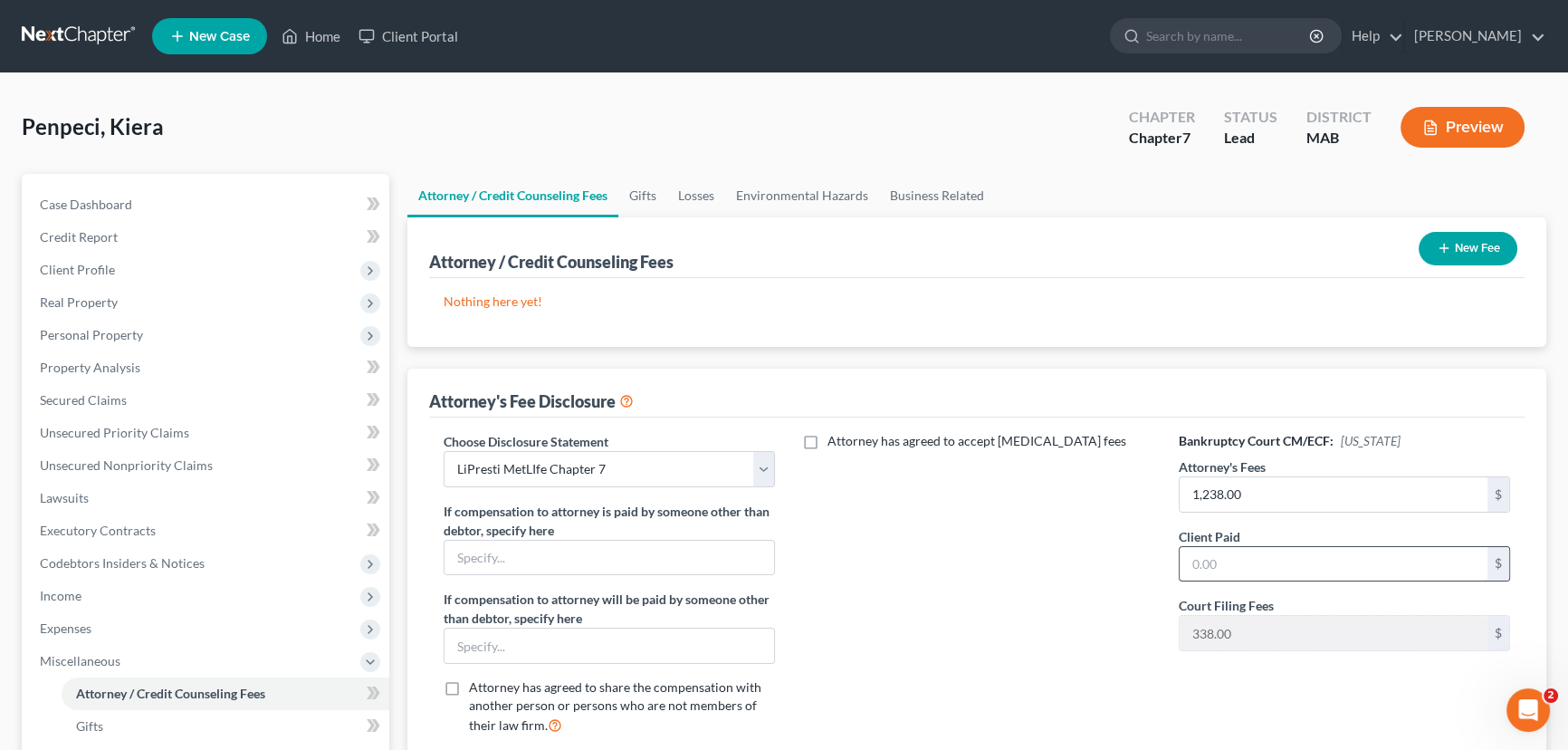
click at [1198, 555] on input "text" at bounding box center [1333, 564] width 308 height 35
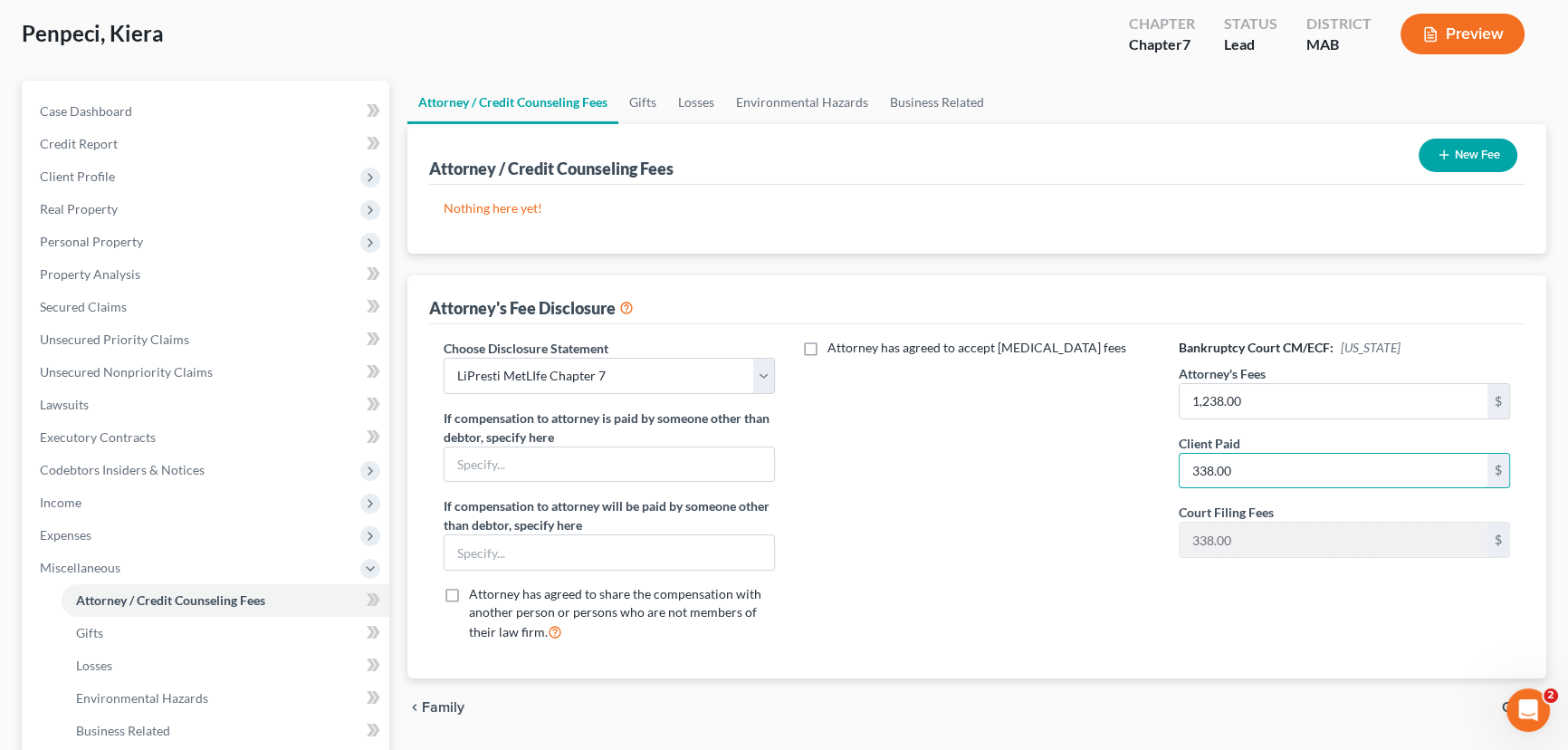
scroll to position [164, 0]
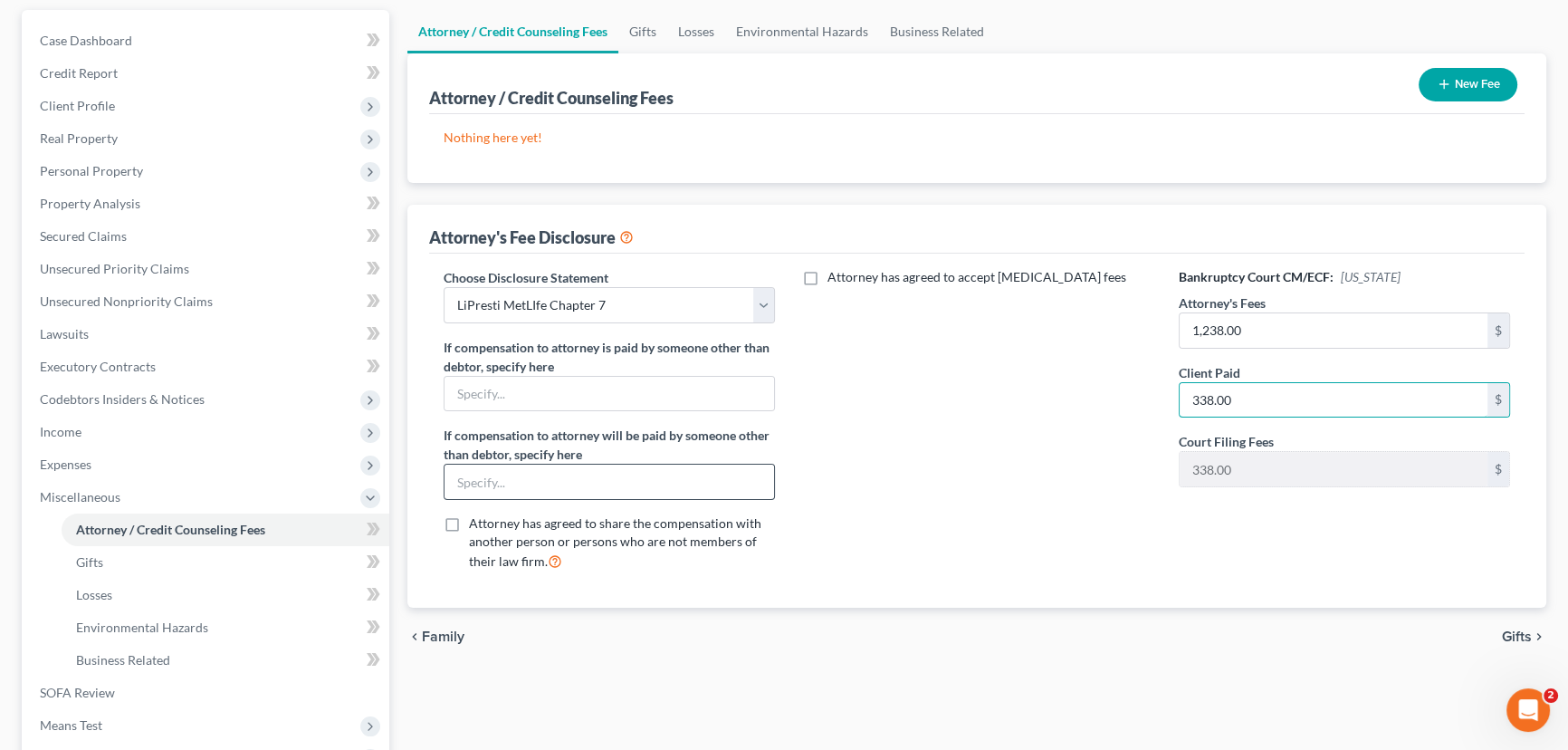
type input "338.00"
click at [571, 489] on input "text" at bounding box center [609, 482] width 329 height 35
type input "MetLife Legal"
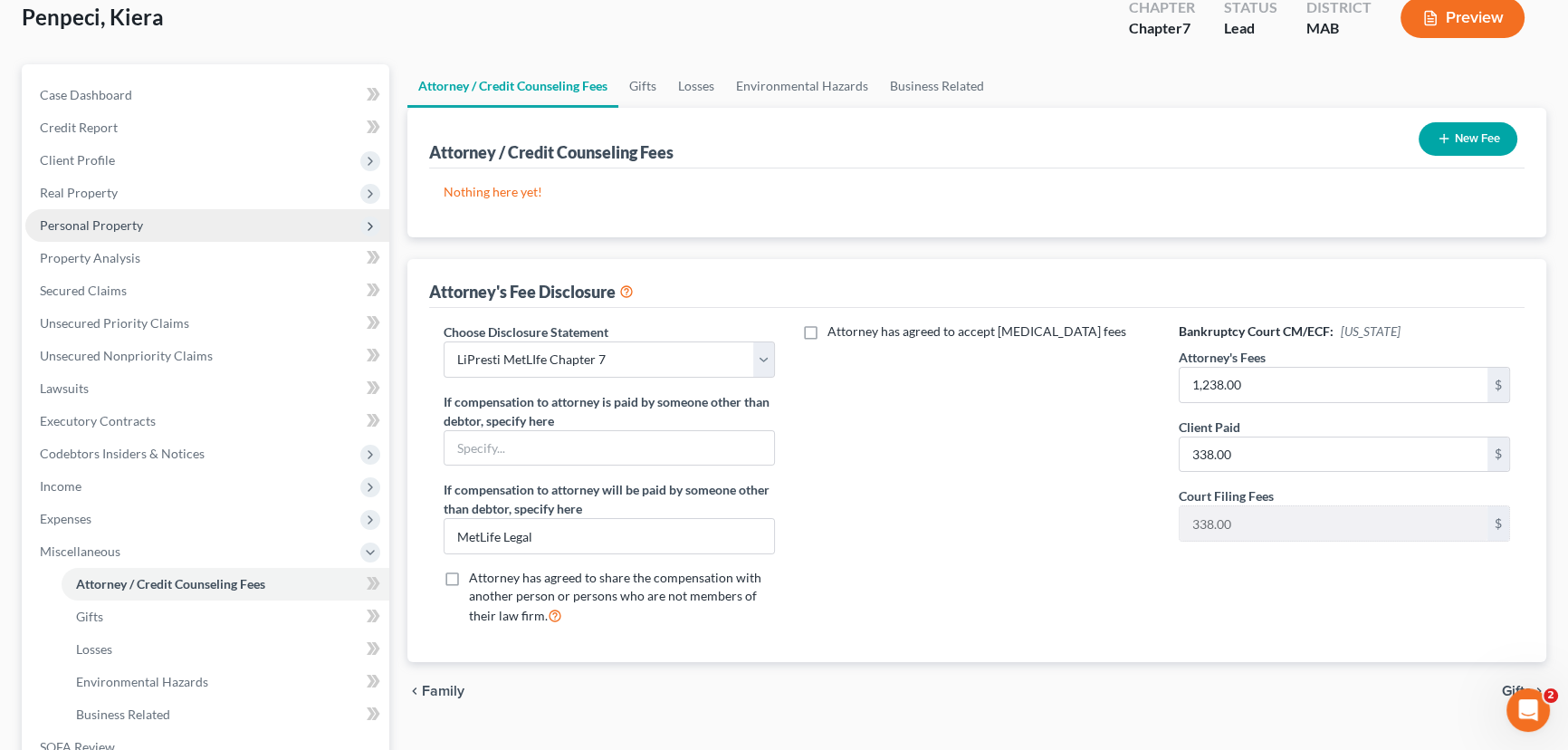
scroll to position [0, 0]
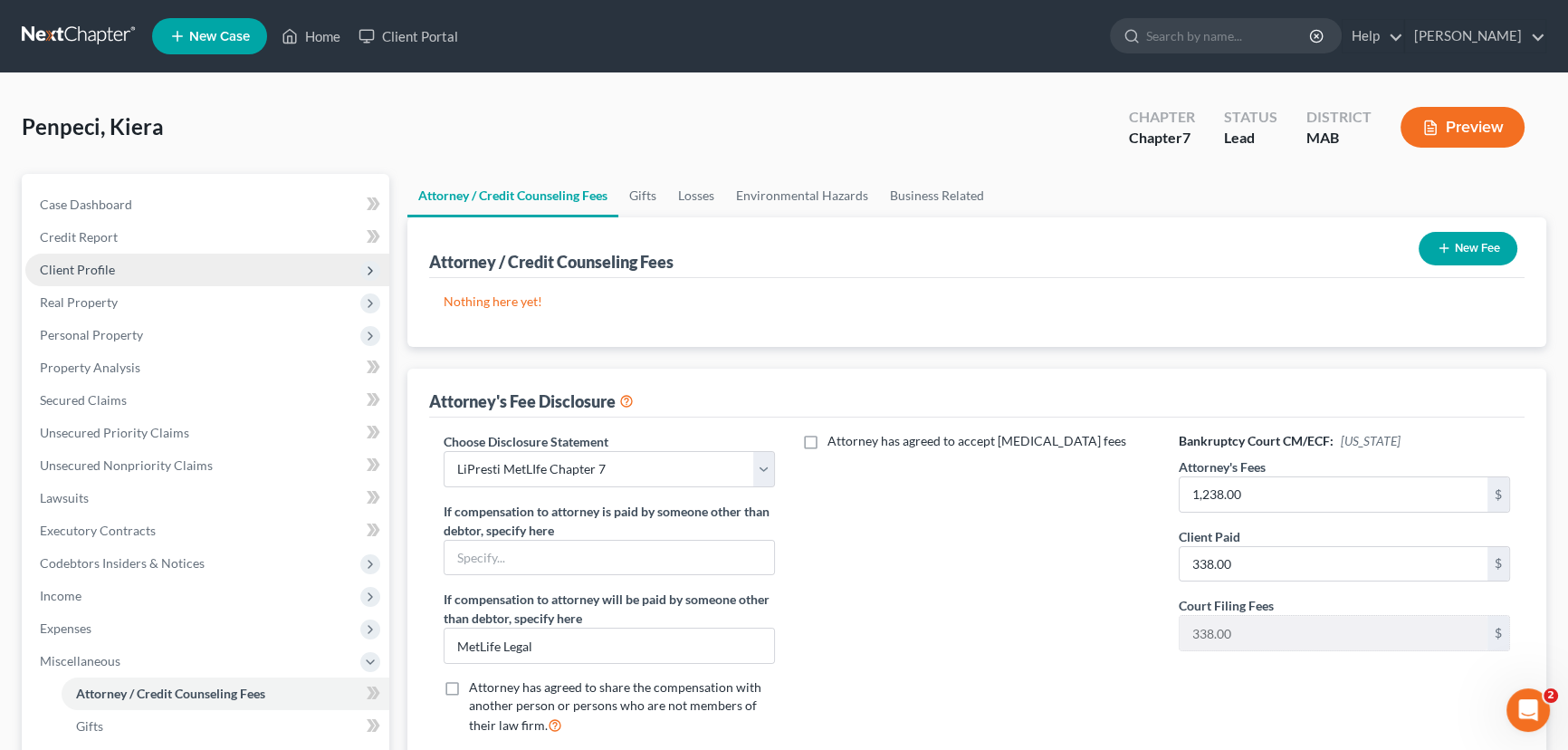
click at [80, 268] on span "Client Profile" at bounding box center [78, 269] width 75 height 16
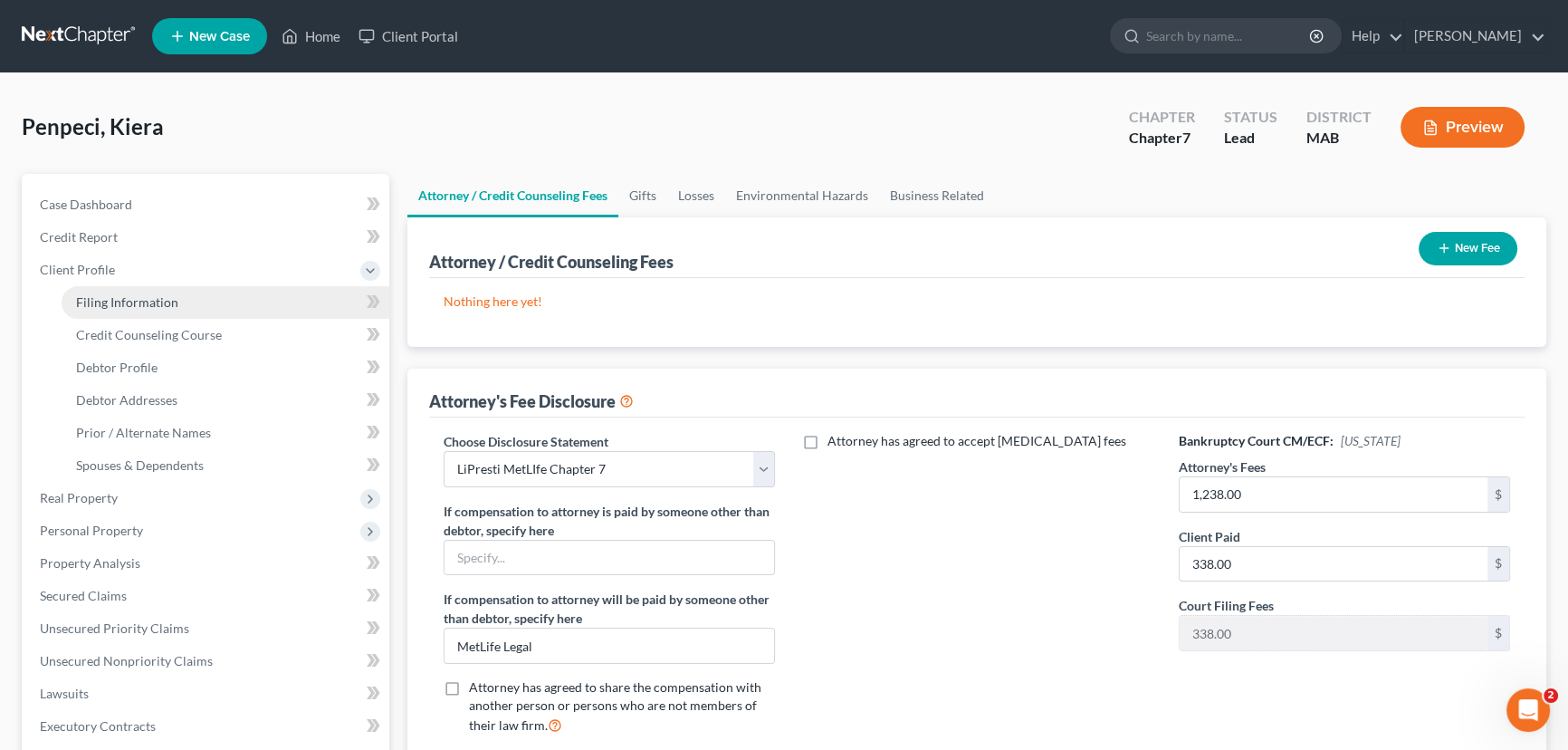
click at [91, 296] on span "Filing Information" at bounding box center [127, 302] width 102 height 16
select select "1"
select select "0"
select select "39"
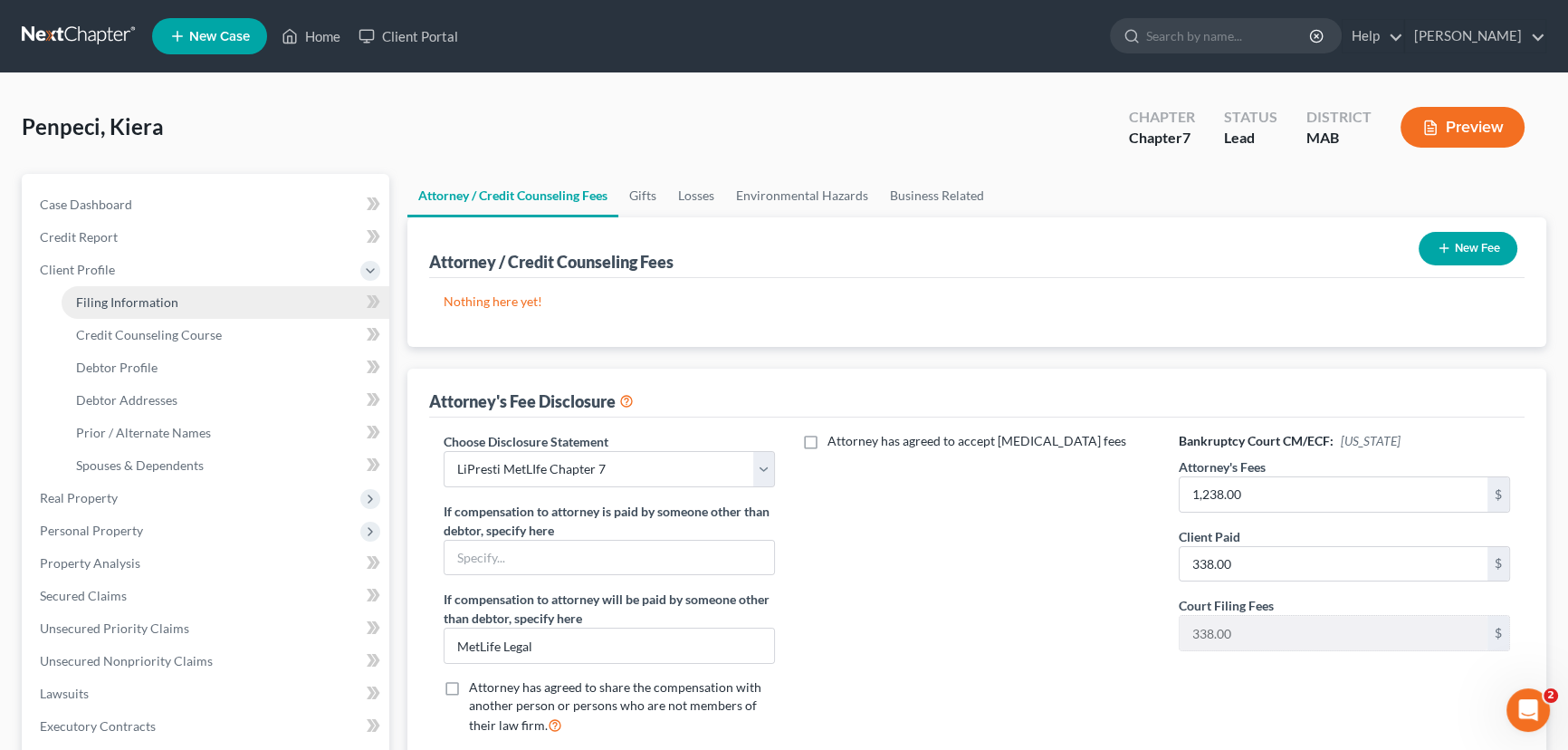
select select "0"
select select "22"
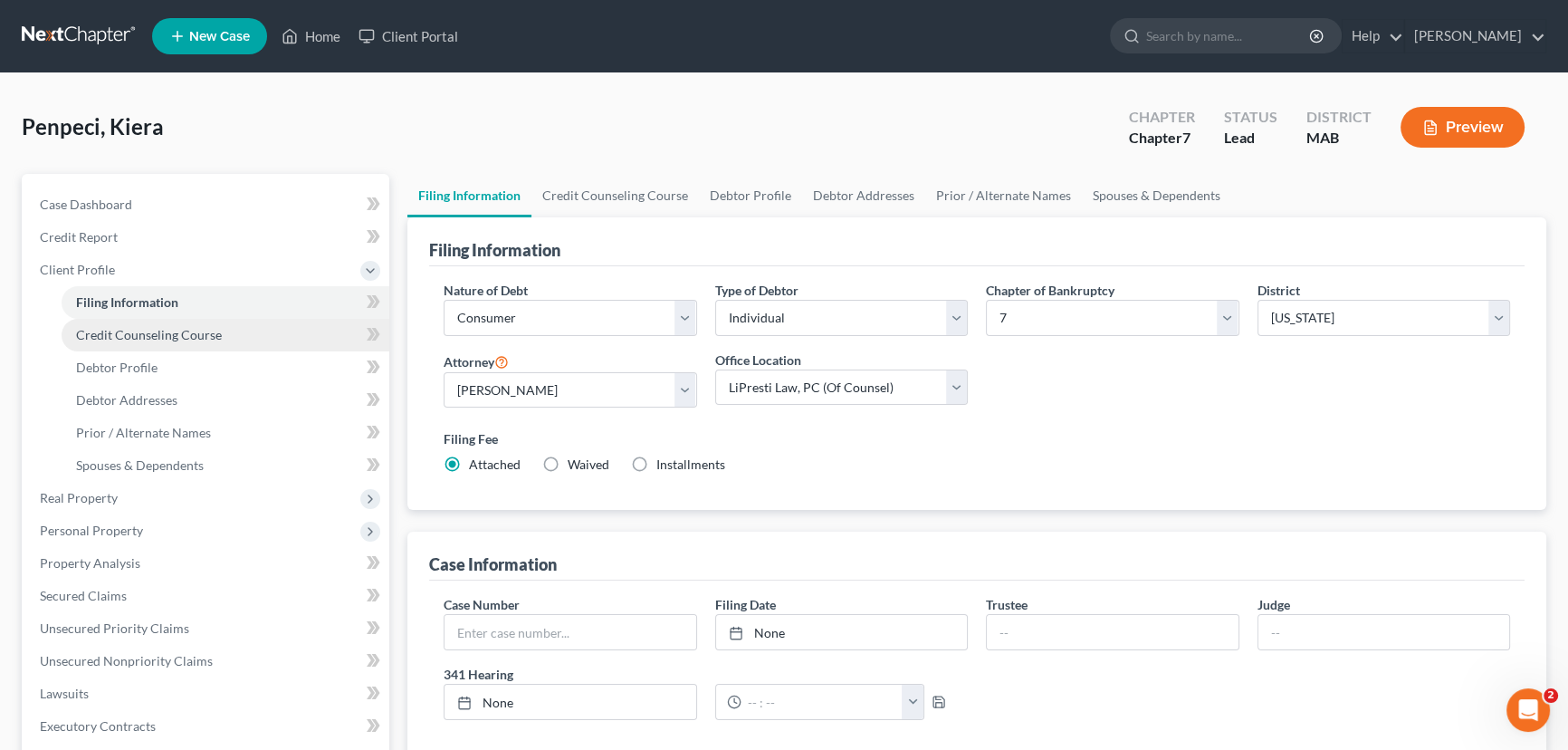
click at [181, 335] on span "Credit Counseling Course" at bounding box center [148, 334] width 145 height 16
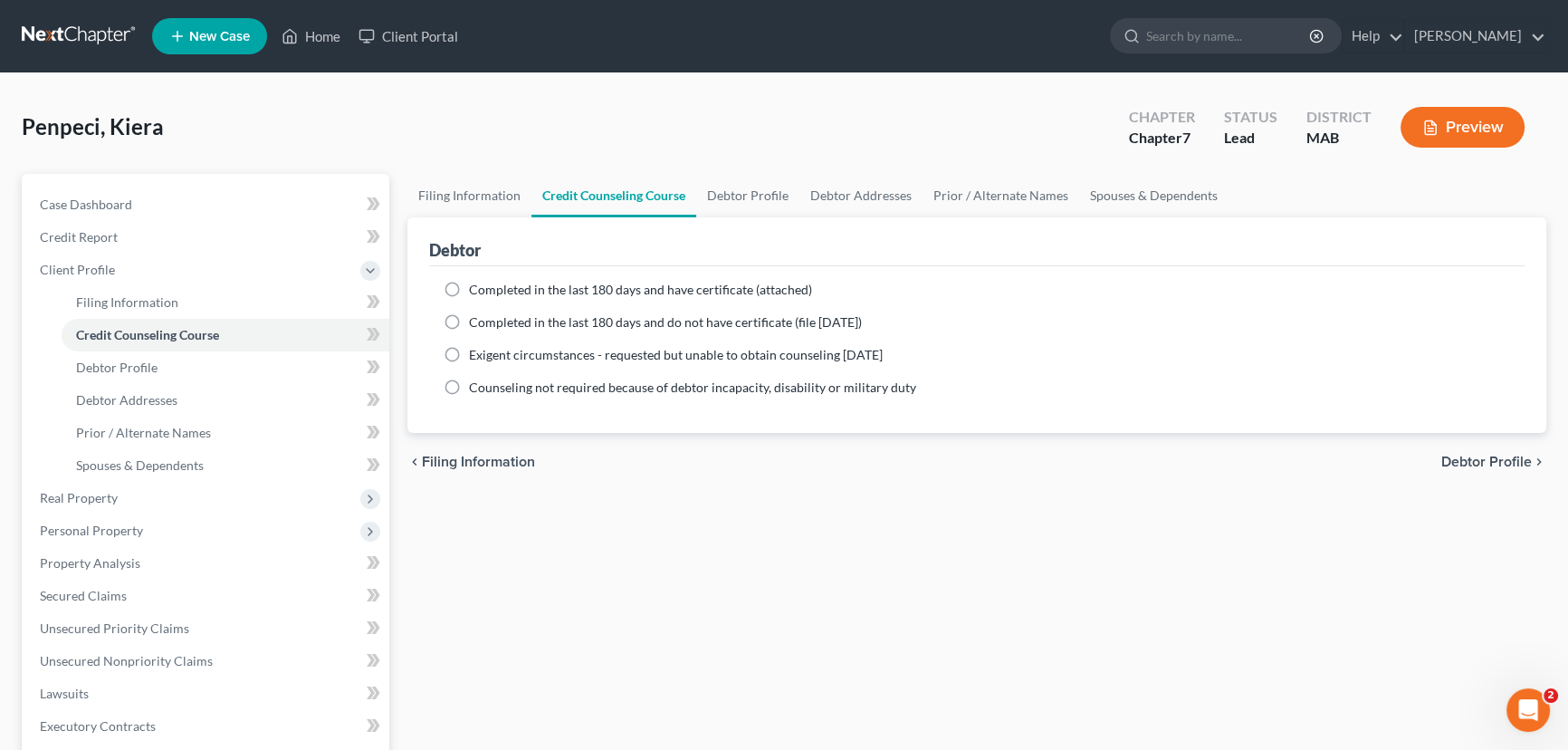
click at [469, 288] on label "Completed in the last 180 days and have certificate (attached)" at bounding box center [640, 290] width 343 height 18
click at [476, 288] on input "Completed in the last 180 days and have certificate (attached)" at bounding box center [482, 286] width 12 height 12
radio input "true"
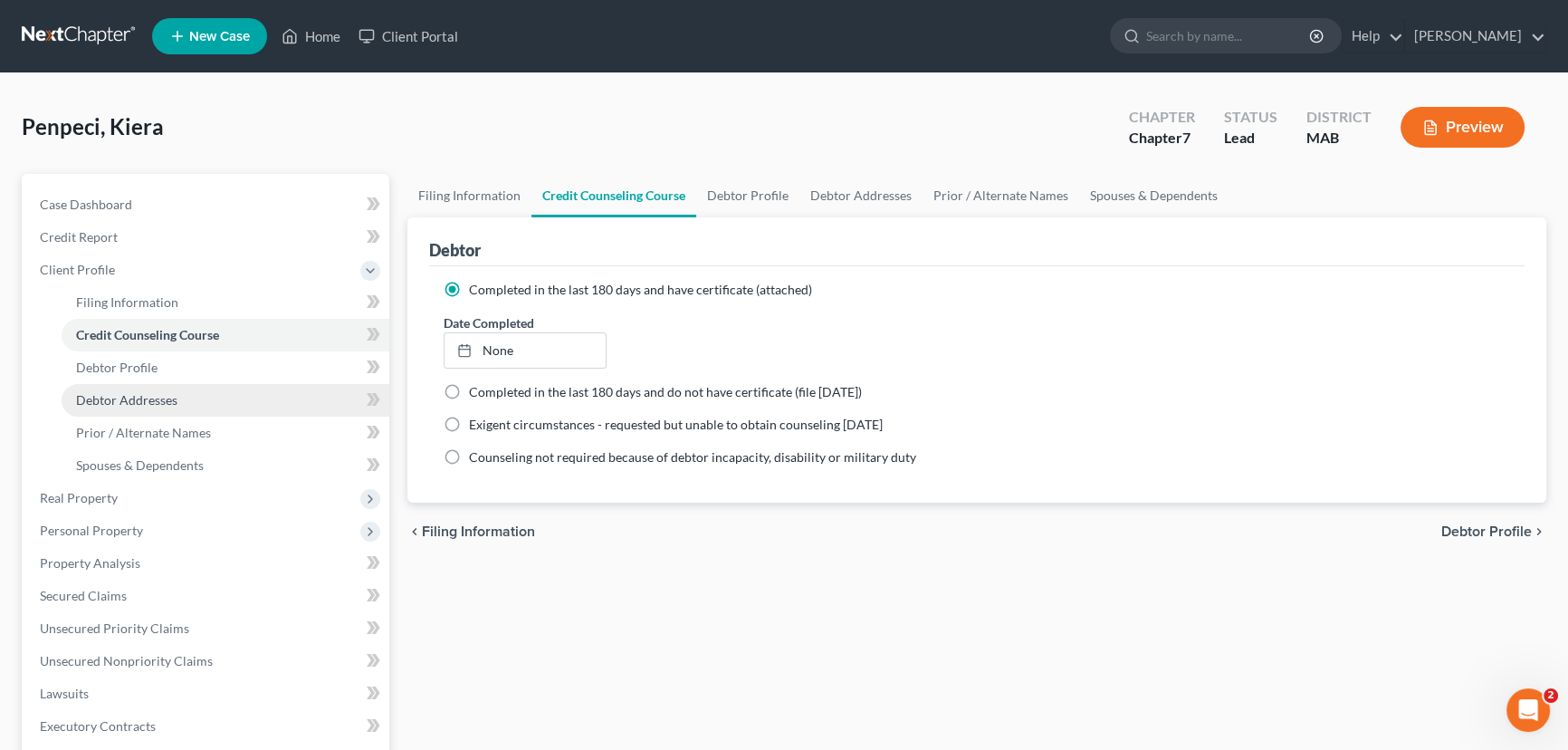
click at [128, 398] on span "Debtor Addresses" at bounding box center [126, 400] width 101 height 16
select select "0"
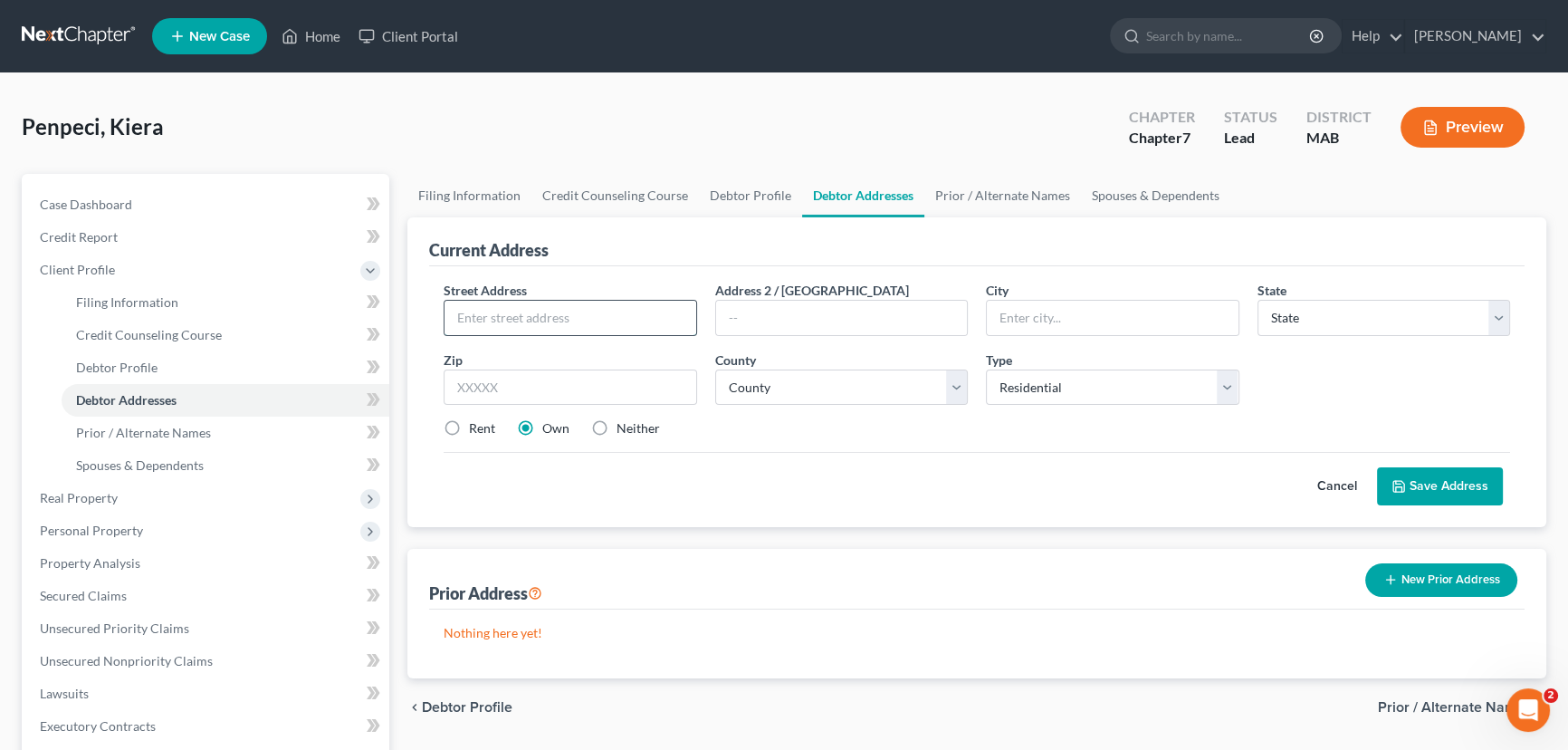
click at [461, 318] on input "text" at bounding box center [570, 318] width 251 height 35
type input "[STREET_ADDRESS]"
type input "[GEOGRAPHIC_DATA]"
select select "22"
type input "02130"
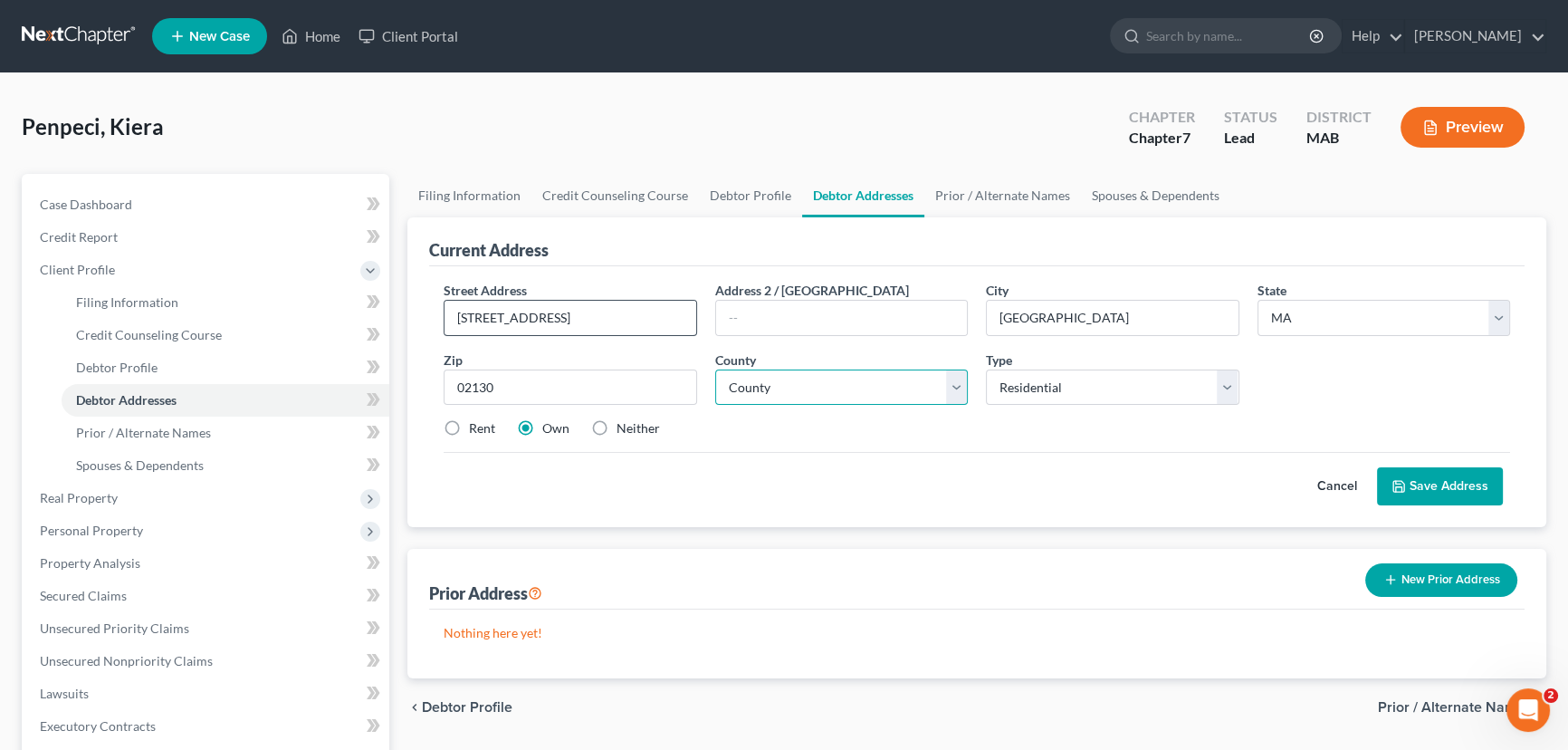
type input "Jamaica Plain"
click at [770, 384] on select "County [GEOGRAPHIC_DATA] [GEOGRAPHIC_DATA] [GEOGRAPHIC_DATA] [GEOGRAPHIC_DATA] …" at bounding box center [841, 388] width 253 height 37
select select "12"
click at [715, 370] on select "County [GEOGRAPHIC_DATA] [GEOGRAPHIC_DATA] [GEOGRAPHIC_DATA] [GEOGRAPHIC_DATA] …" at bounding box center [841, 388] width 253 height 37
click at [1048, 389] on select "Select Residential Mailing Rental Business" at bounding box center [1112, 388] width 253 height 37
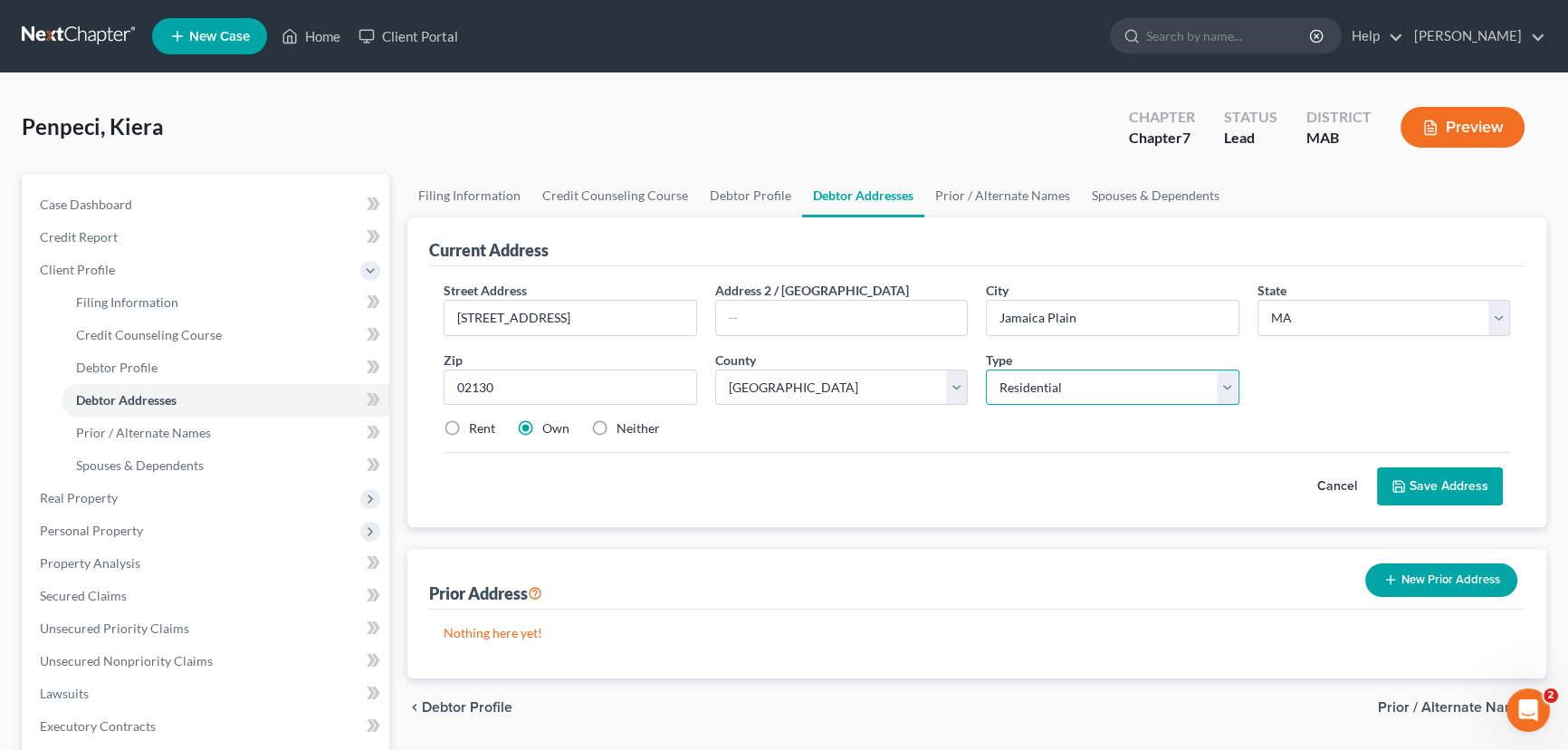
select select "2"
click at [986, 370] on select "Select Residential Mailing Rental Business" at bounding box center [1112, 388] width 253 height 37
click at [1027, 479] on div "Cancel Save Address" at bounding box center [976, 478] width 1066 height 53
click at [469, 429] on label "Rent" at bounding box center [482, 428] width 27 height 18
click at [476, 429] on input "Rent" at bounding box center [482, 424] width 12 height 12
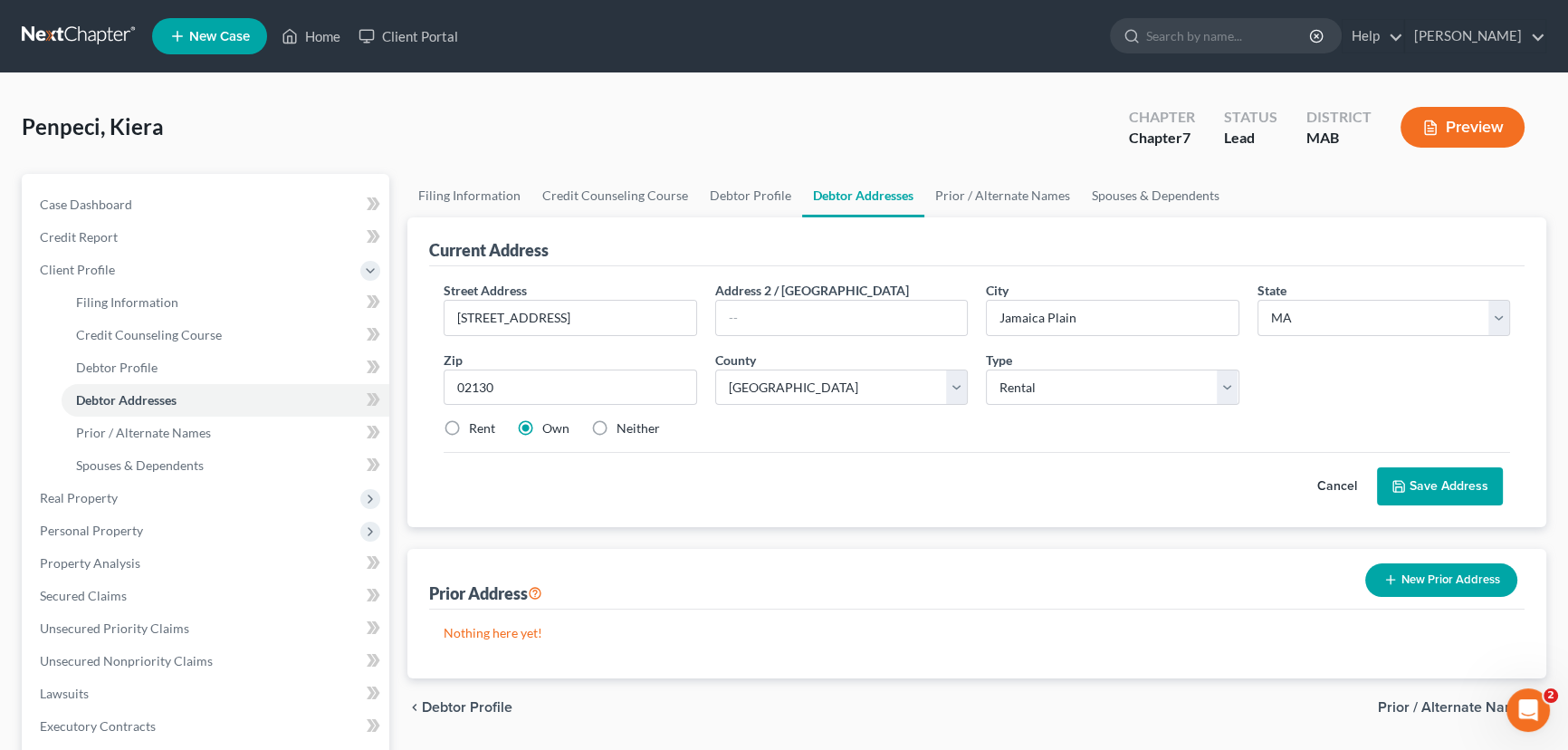
radio input "true"
click at [1459, 479] on button "Save Address" at bounding box center [1440, 487] width 126 height 38
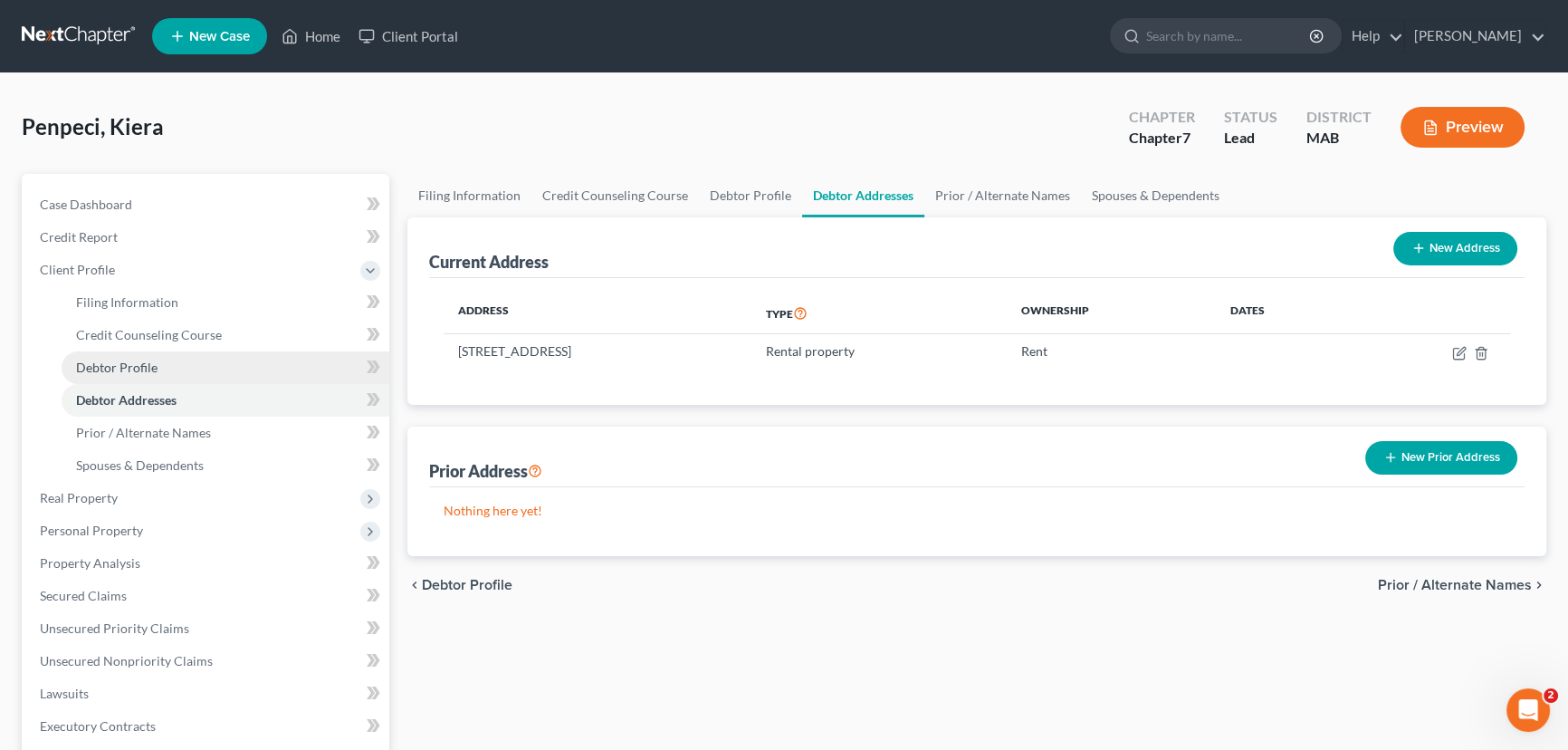
click at [116, 370] on span "Debtor Profile" at bounding box center [116, 367] width 81 height 16
select select "0"
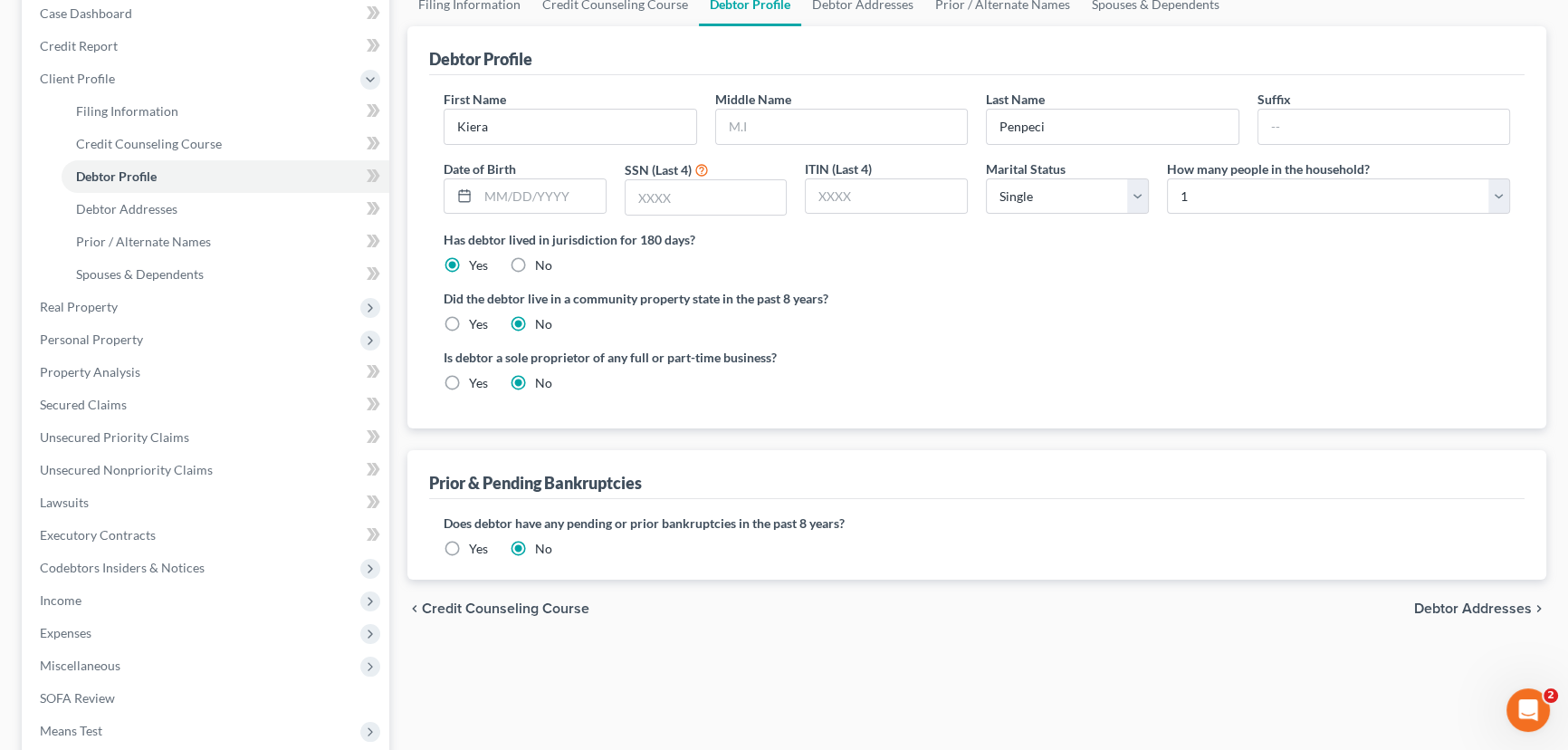
scroll to position [246, 0]
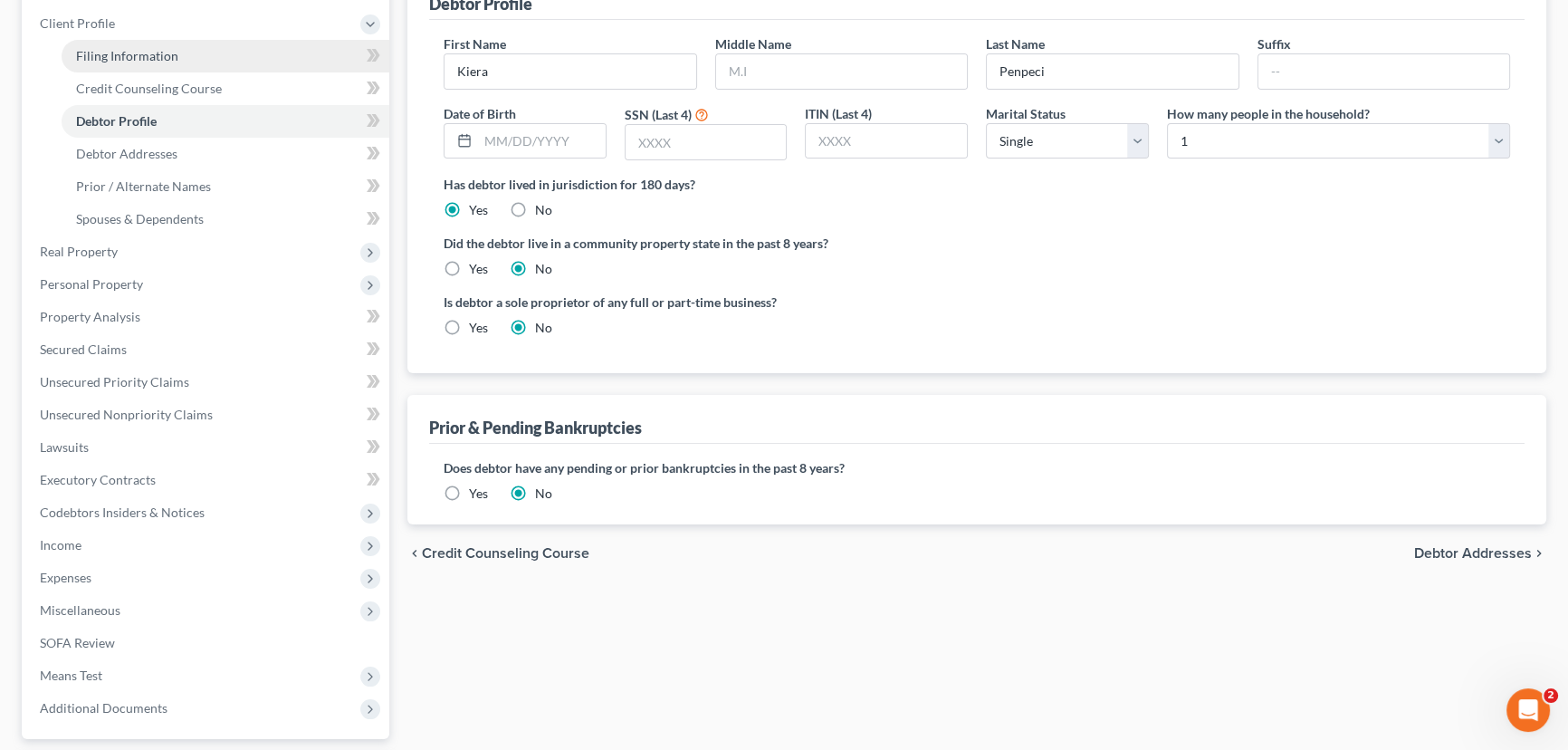
click at [136, 56] on span "Filing Information" at bounding box center [127, 55] width 102 height 16
select select "1"
select select "0"
select select "39"
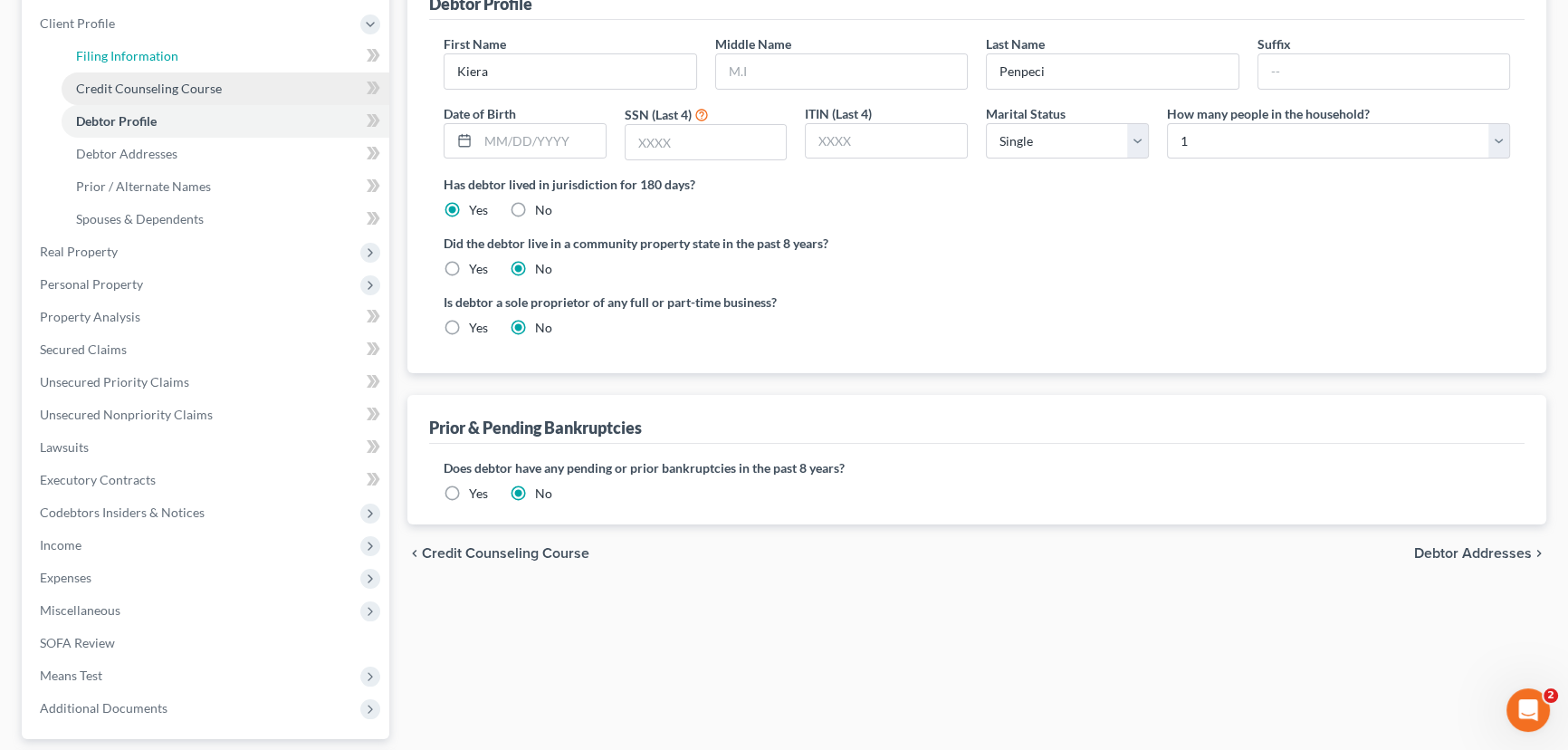
select select "0"
select select "22"
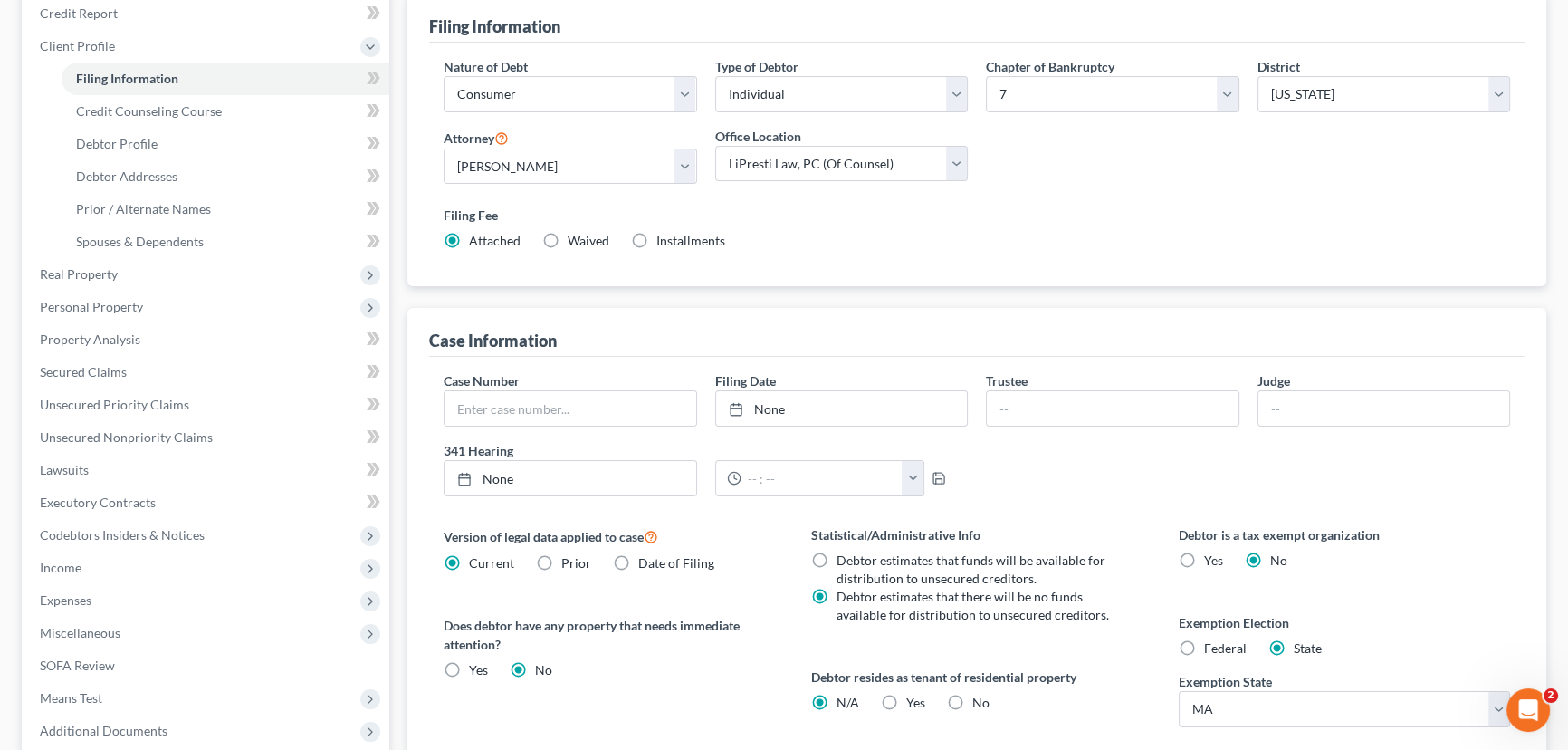
scroll to position [328, 0]
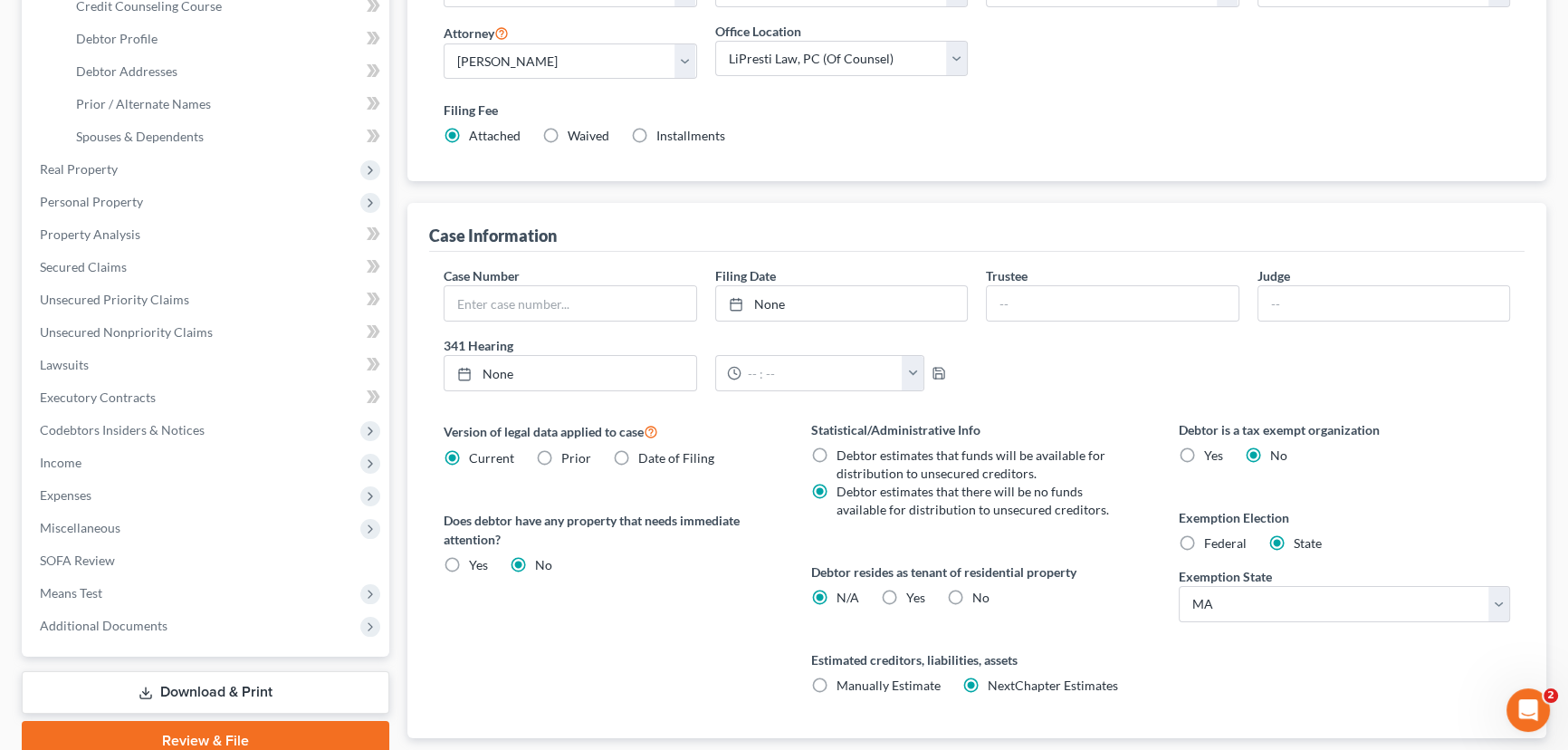
click at [1204, 536] on label "Federal" at bounding box center [1225, 543] width 43 height 18
click at [1211, 536] on input "Federal" at bounding box center [1217, 540] width 12 height 12
radio input "true"
radio input "false"
click at [71, 362] on span "Lawsuits" at bounding box center [64, 364] width 48 height 16
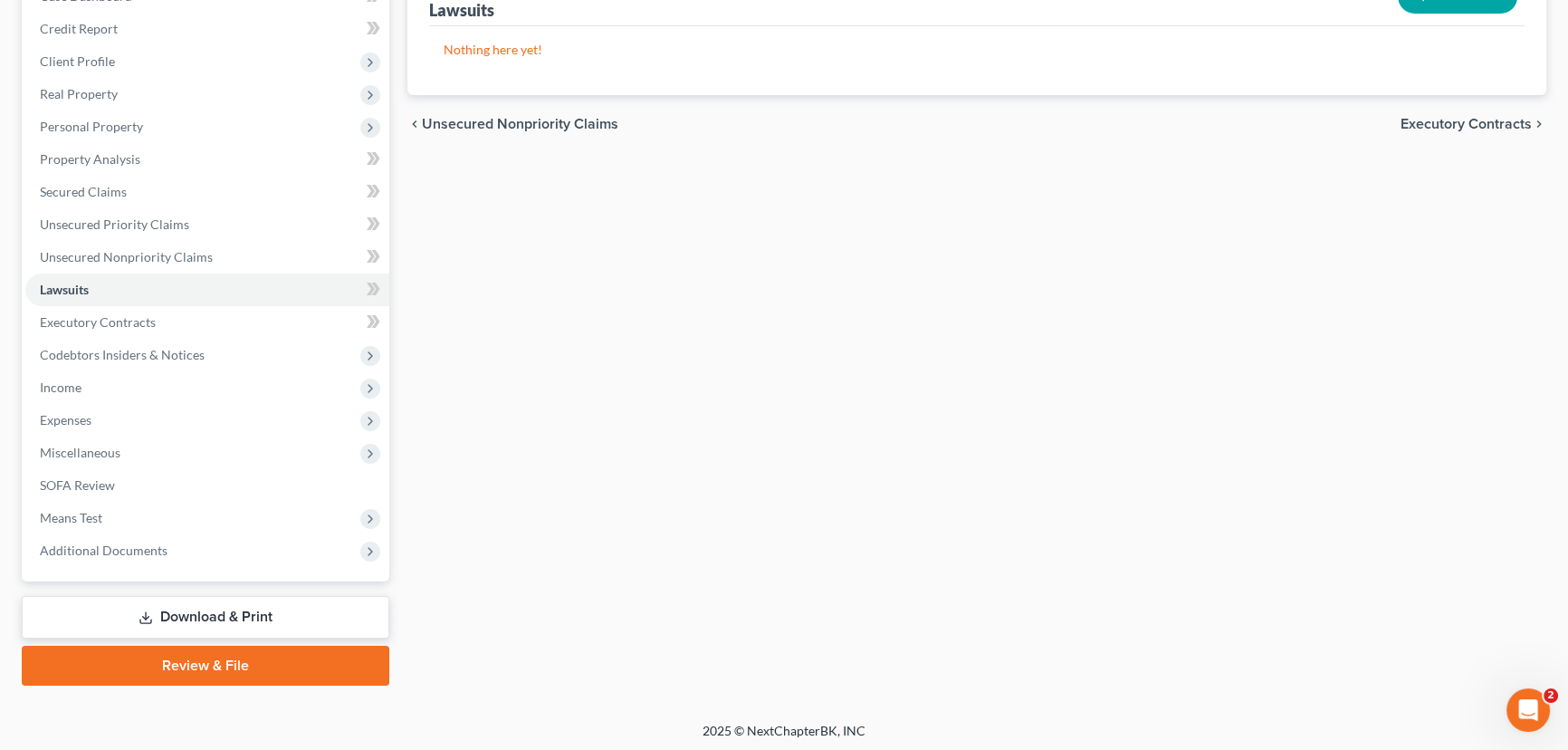
scroll to position [210, 0]
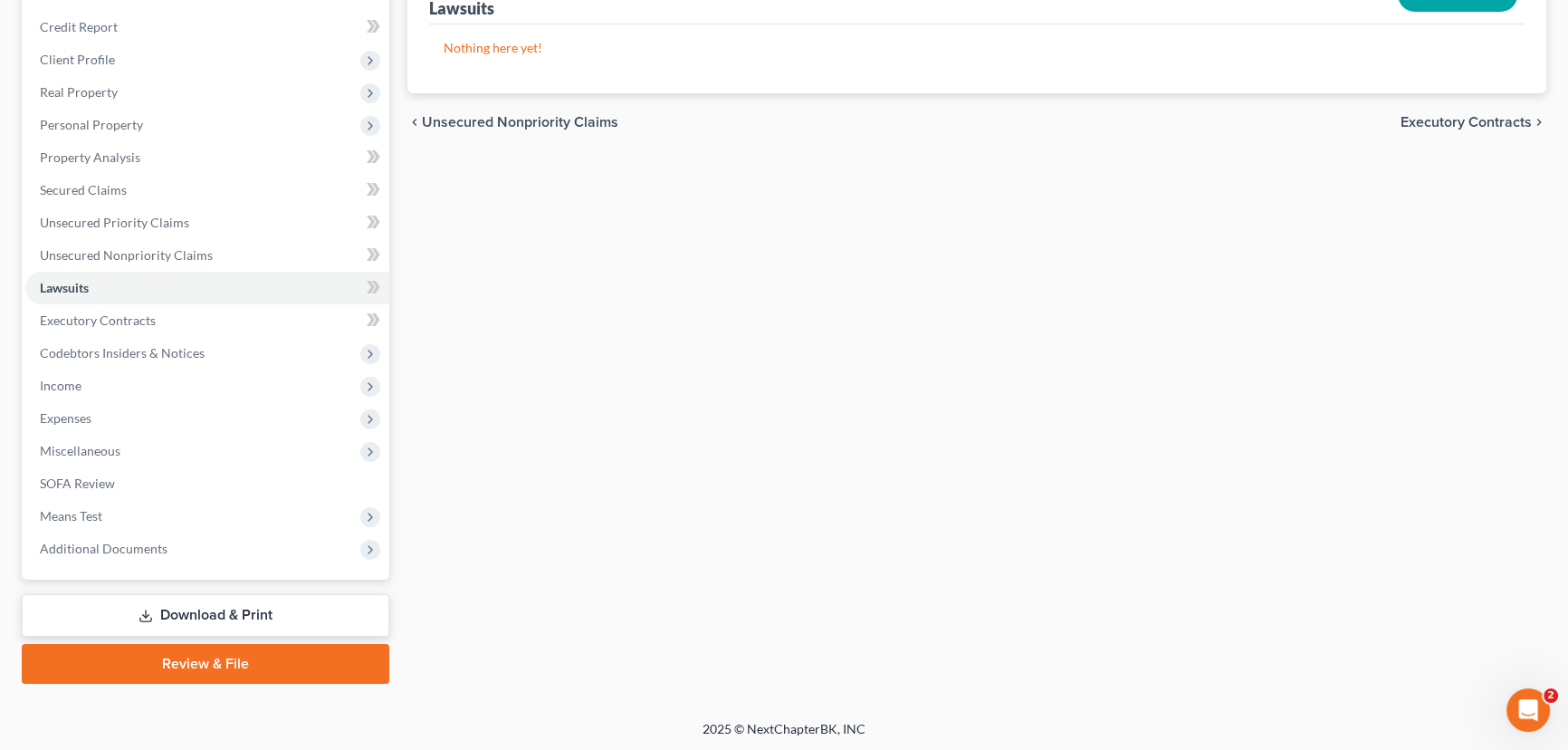
click at [198, 606] on link "Download & Print" at bounding box center [206, 616] width 368 height 43
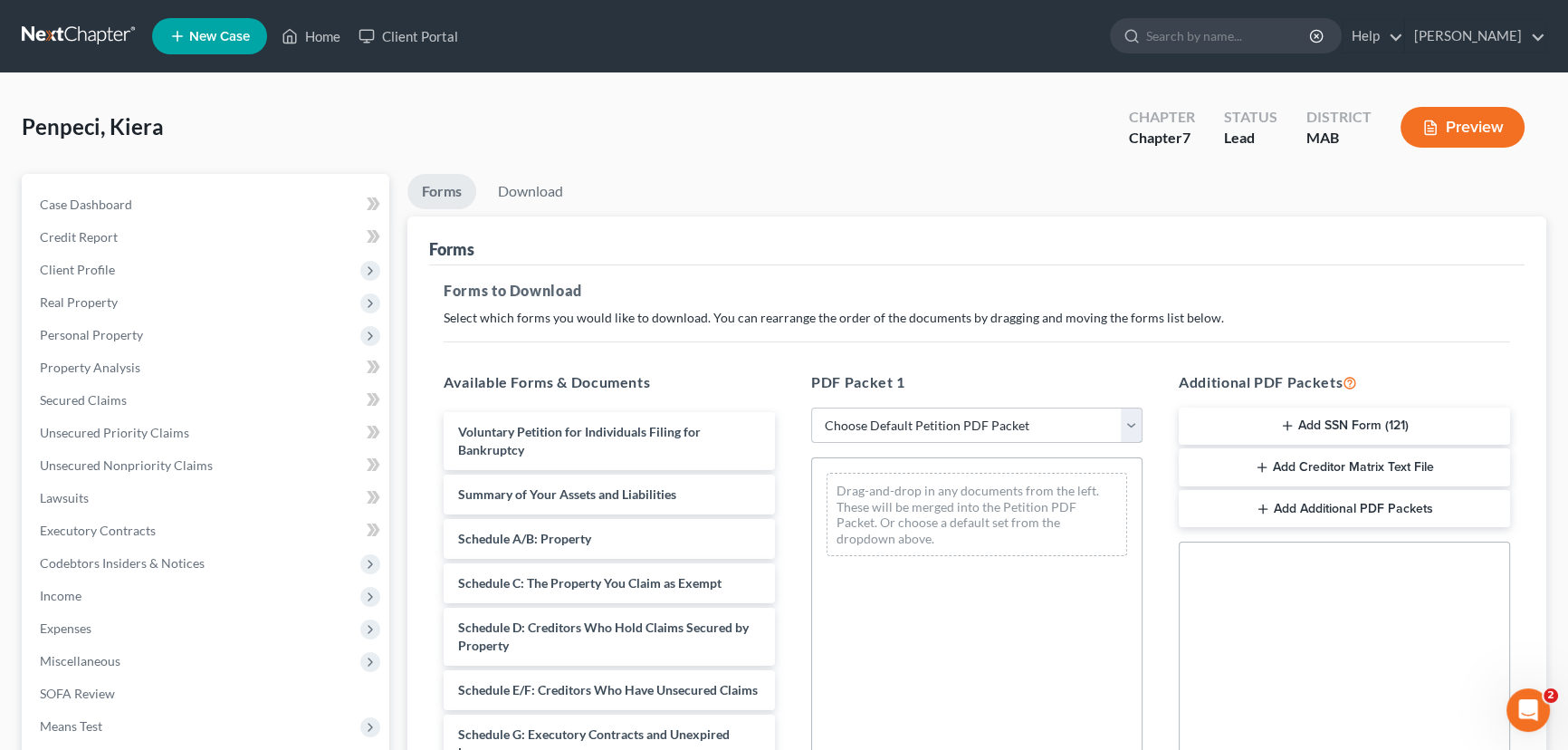
click at [1129, 422] on select "Choose Default Petition PDF Packet Complete Bankruptcy Petition (all forms and …" at bounding box center [976, 426] width 331 height 37
select select "0"
click at [811, 408] on select "Choose Default Petition PDF Packet Complete Bankruptcy Petition (all forms and …" at bounding box center [976, 426] width 331 height 37
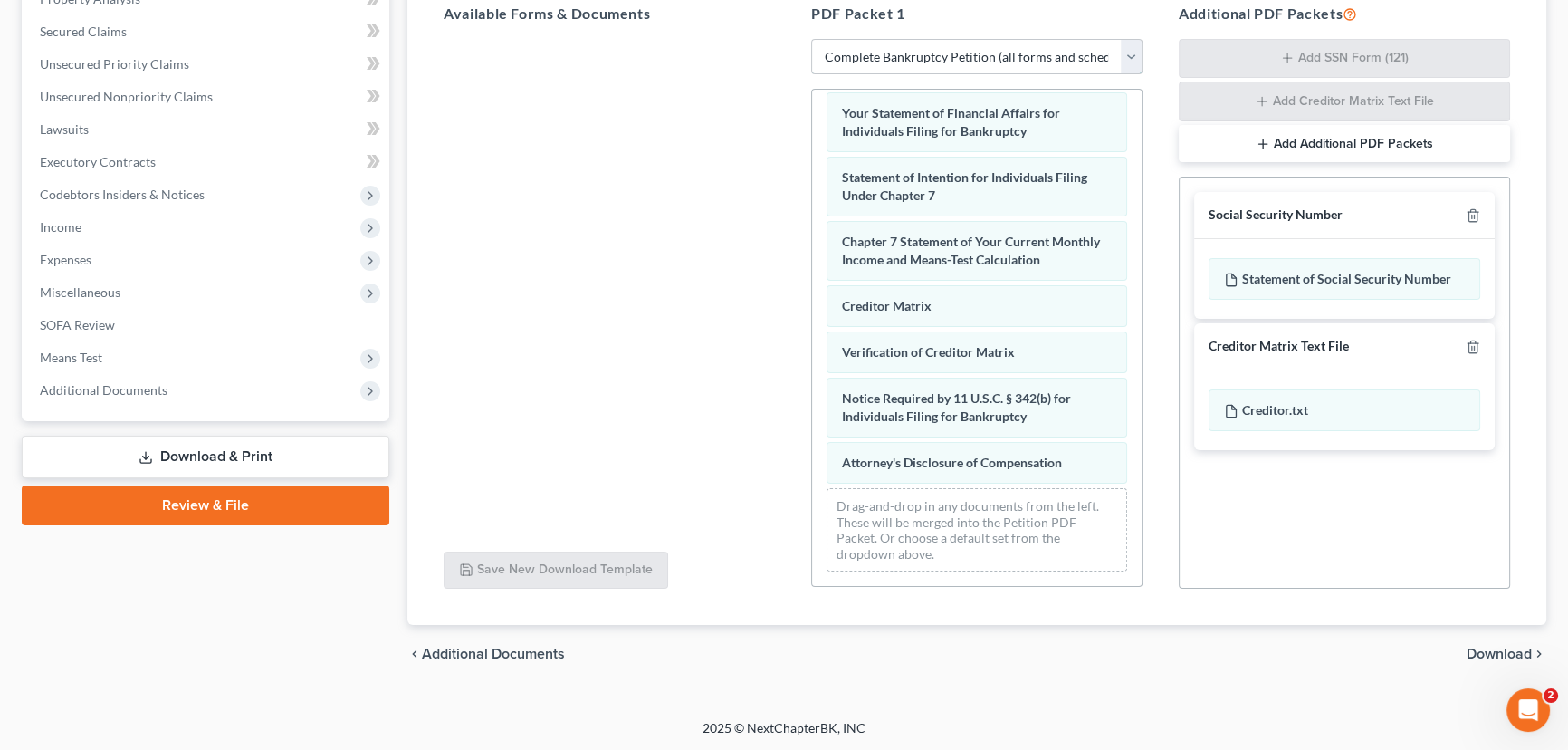
scroll to position [616, 0]
click at [1507, 649] on span "Download" at bounding box center [1499, 654] width 65 height 15
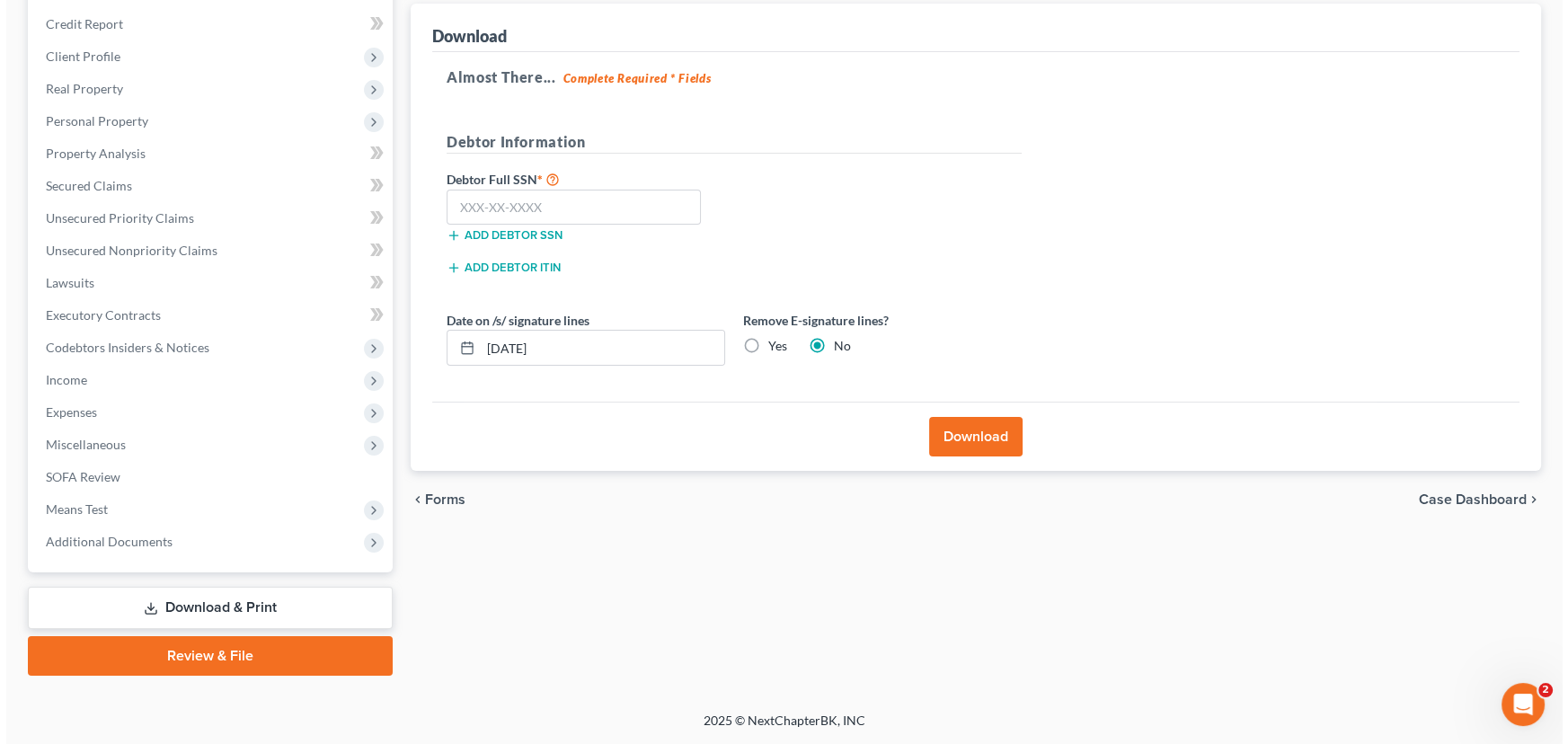
scroll to position [209, 0]
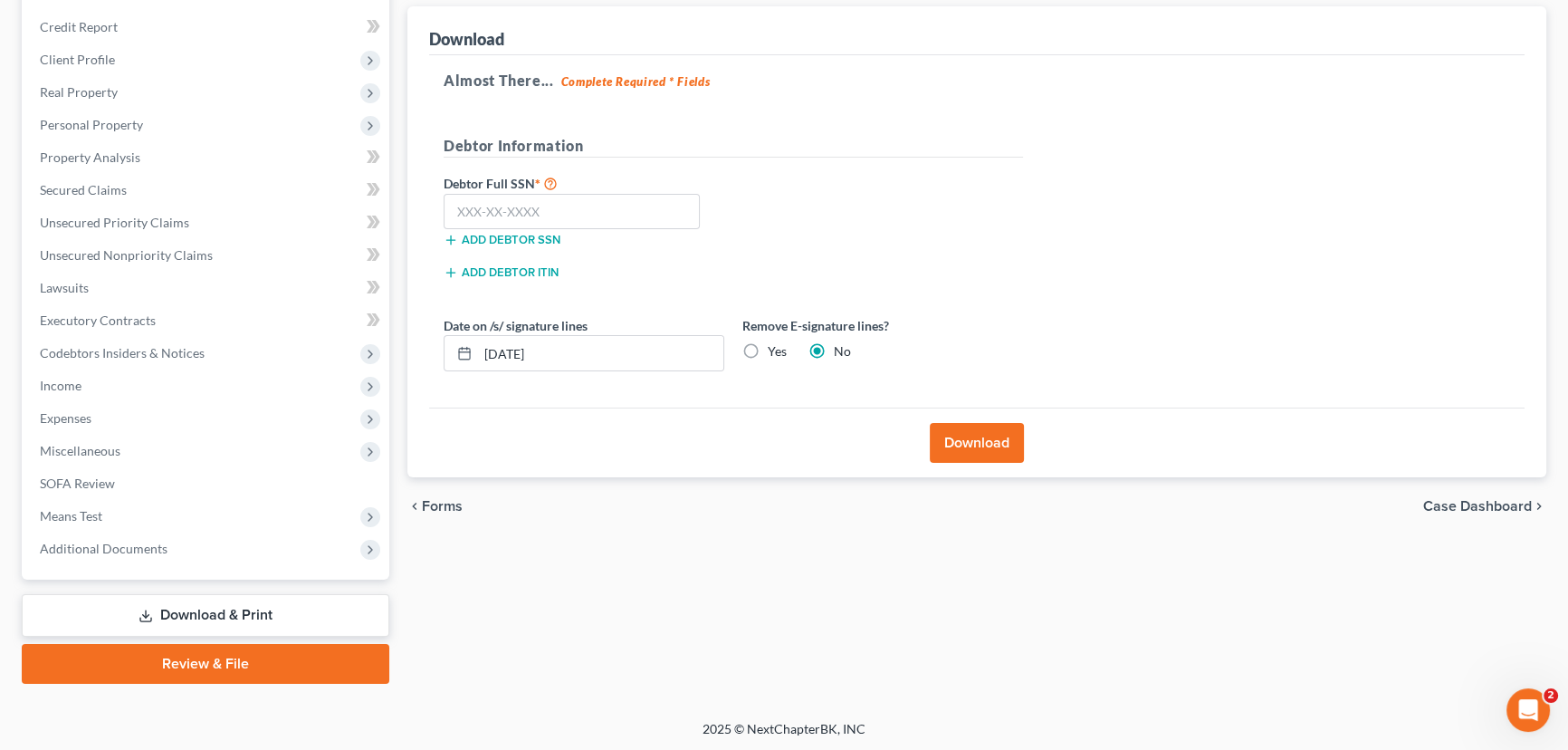
click at [963, 441] on button "Download" at bounding box center [976, 443] width 94 height 40
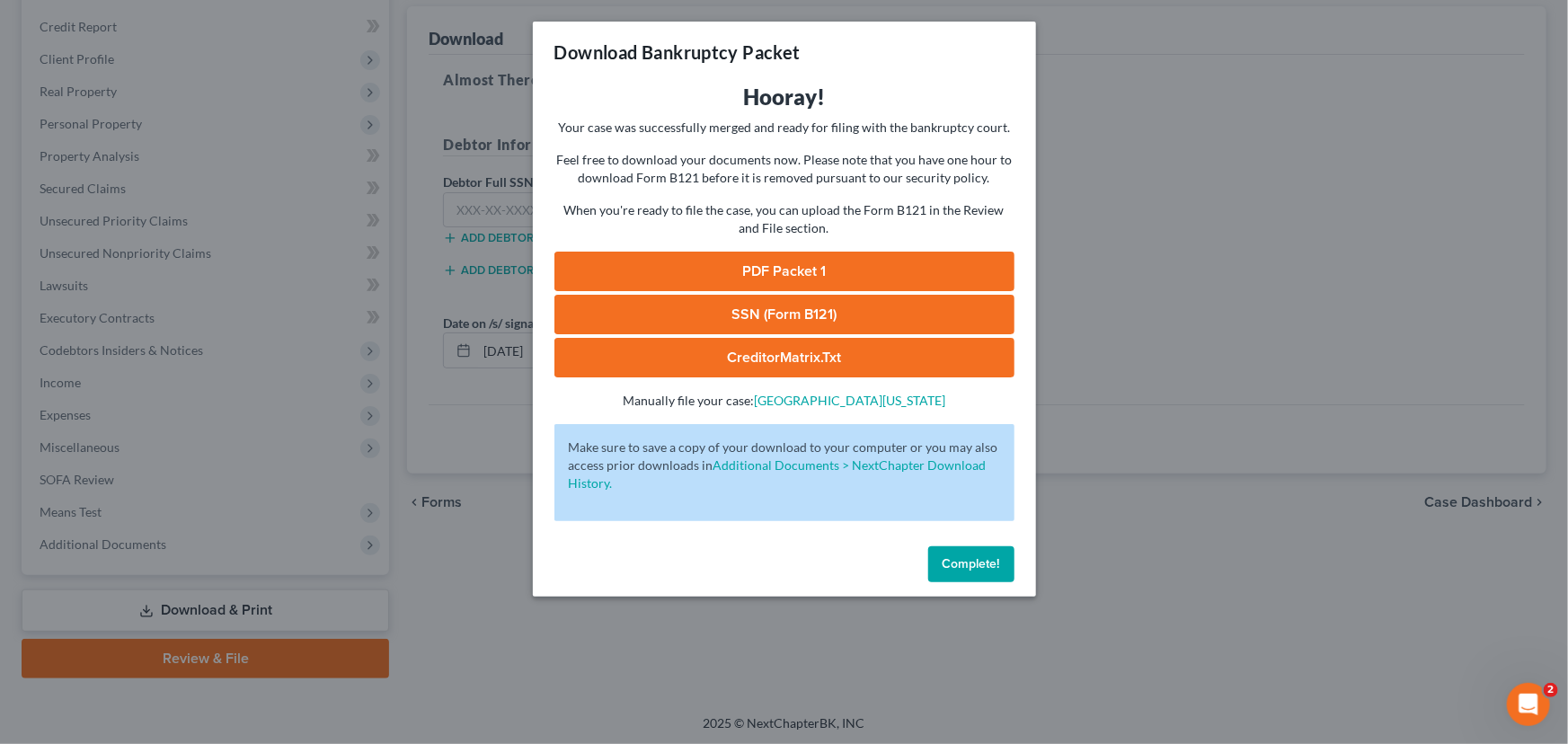
click at [757, 277] on link "PDF Packet 1" at bounding box center [784, 271] width 460 height 40
